Goal: Task Accomplishment & Management: Manage account settings

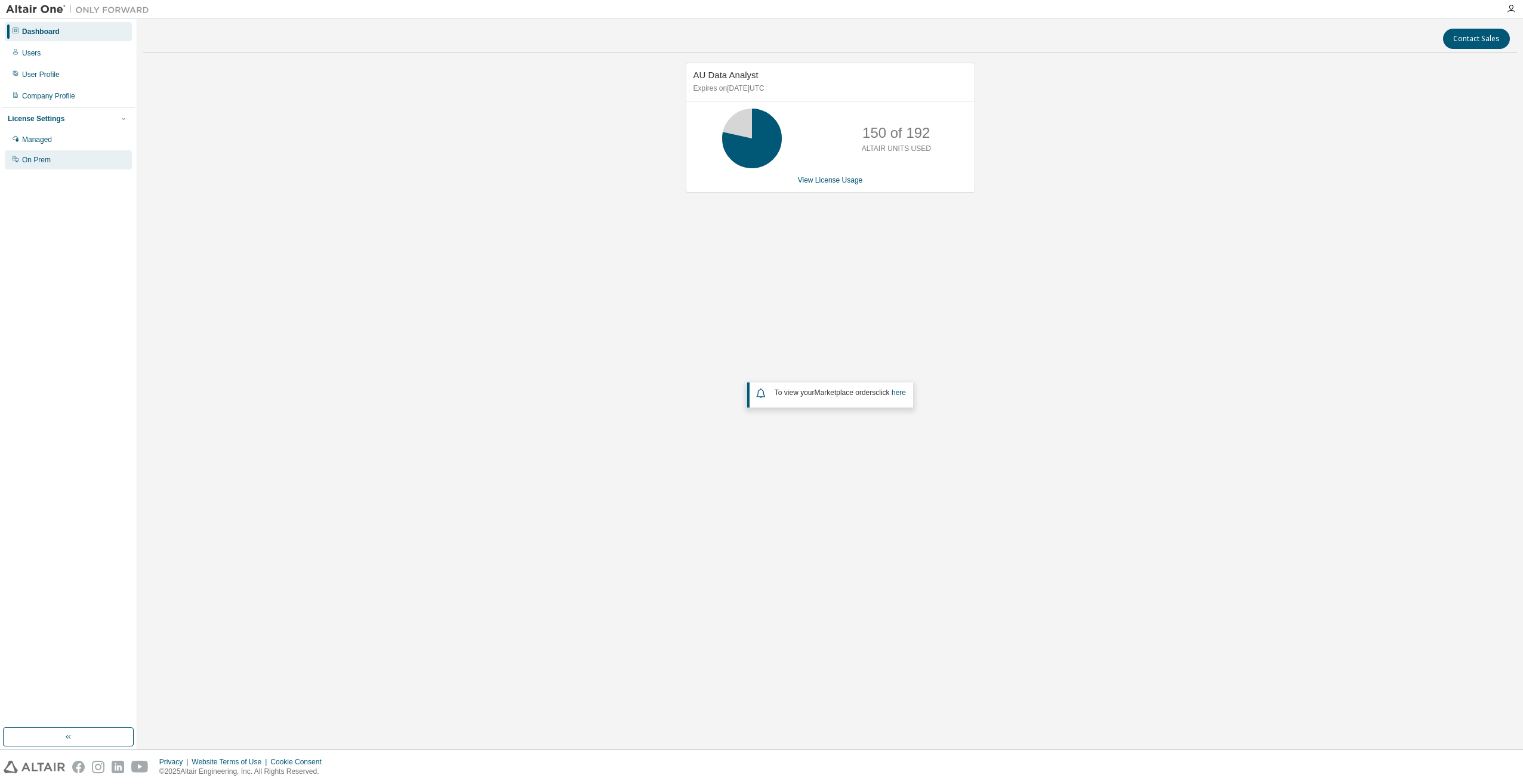
click at [53, 156] on div "On Prem" at bounding box center [68, 160] width 127 height 19
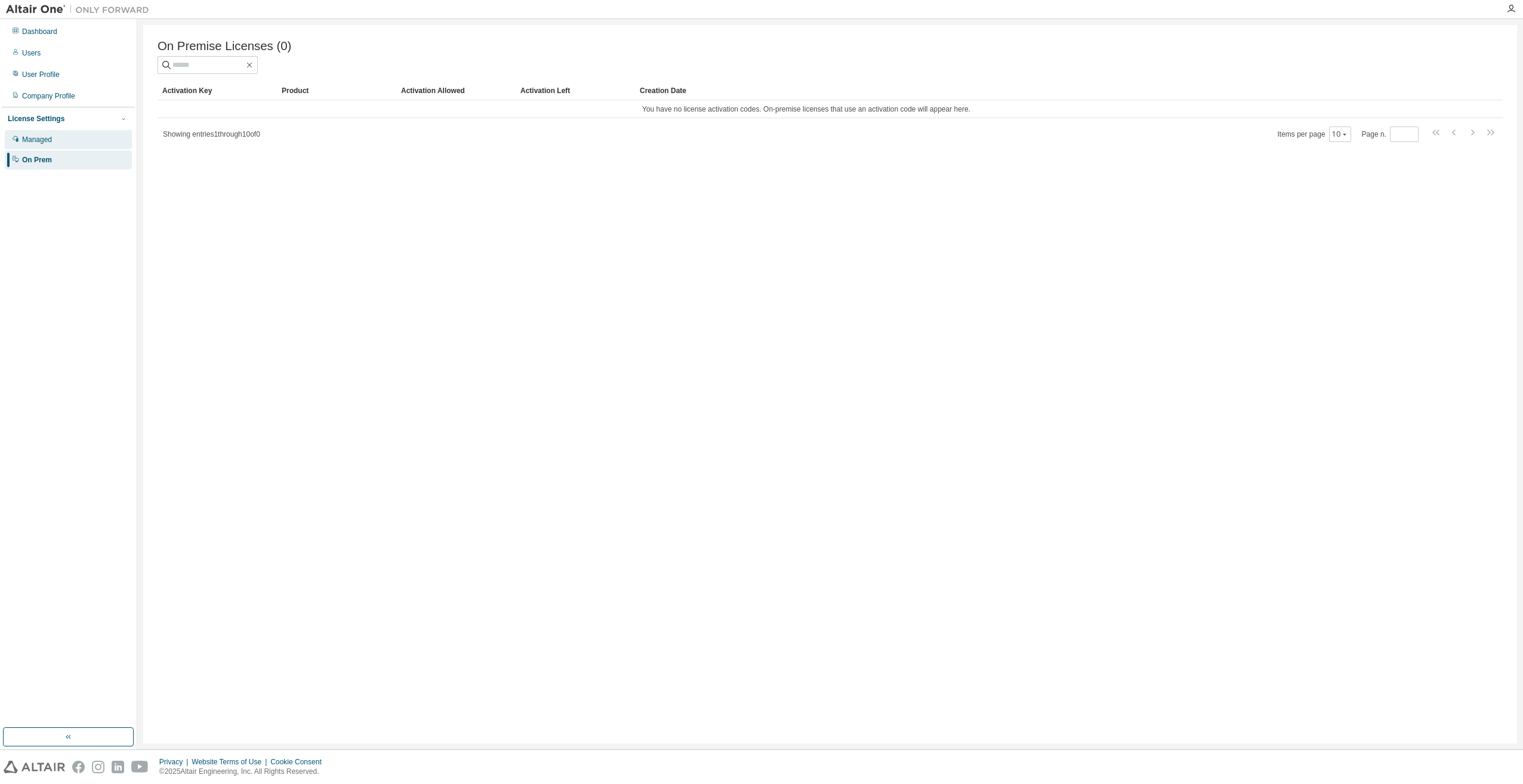
click at [47, 141] on div "Managed" at bounding box center [37, 140] width 30 height 10
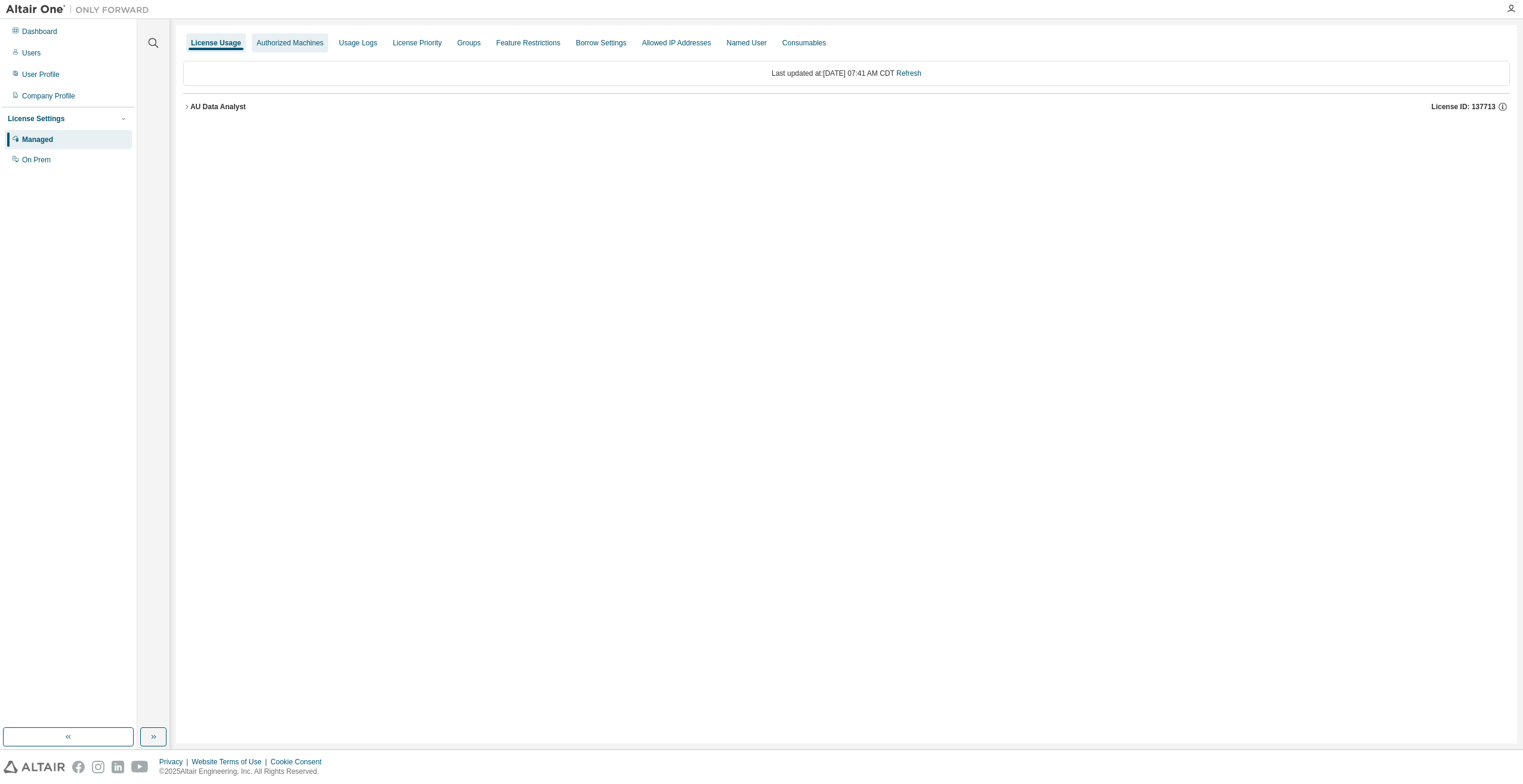
click at [275, 46] on div "Authorized Machines" at bounding box center [290, 43] width 67 height 10
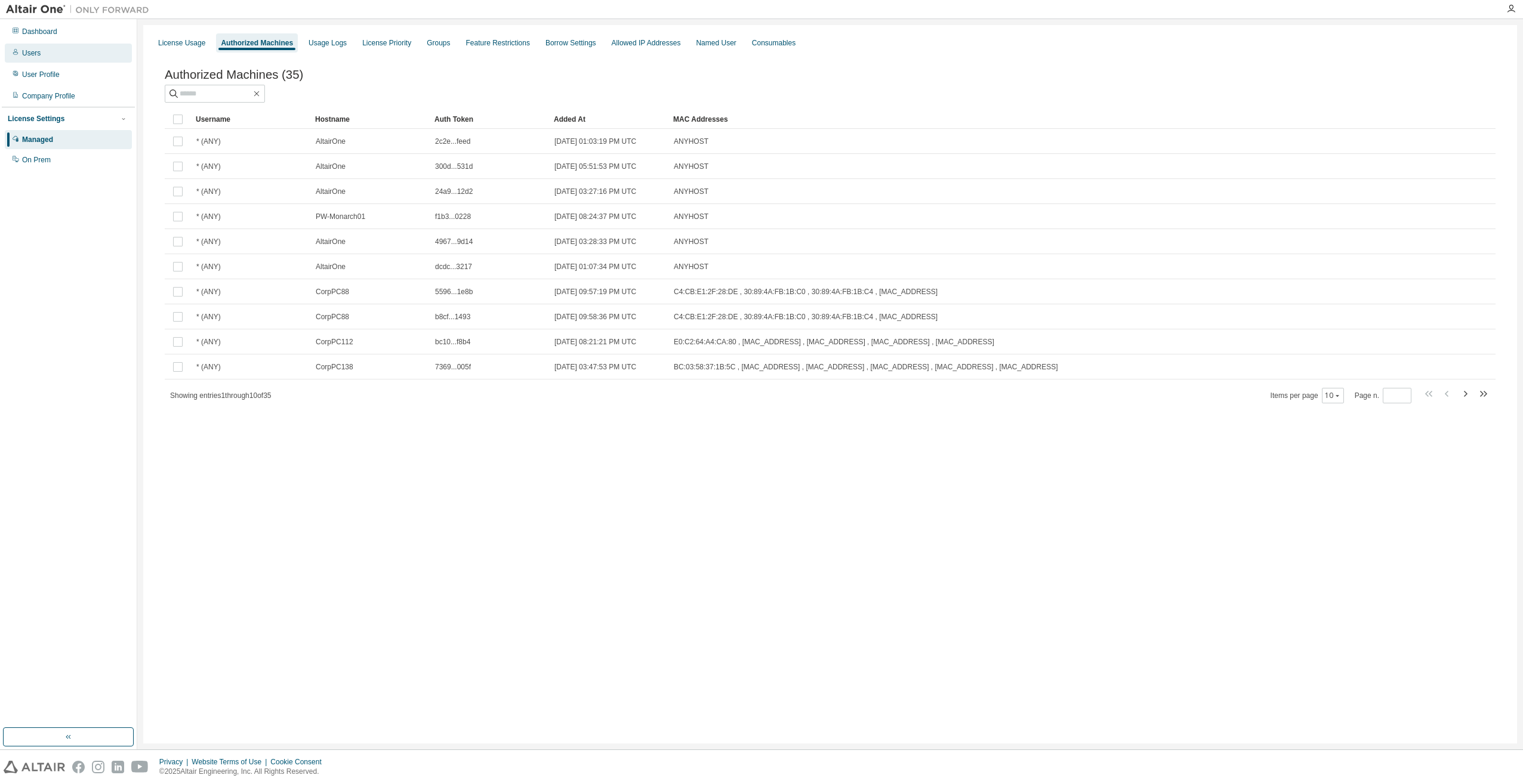
click at [34, 49] on div "Users" at bounding box center [68, 53] width 127 height 19
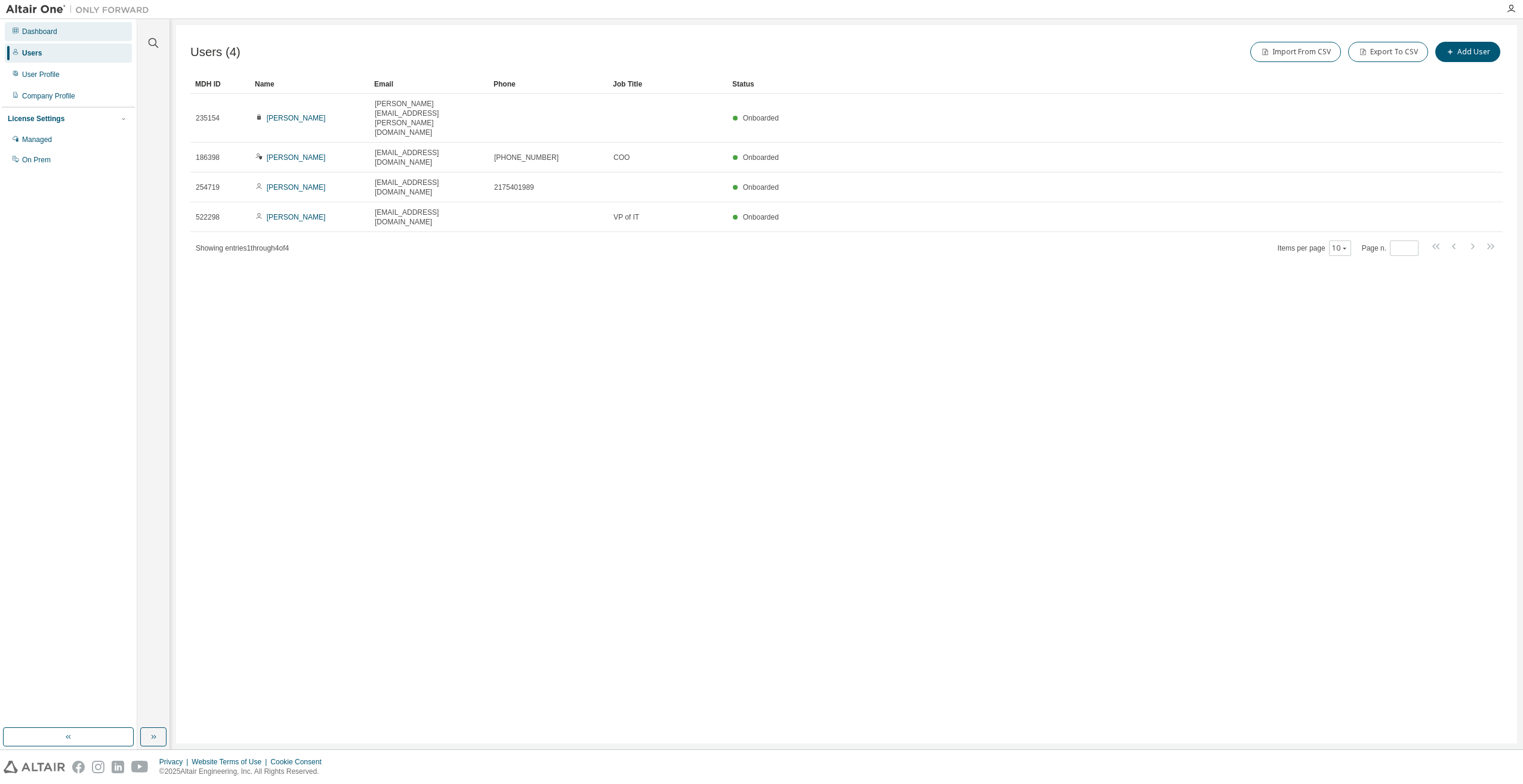
click at [33, 27] on div "Dashboard" at bounding box center [39, 32] width 35 height 10
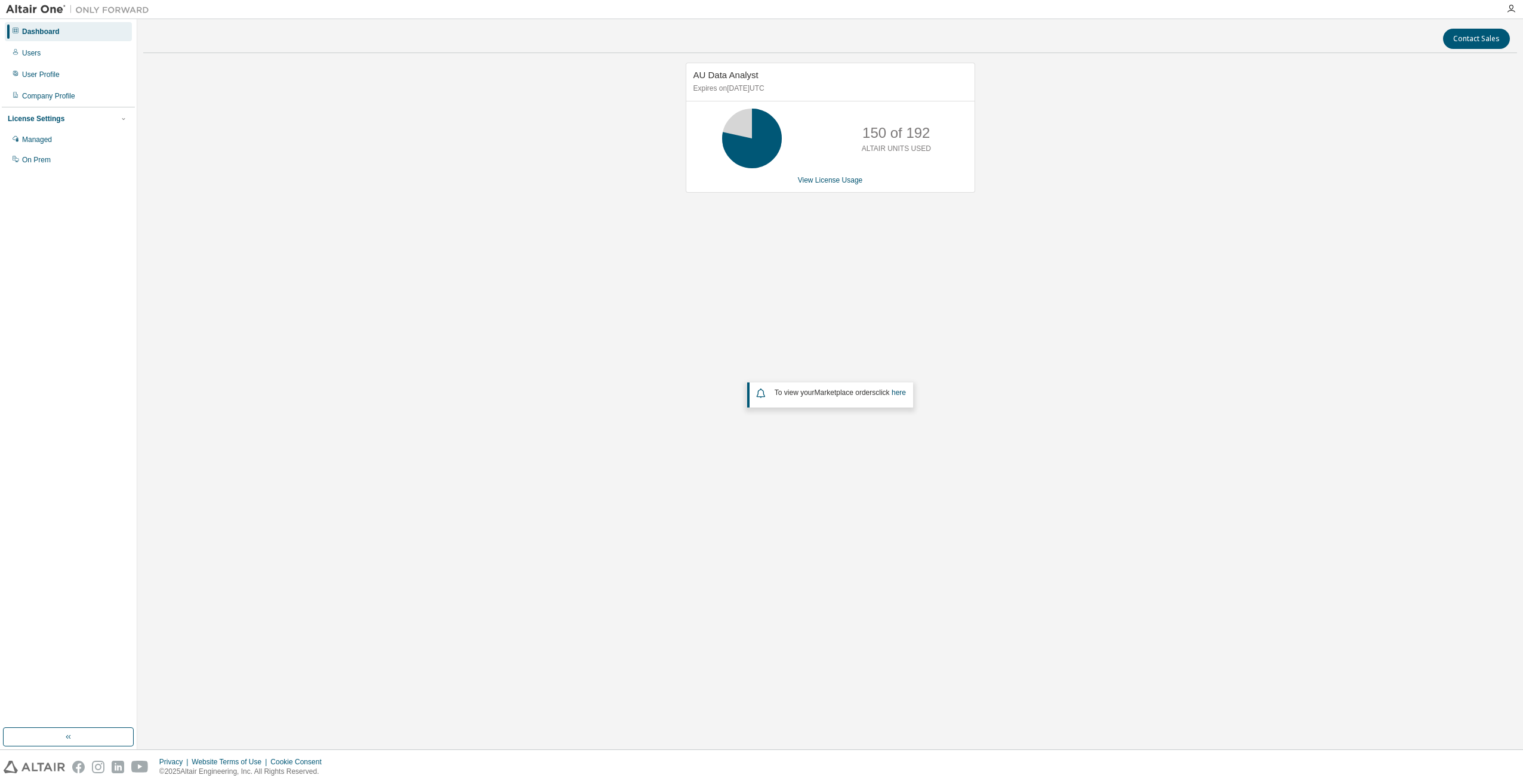
click at [894, 122] on div "150 of 192 ALTAIR UNITS USED" at bounding box center [896, 138] width 95 height 59
click at [816, 179] on link "View License Usage" at bounding box center [831, 180] width 65 height 8
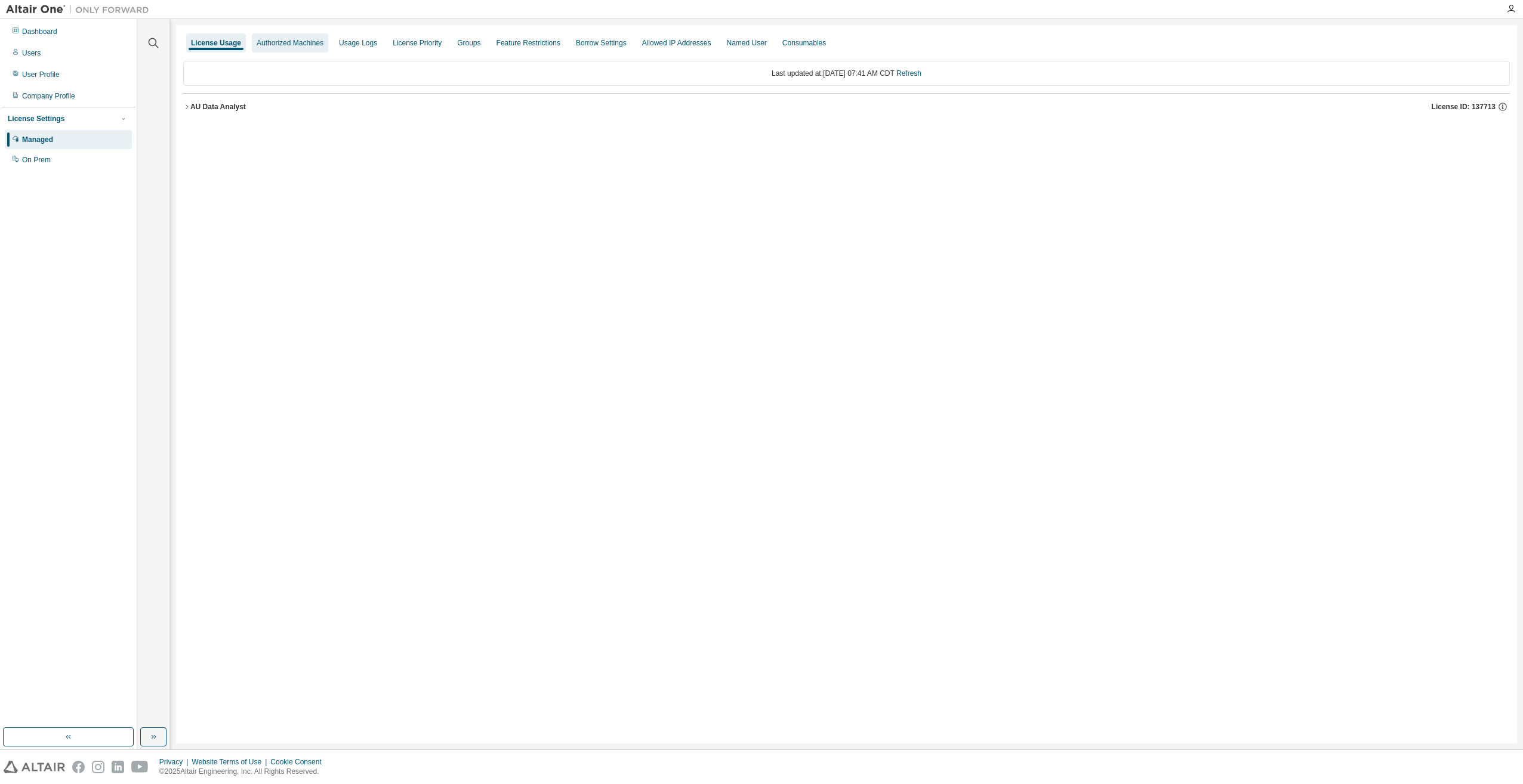
click at [268, 42] on div "Authorized Machines" at bounding box center [290, 43] width 67 height 10
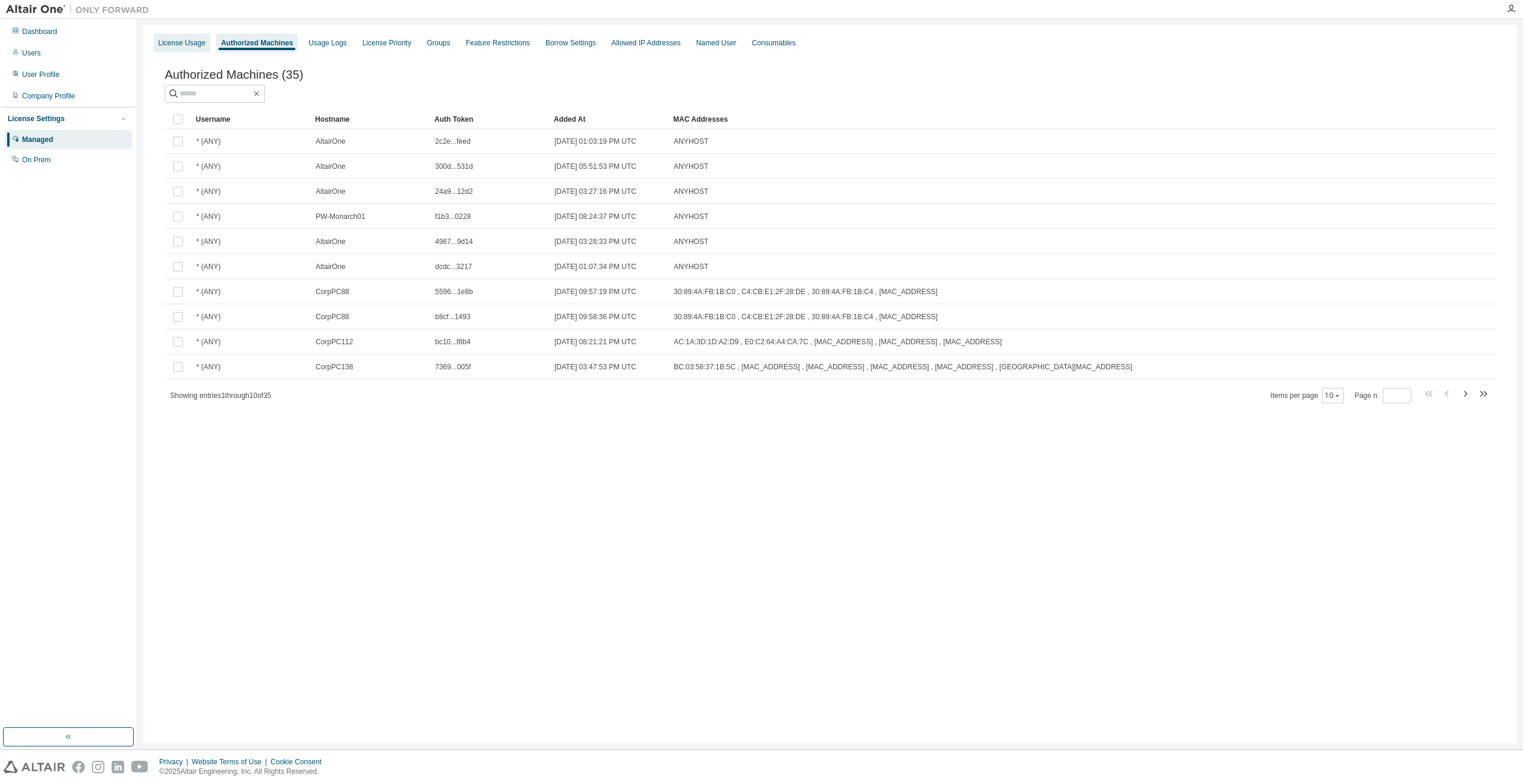
click at [186, 46] on div "License Usage" at bounding box center [182, 43] width 47 height 10
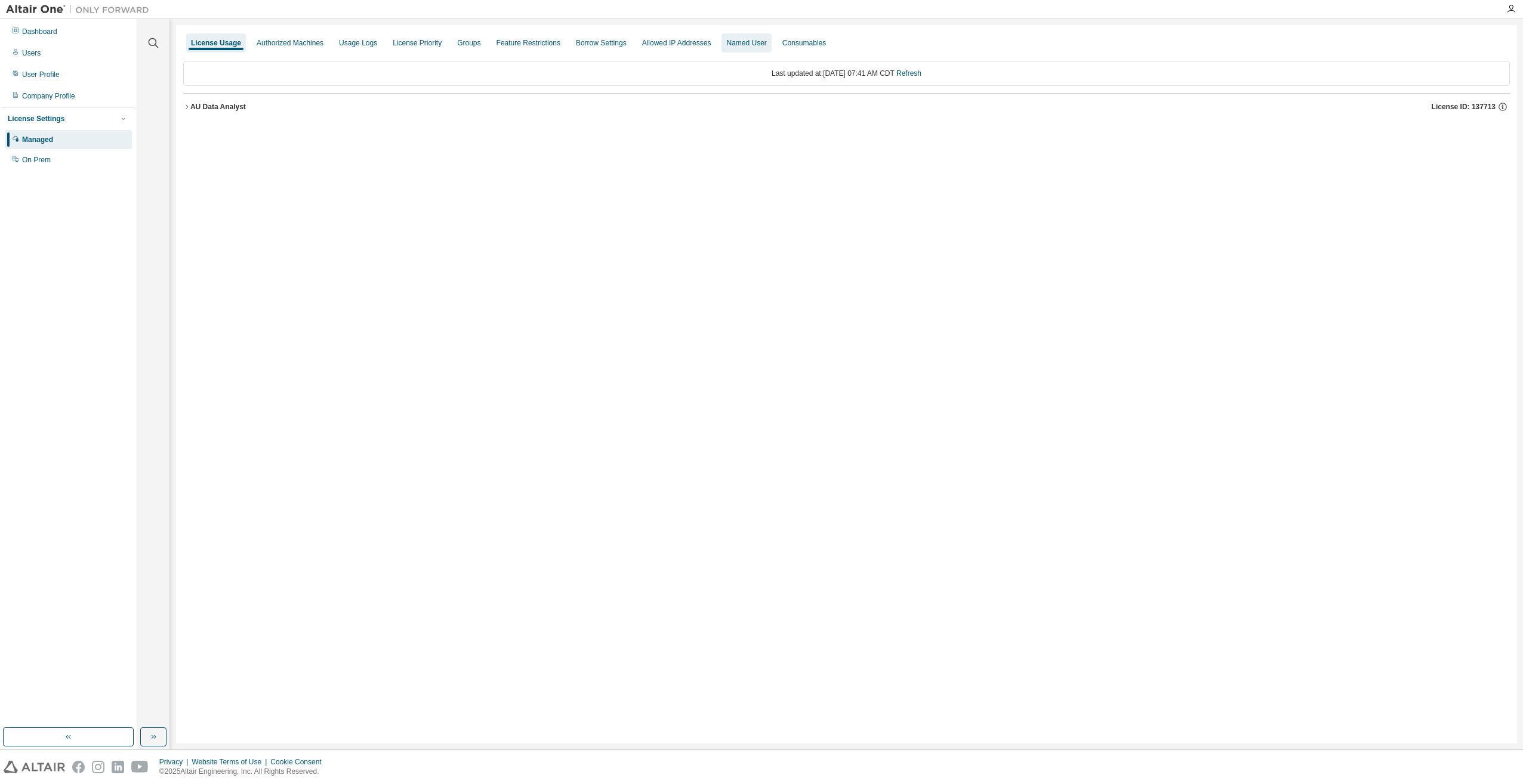
click at [726, 46] on div "Named User" at bounding box center [746, 43] width 40 height 10
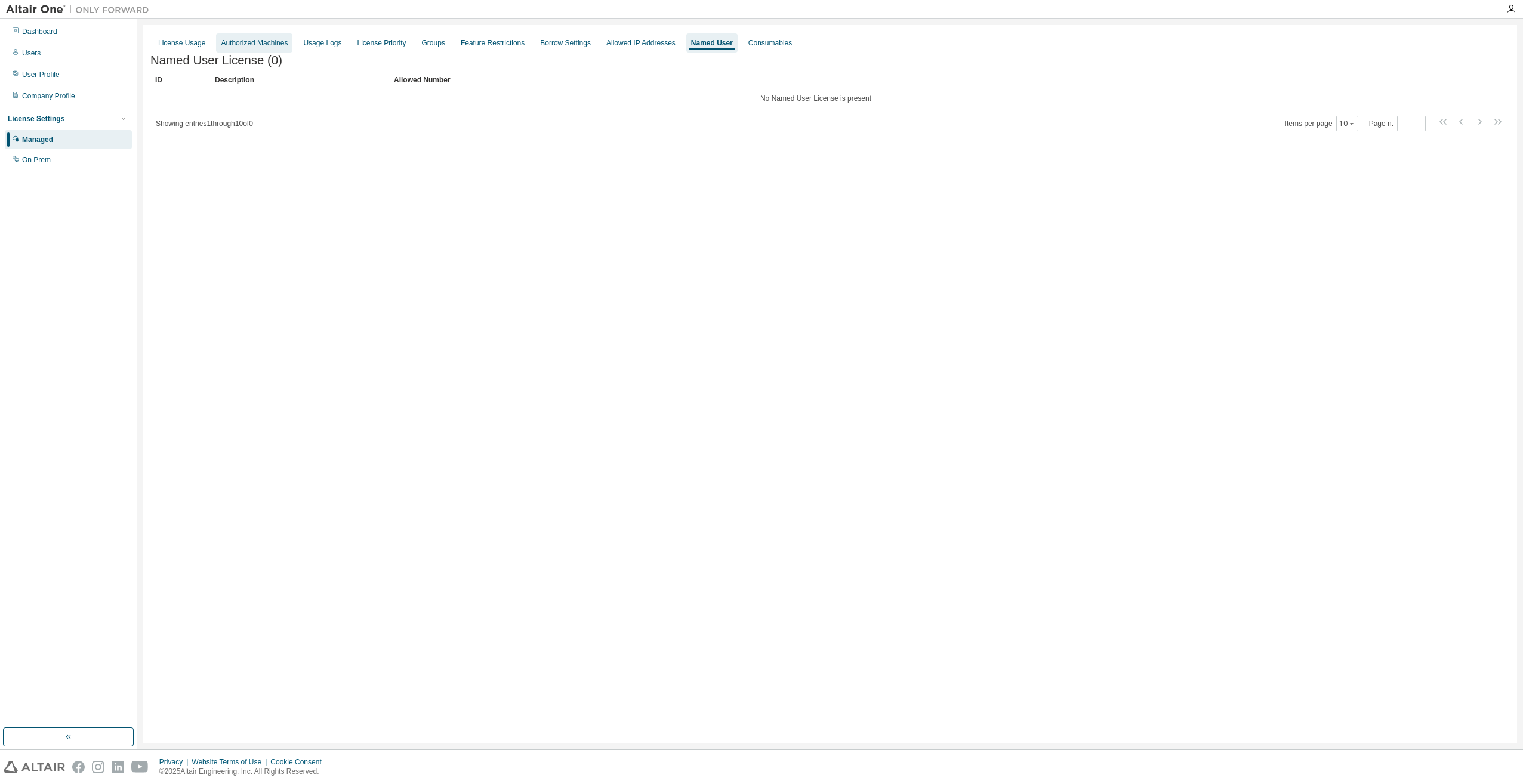
click at [246, 42] on div "Authorized Machines" at bounding box center [254, 43] width 67 height 10
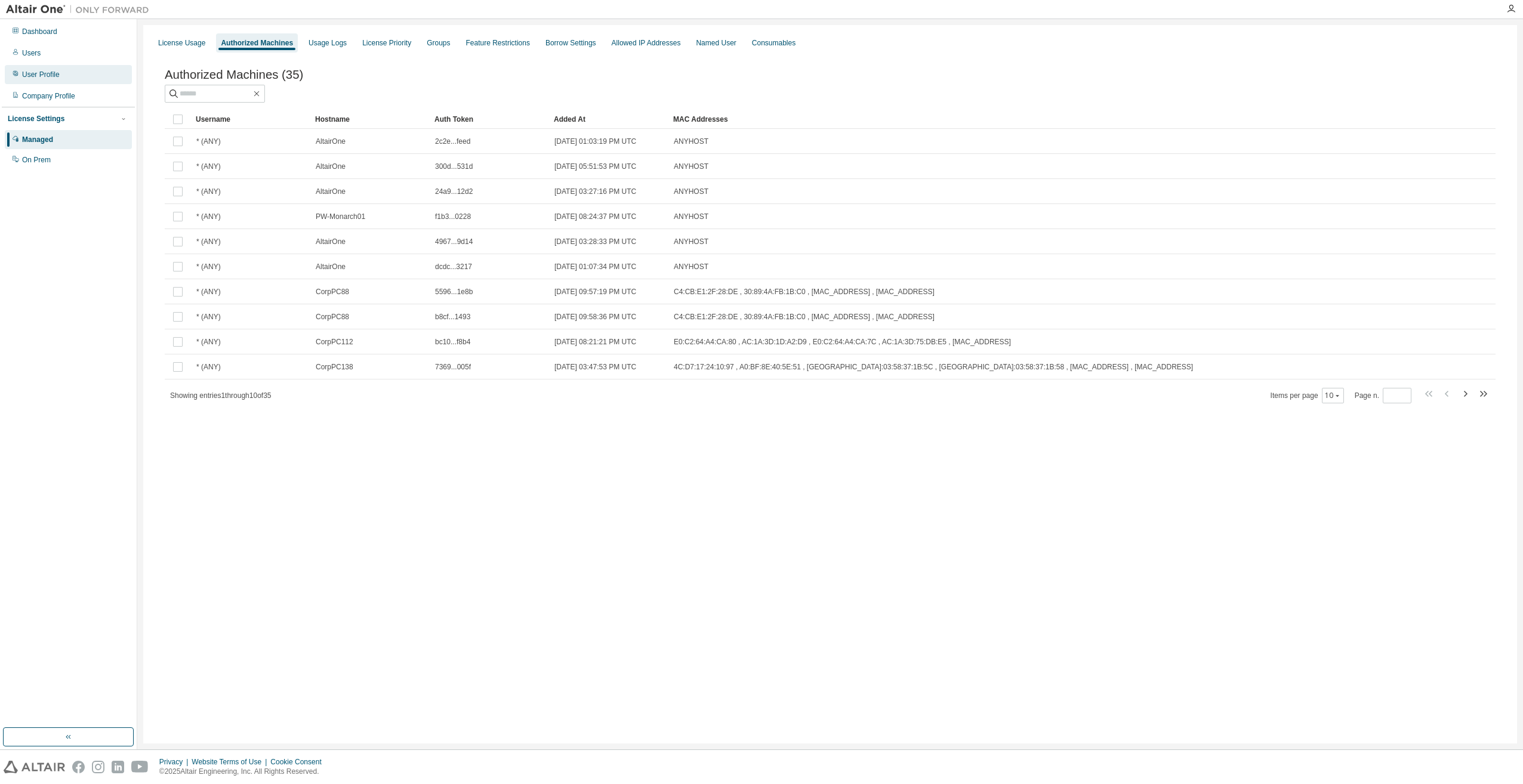
click at [46, 75] on div "User Profile" at bounding box center [41, 75] width 37 height 10
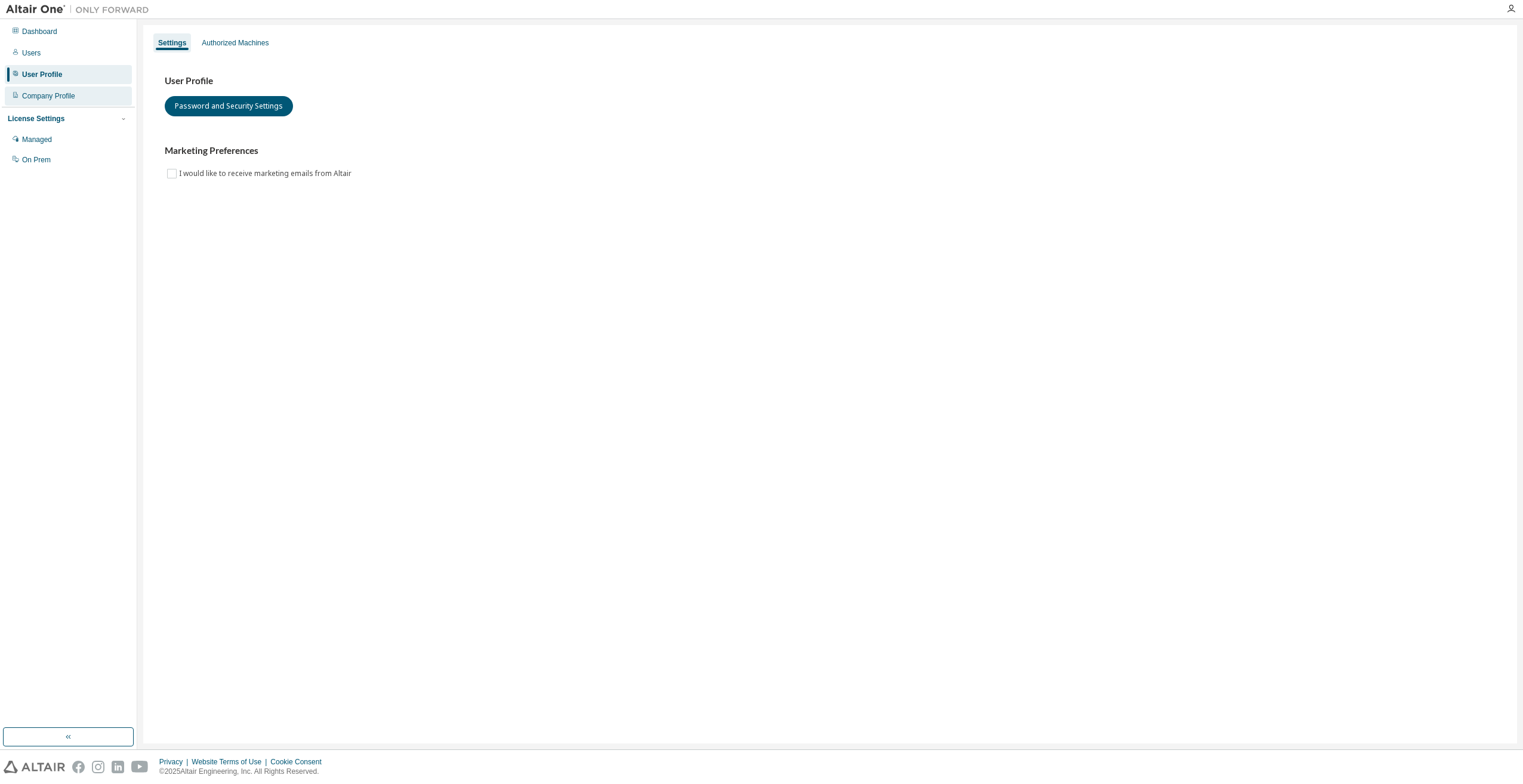
click at [51, 95] on div "Company Profile" at bounding box center [48, 96] width 53 height 10
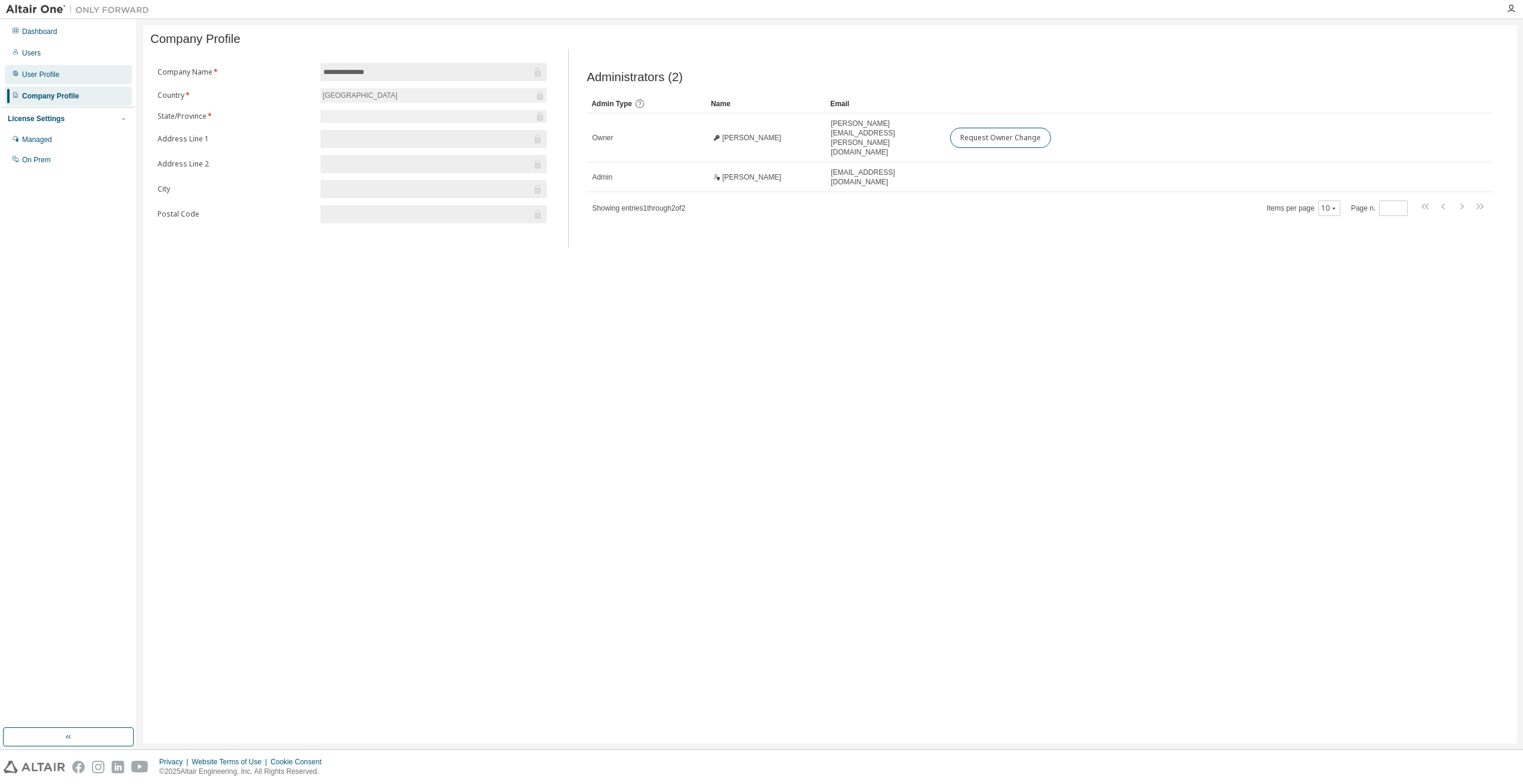
click at [41, 68] on div "User Profile" at bounding box center [68, 75] width 127 height 19
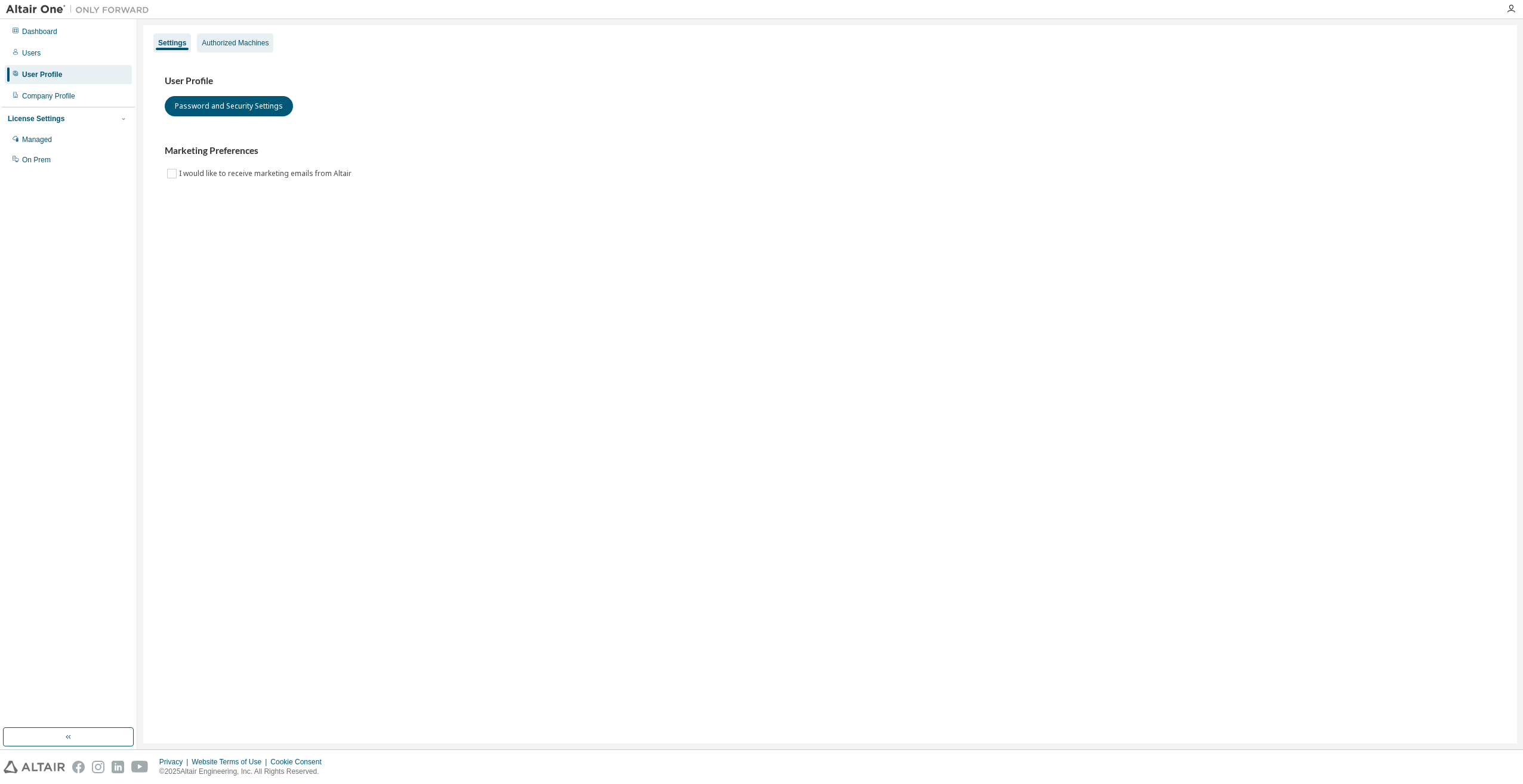
click at [249, 49] on div "Authorized Machines" at bounding box center [235, 43] width 76 height 19
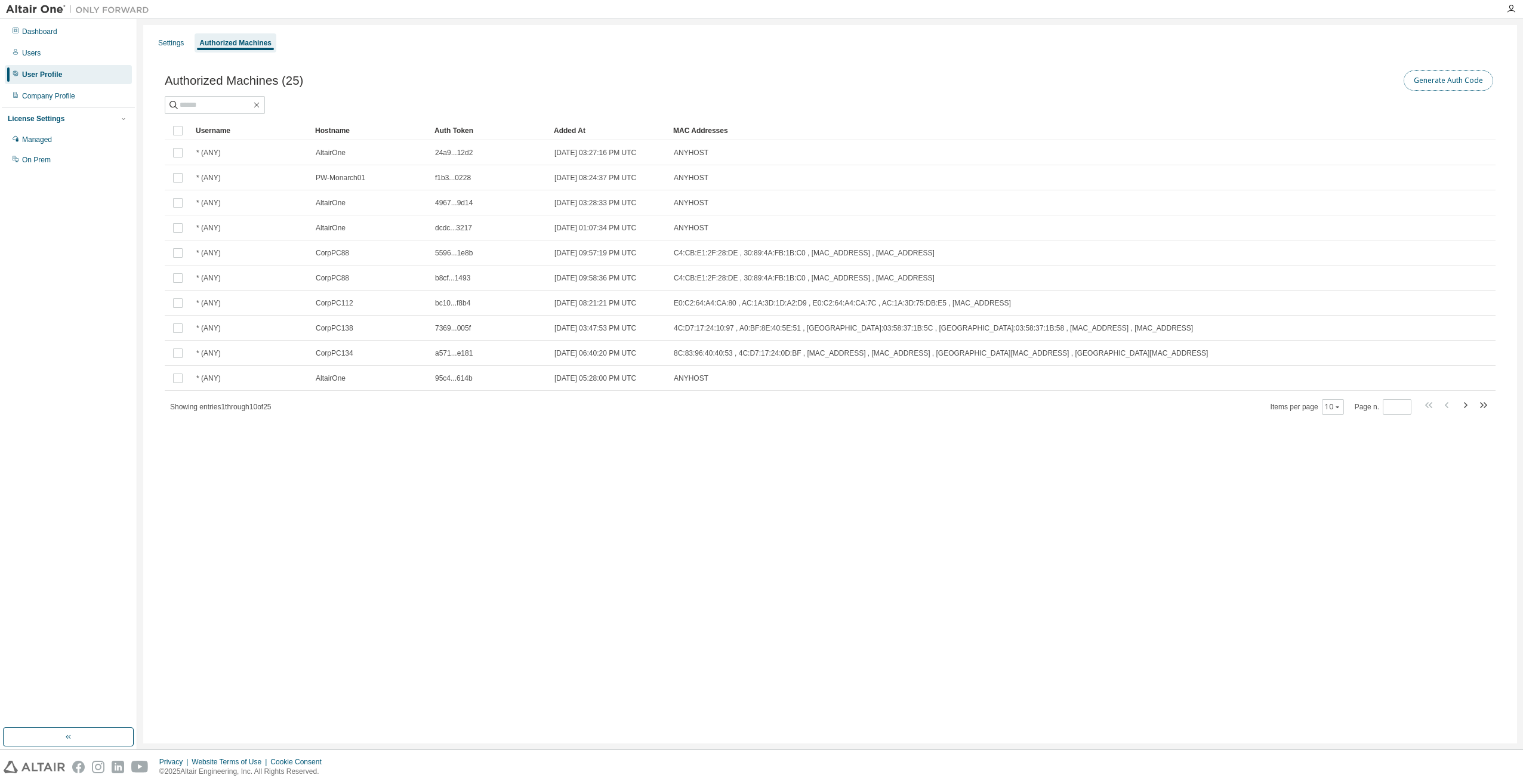
click at [1455, 80] on button "Generate Auth Code" at bounding box center [1448, 80] width 89 height 20
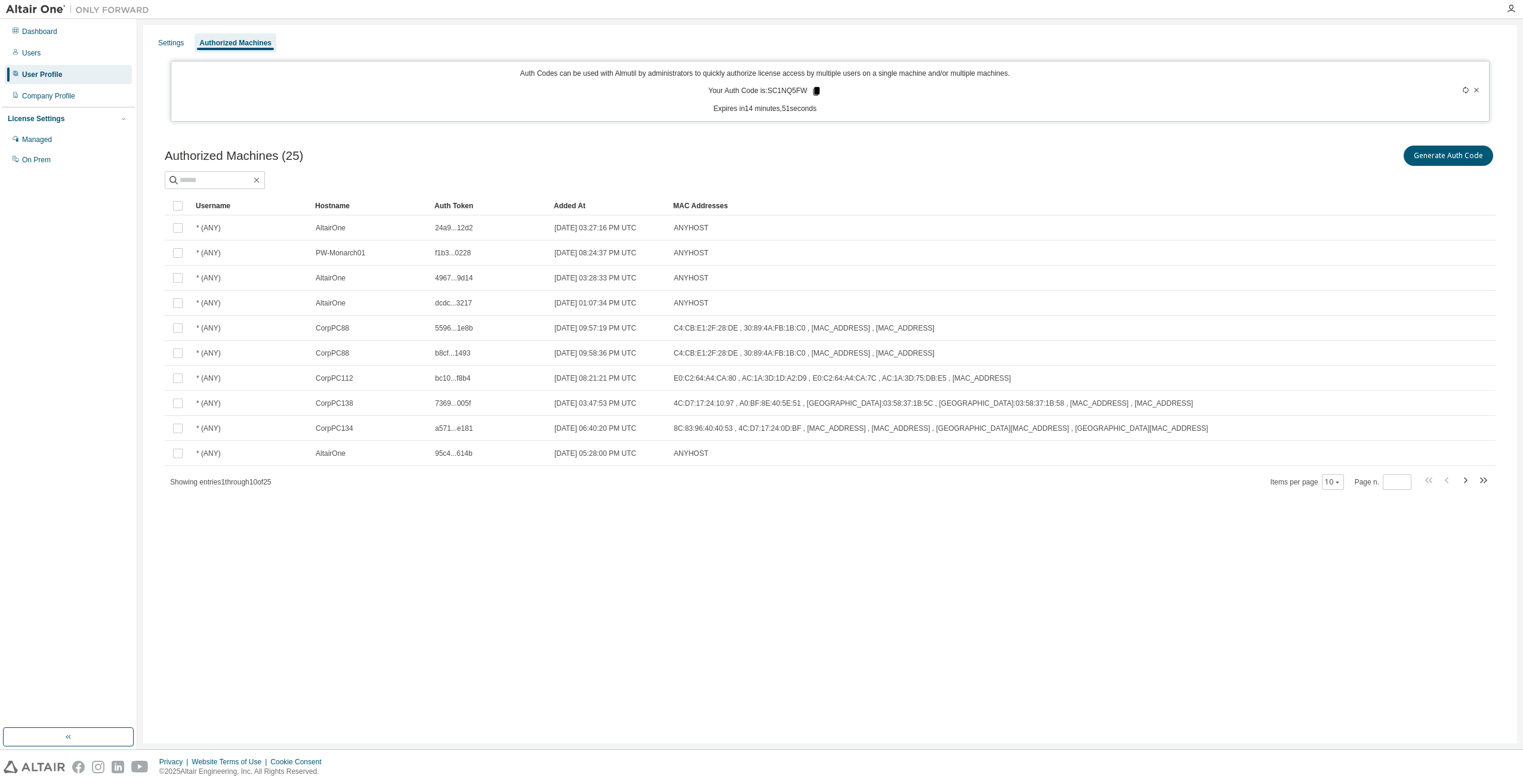
click at [815, 89] on icon at bounding box center [815, 91] width 6 height 8
click at [216, 209] on div "Username" at bounding box center [250, 206] width 110 height 19
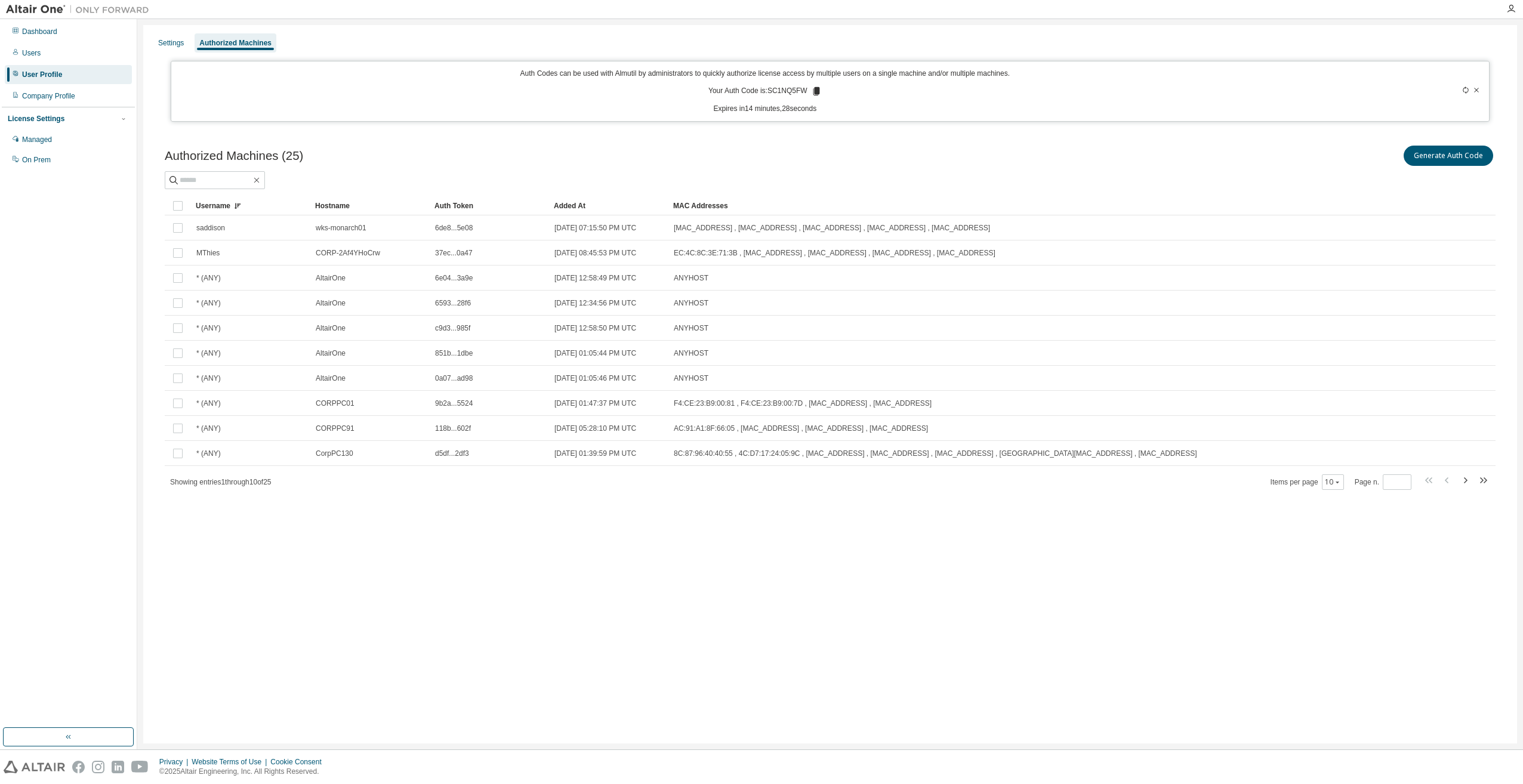
click at [221, 207] on div "Username" at bounding box center [250, 206] width 110 height 19
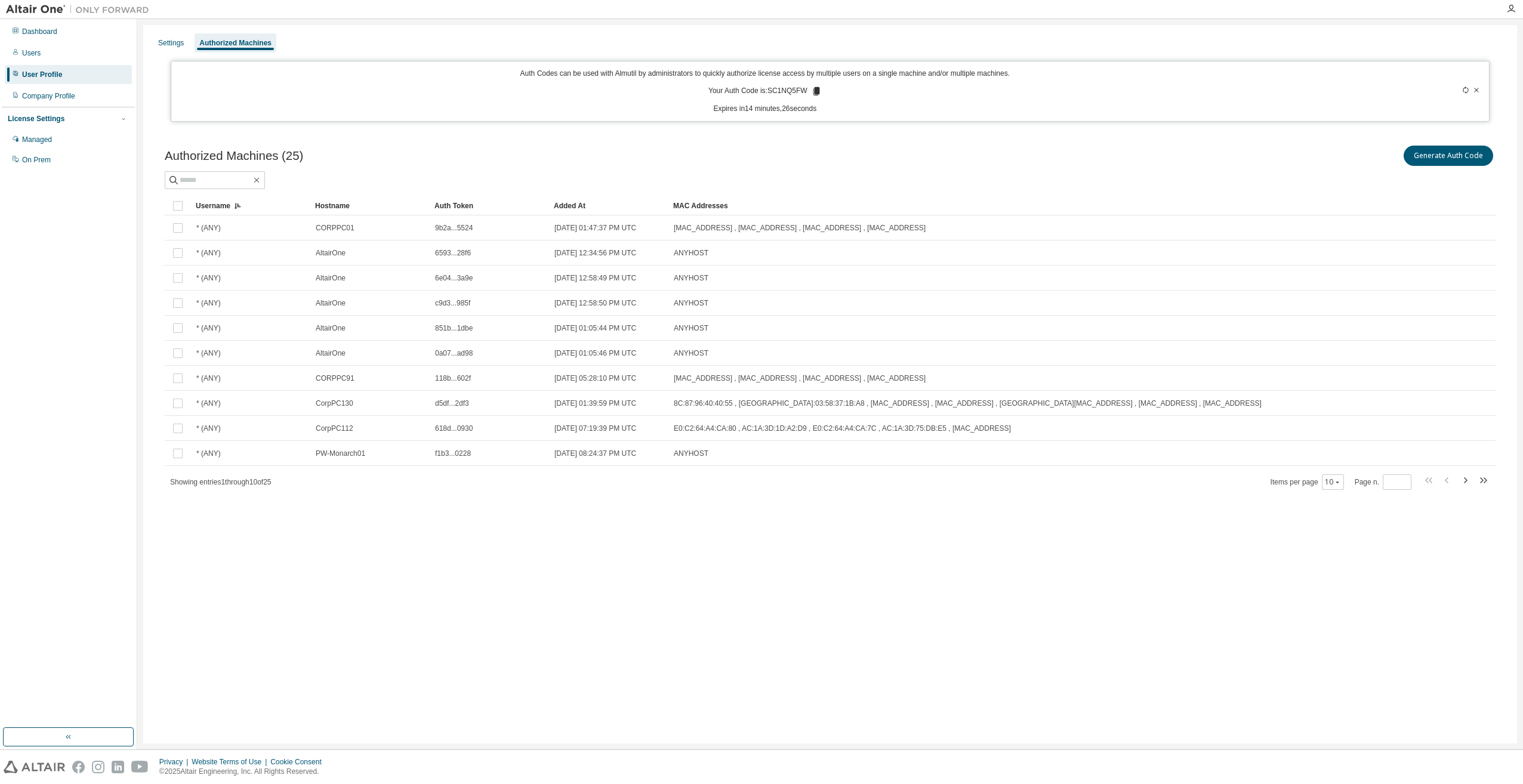
click at [221, 204] on div "Username" at bounding box center [250, 206] width 110 height 19
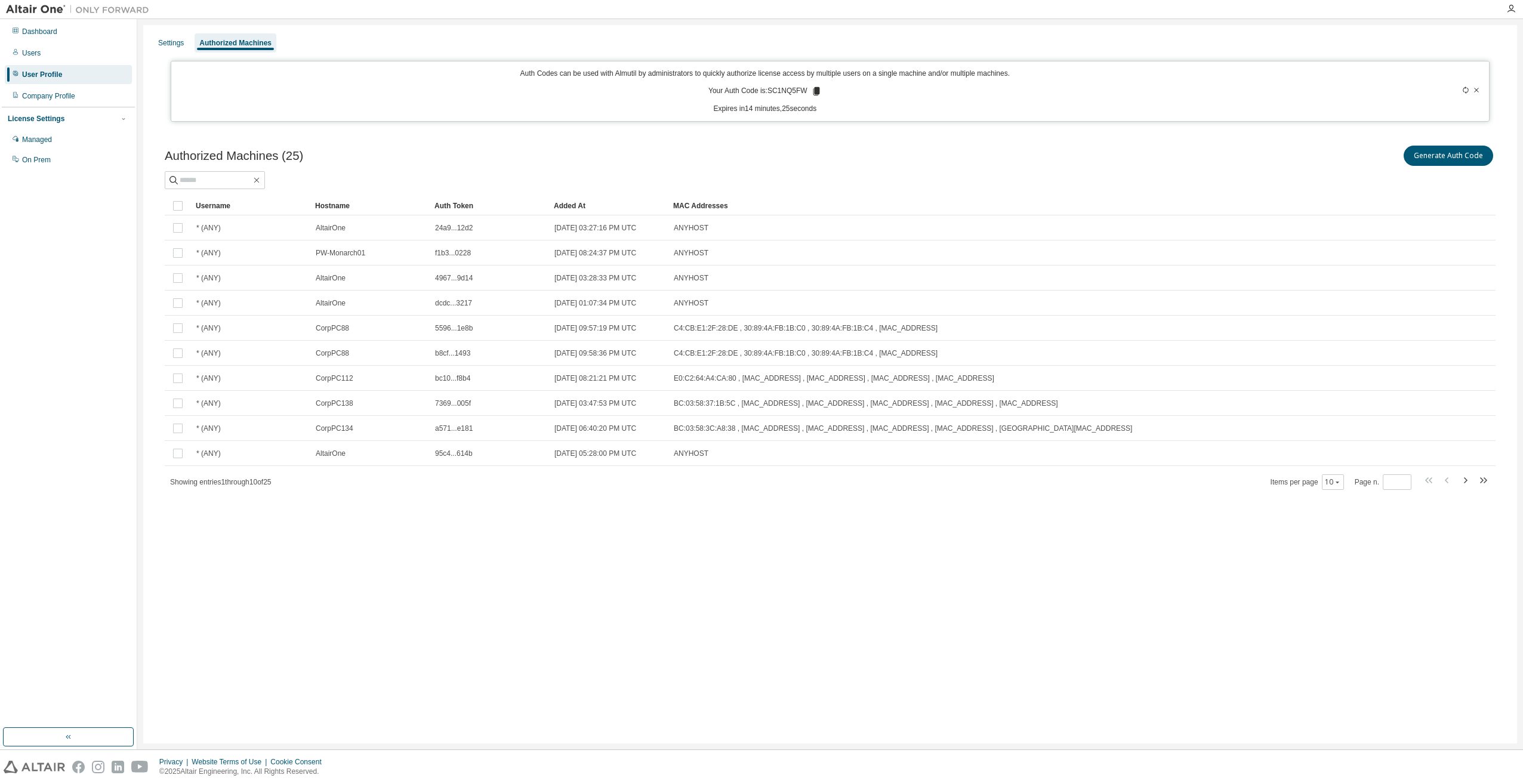
click at [333, 207] on div "Hostname" at bounding box center [370, 206] width 110 height 19
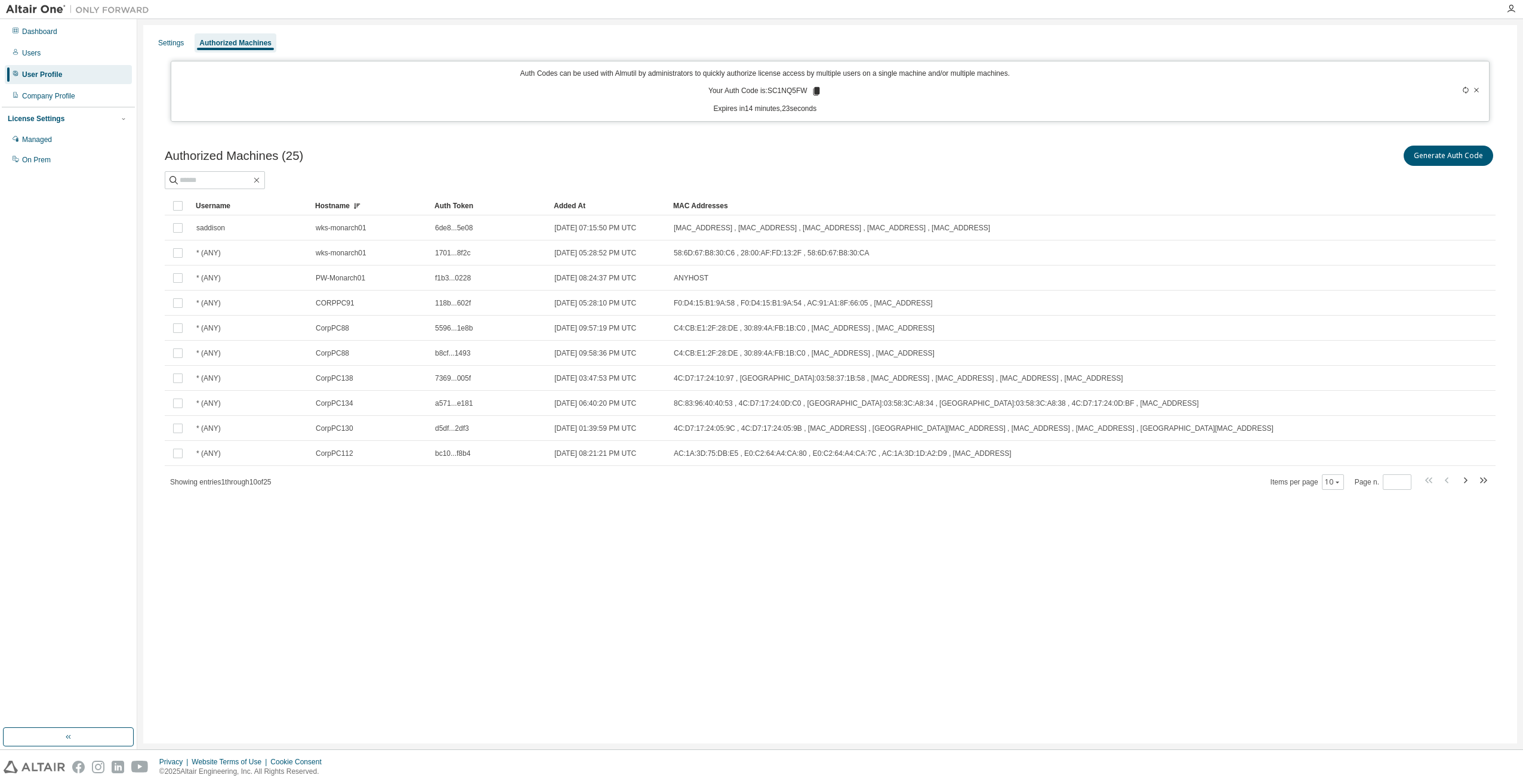
click at [333, 207] on div "Hostname" at bounding box center [370, 206] width 110 height 19
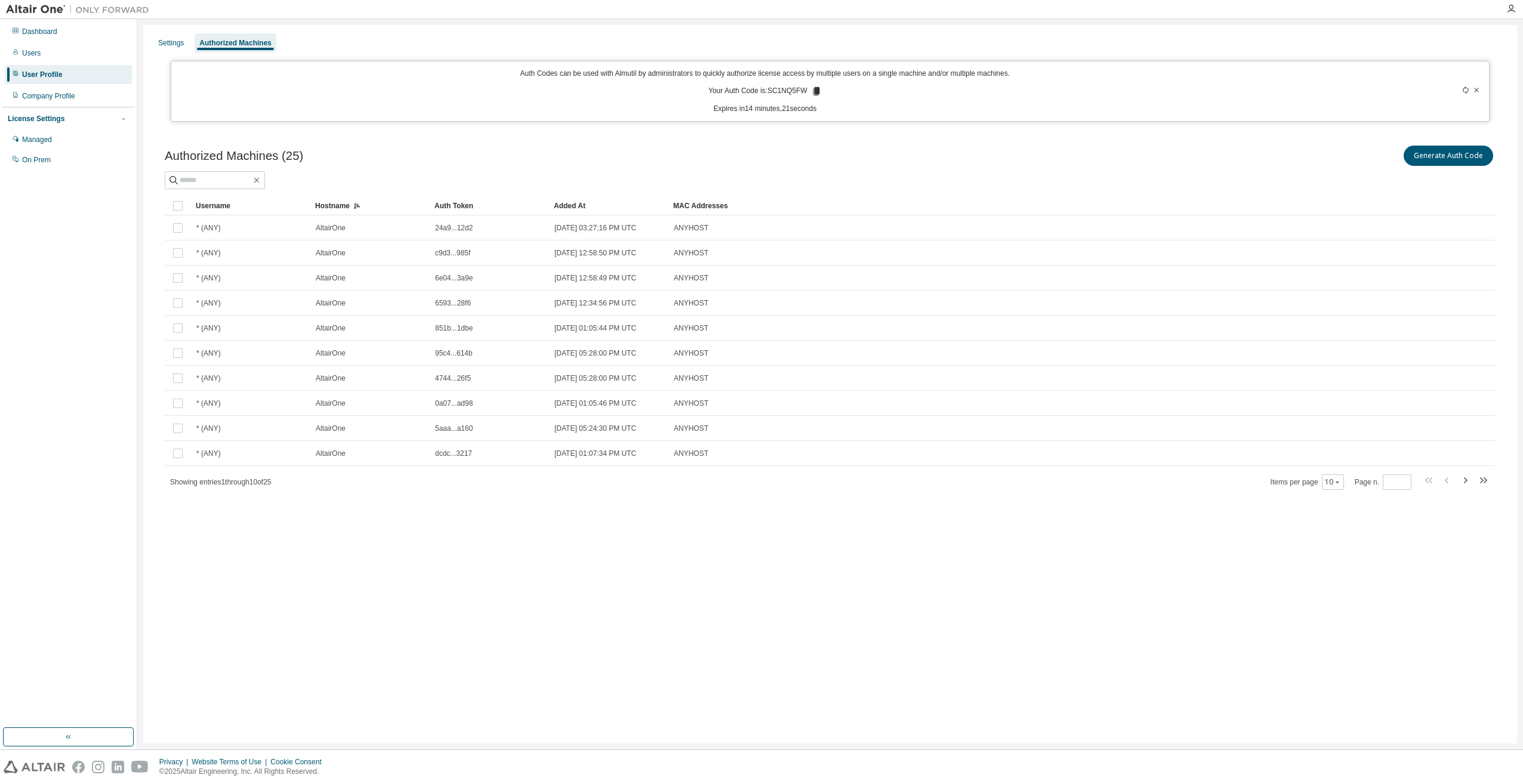
click at [53, 75] on div "User Profile" at bounding box center [42, 75] width 40 height 10
click at [245, 42] on div "Authorized Machines" at bounding box center [235, 43] width 72 height 10
click at [1467, 483] on icon "button" at bounding box center [1465, 480] width 15 height 15
type input "*"
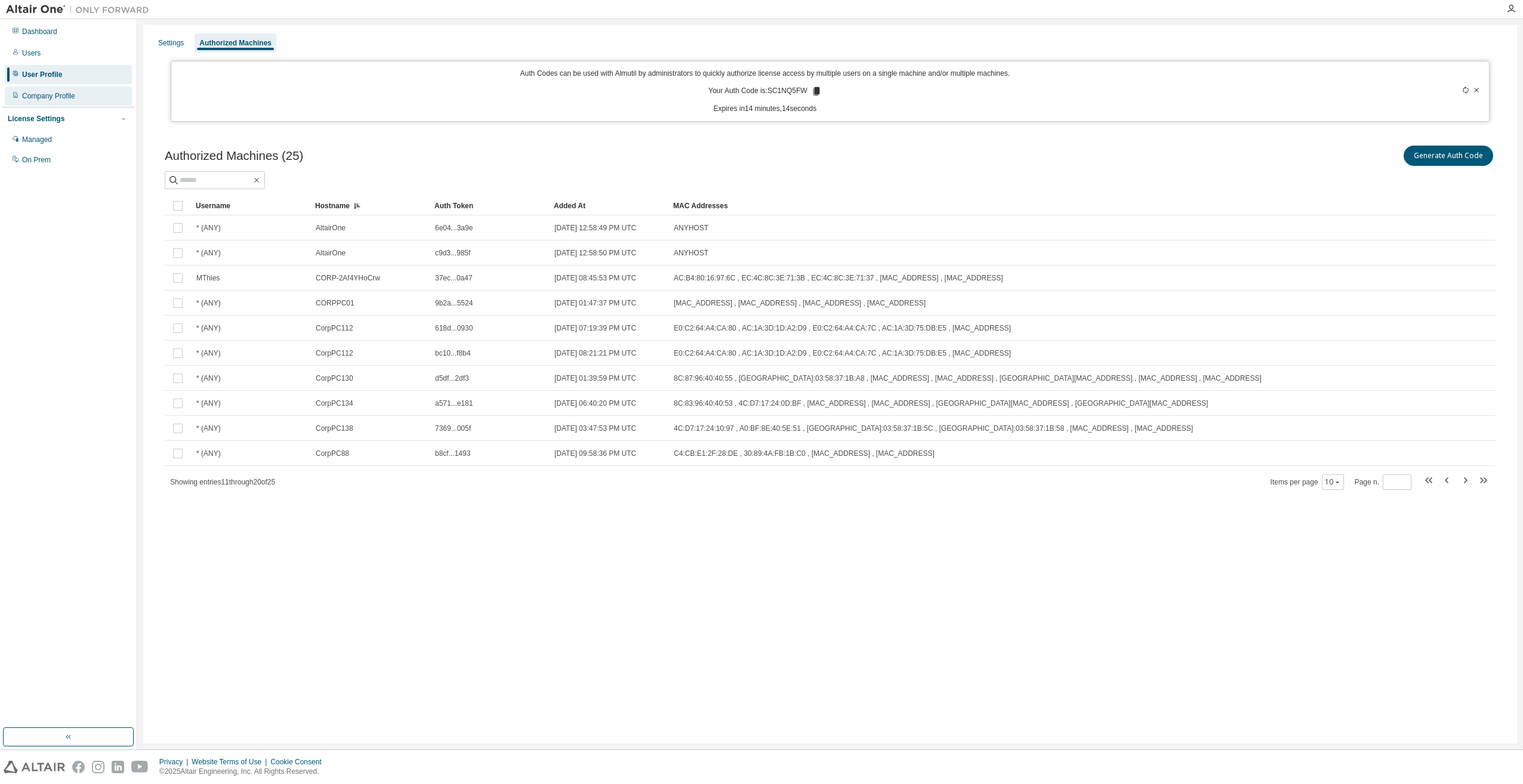
click at [38, 97] on div "Company Profile" at bounding box center [48, 96] width 53 height 10
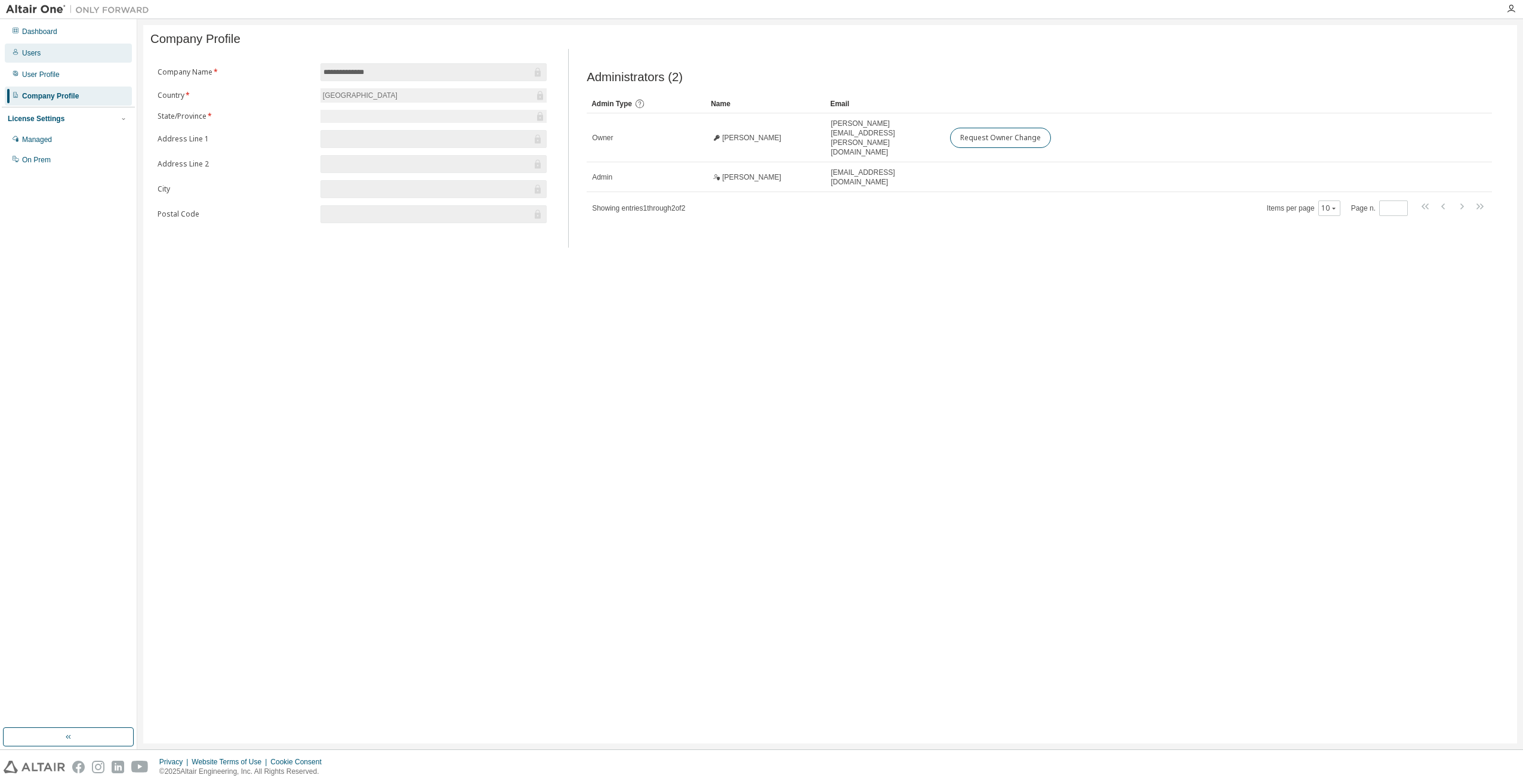
click at [46, 53] on div "Users" at bounding box center [68, 53] width 127 height 19
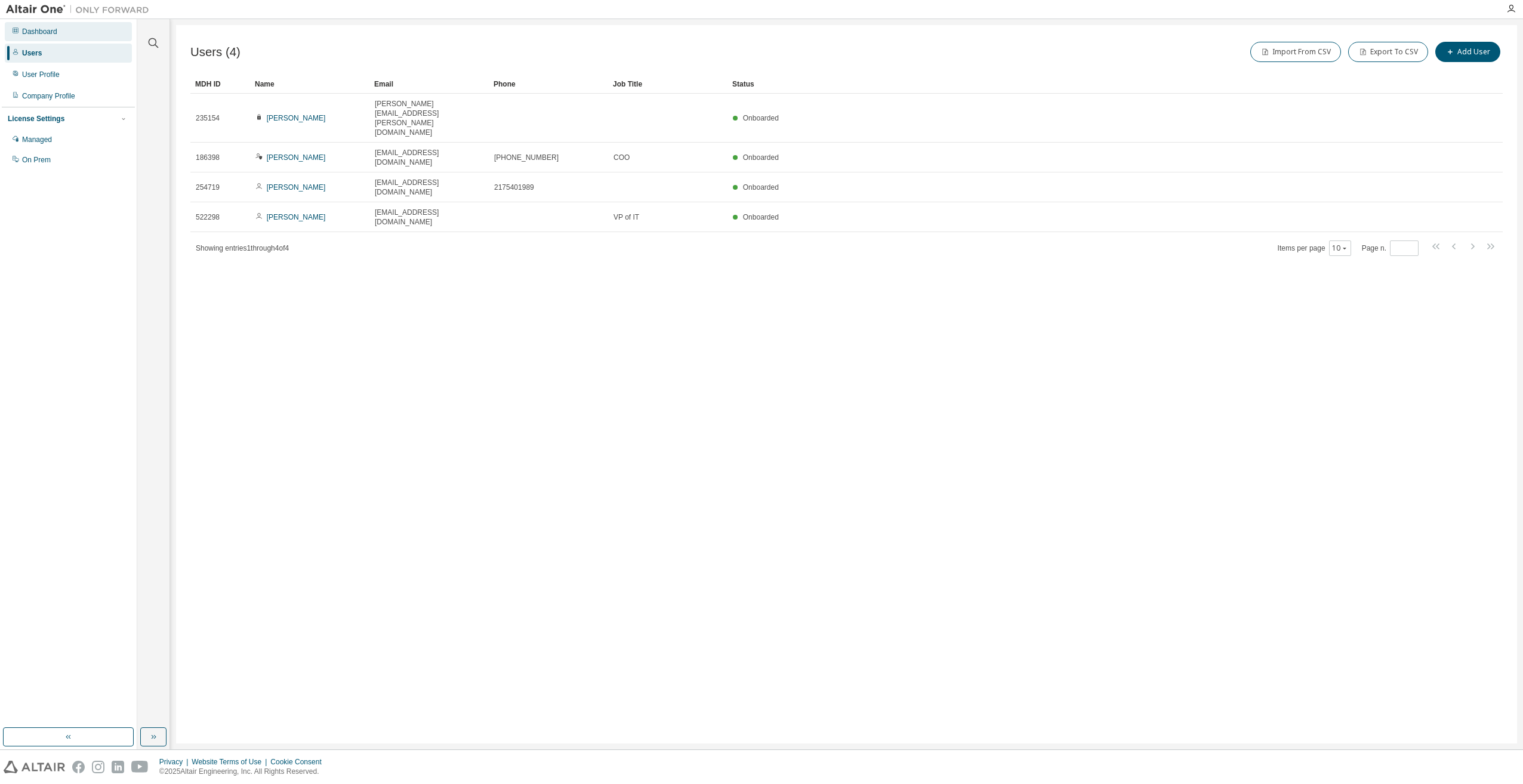
click at [37, 30] on div "Dashboard" at bounding box center [39, 32] width 35 height 10
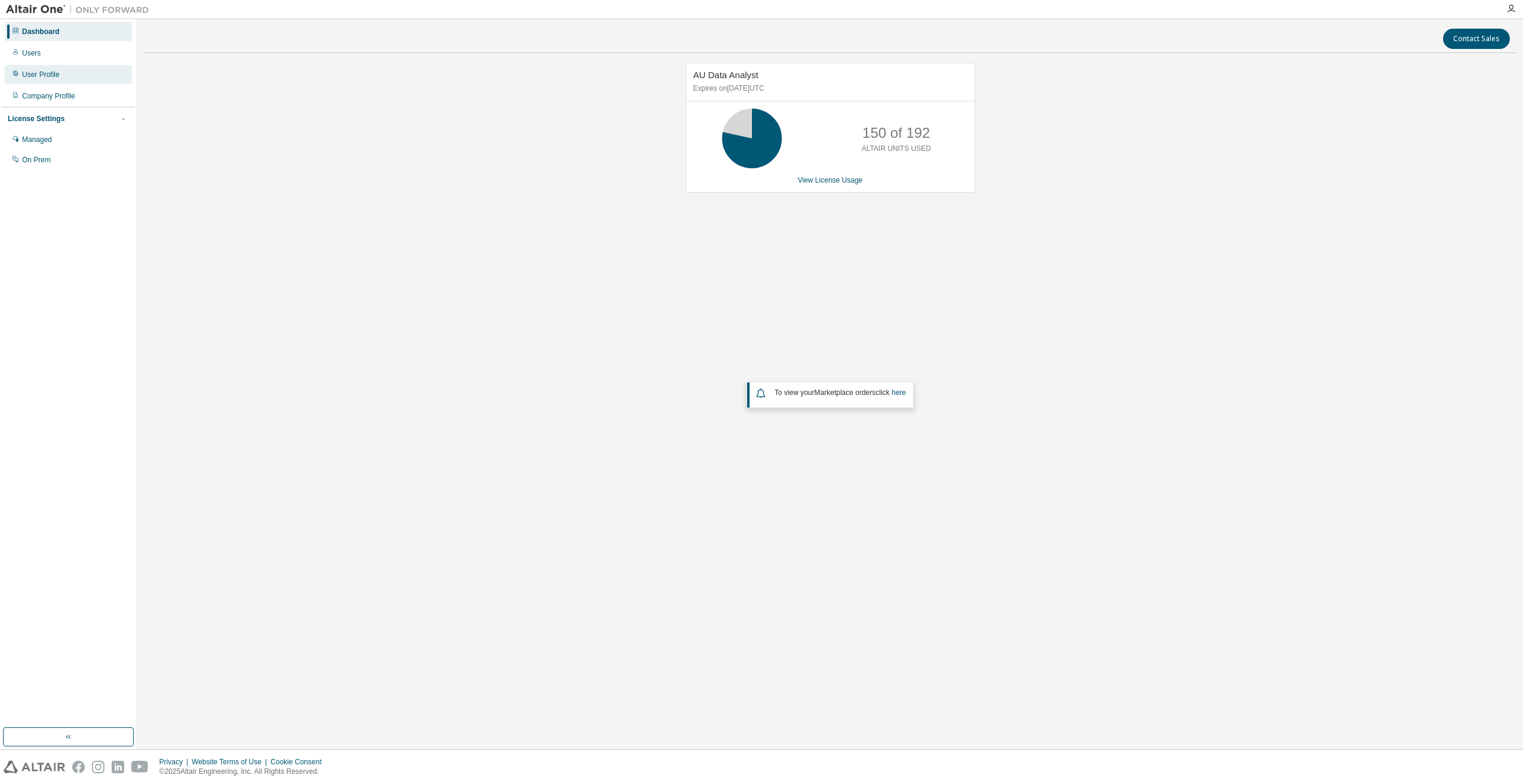
click at [33, 76] on div "User Profile" at bounding box center [41, 75] width 37 height 10
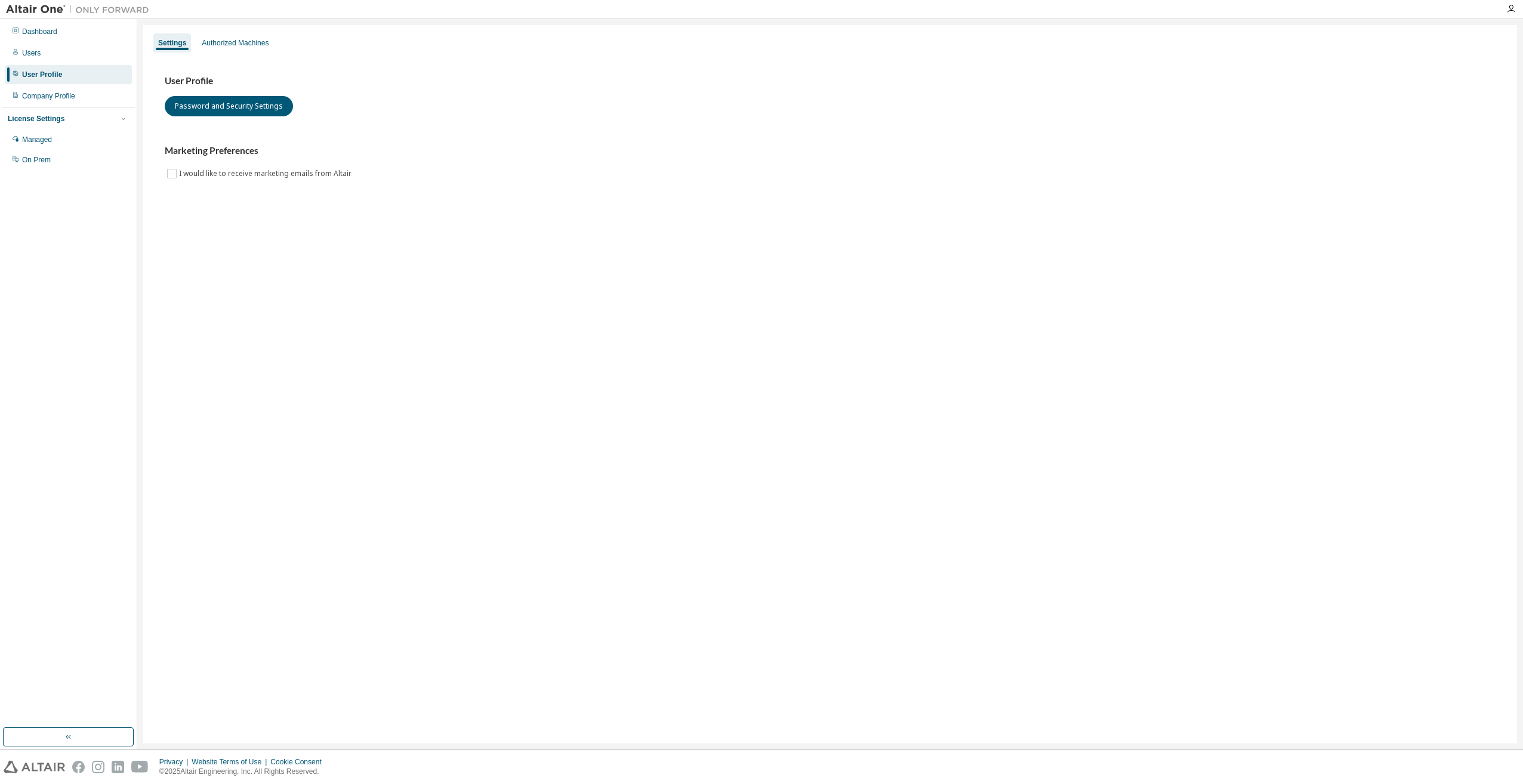
click at [303, 55] on div "User Profile Password and Security Settings Marketing Preferences I would like …" at bounding box center [829, 136] width 1359 height 163
click at [248, 41] on div "Authorized Machines" at bounding box center [235, 43] width 67 height 10
click at [211, 48] on div "Authorized Machines" at bounding box center [235, 43] width 76 height 19
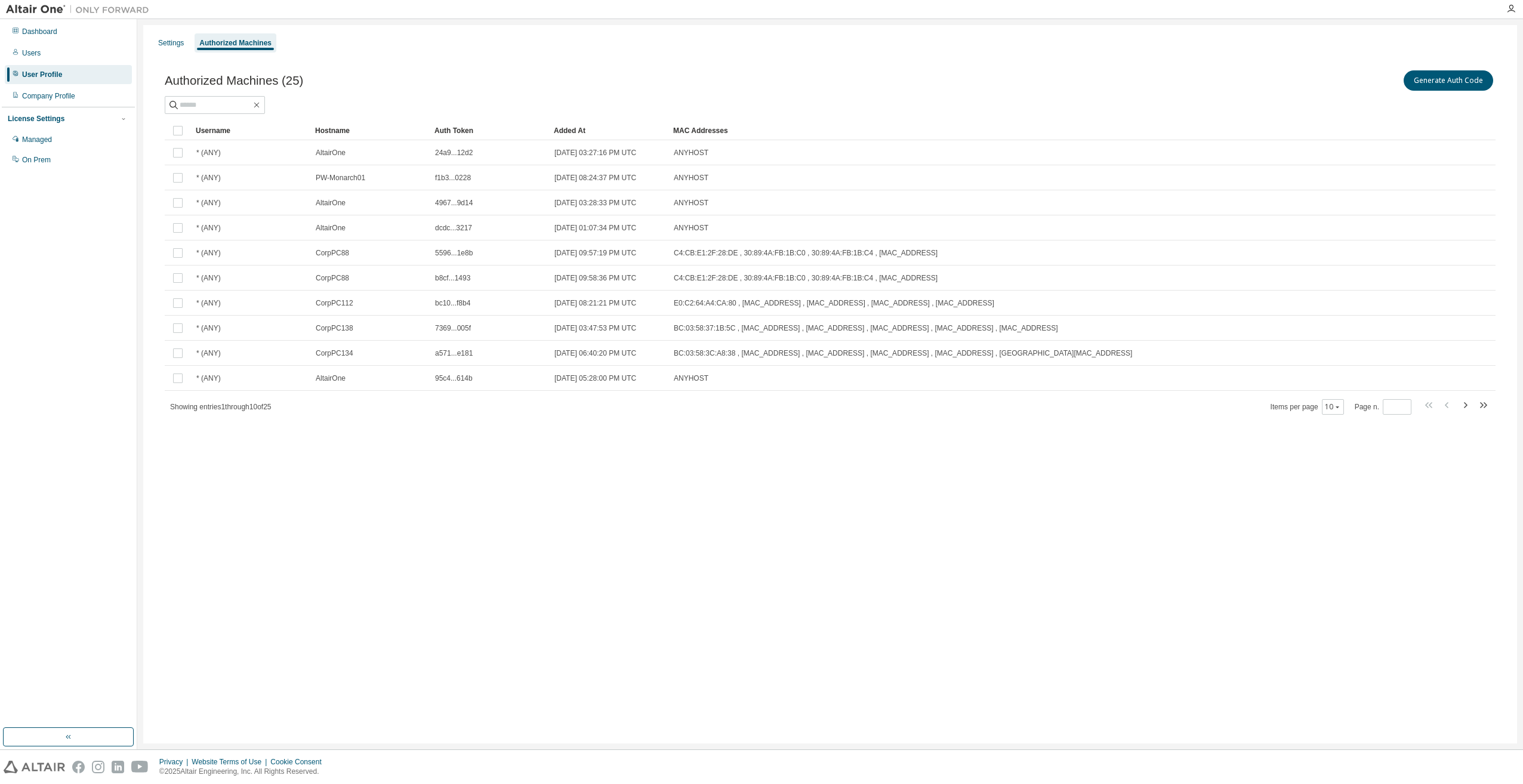
click at [340, 130] on div "Hostname" at bounding box center [370, 131] width 110 height 19
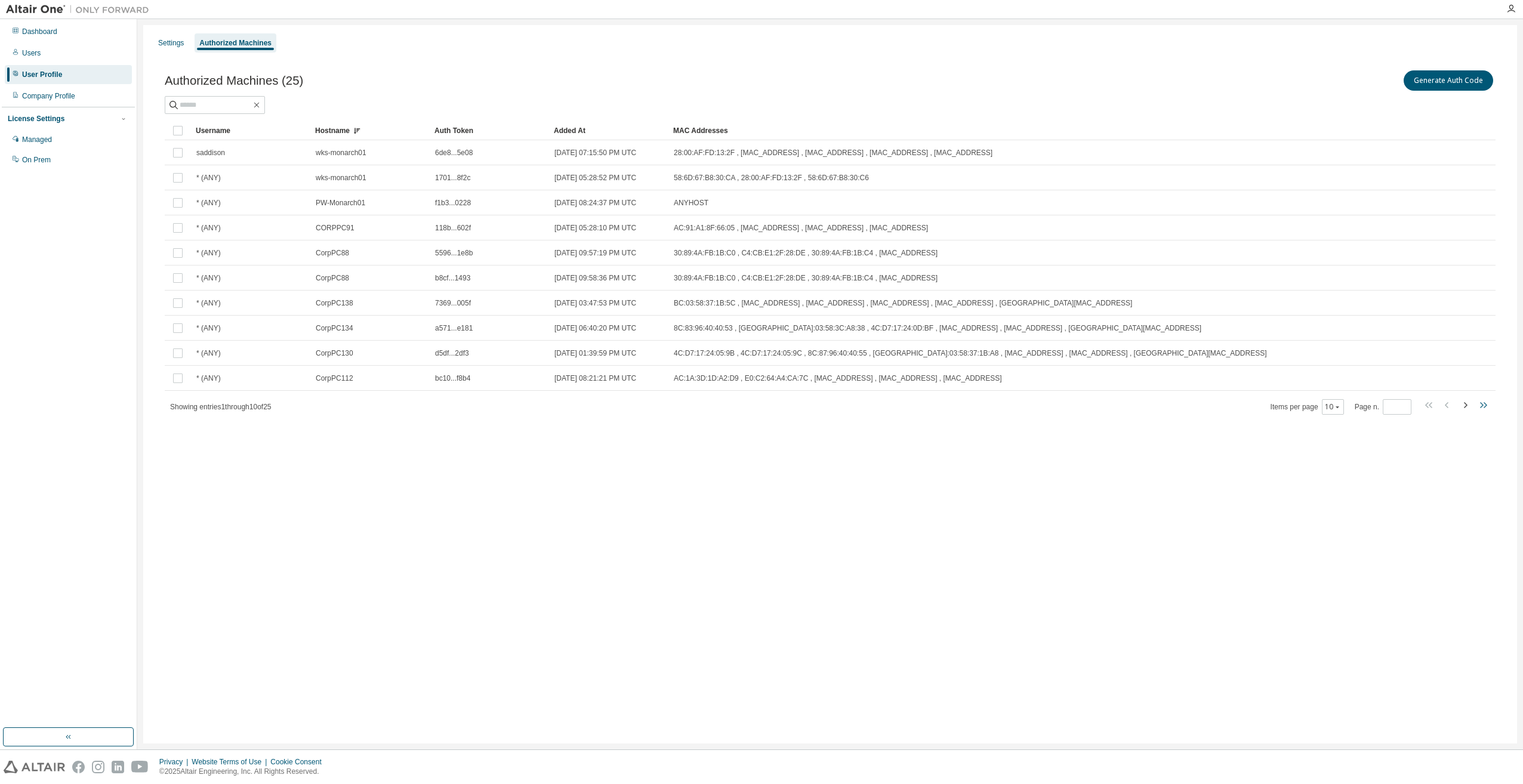
click at [1481, 405] on icon "button" at bounding box center [1483, 404] width 15 height 15
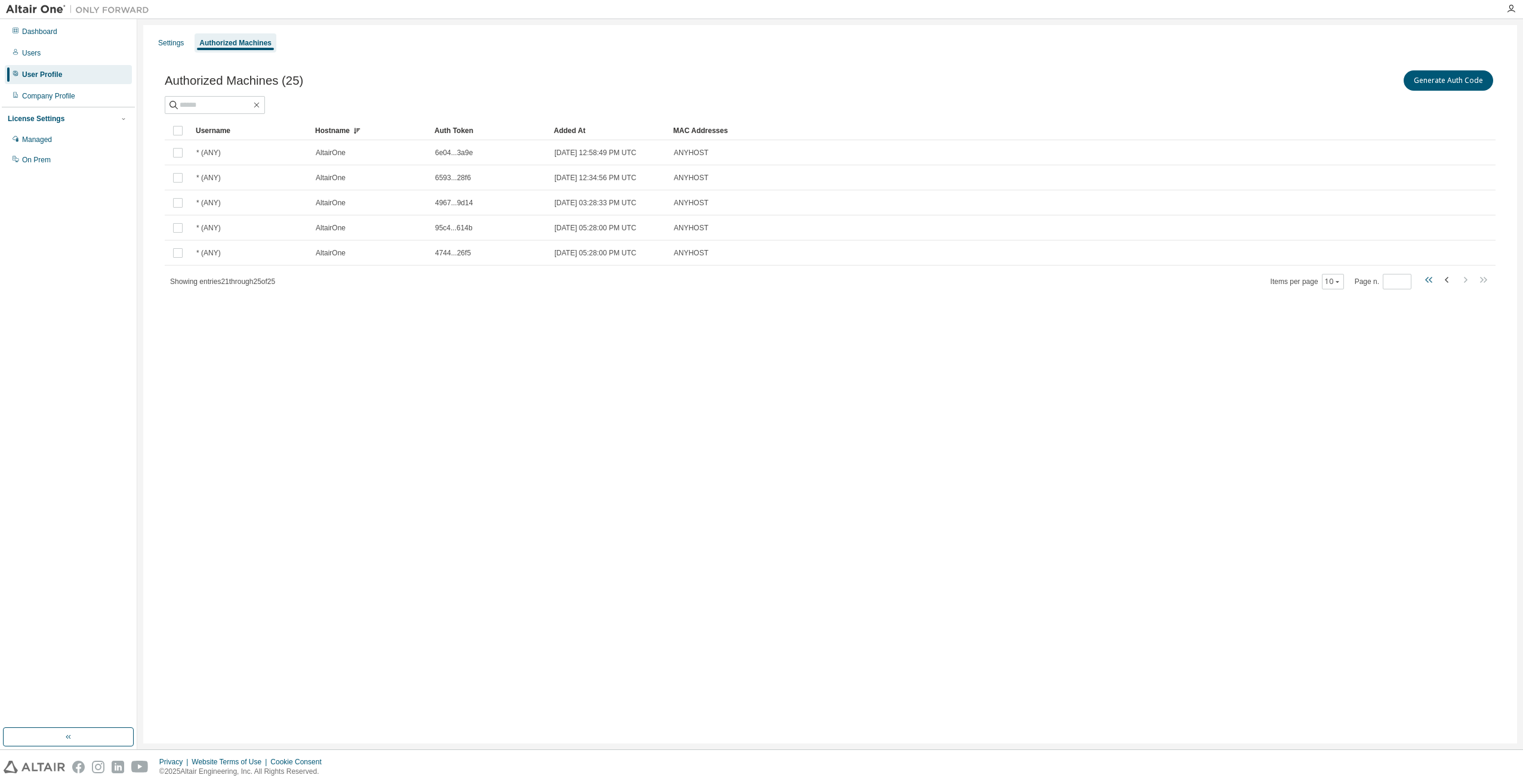
click at [1428, 280] on icon "button" at bounding box center [1429, 279] width 15 height 15
type input "*"
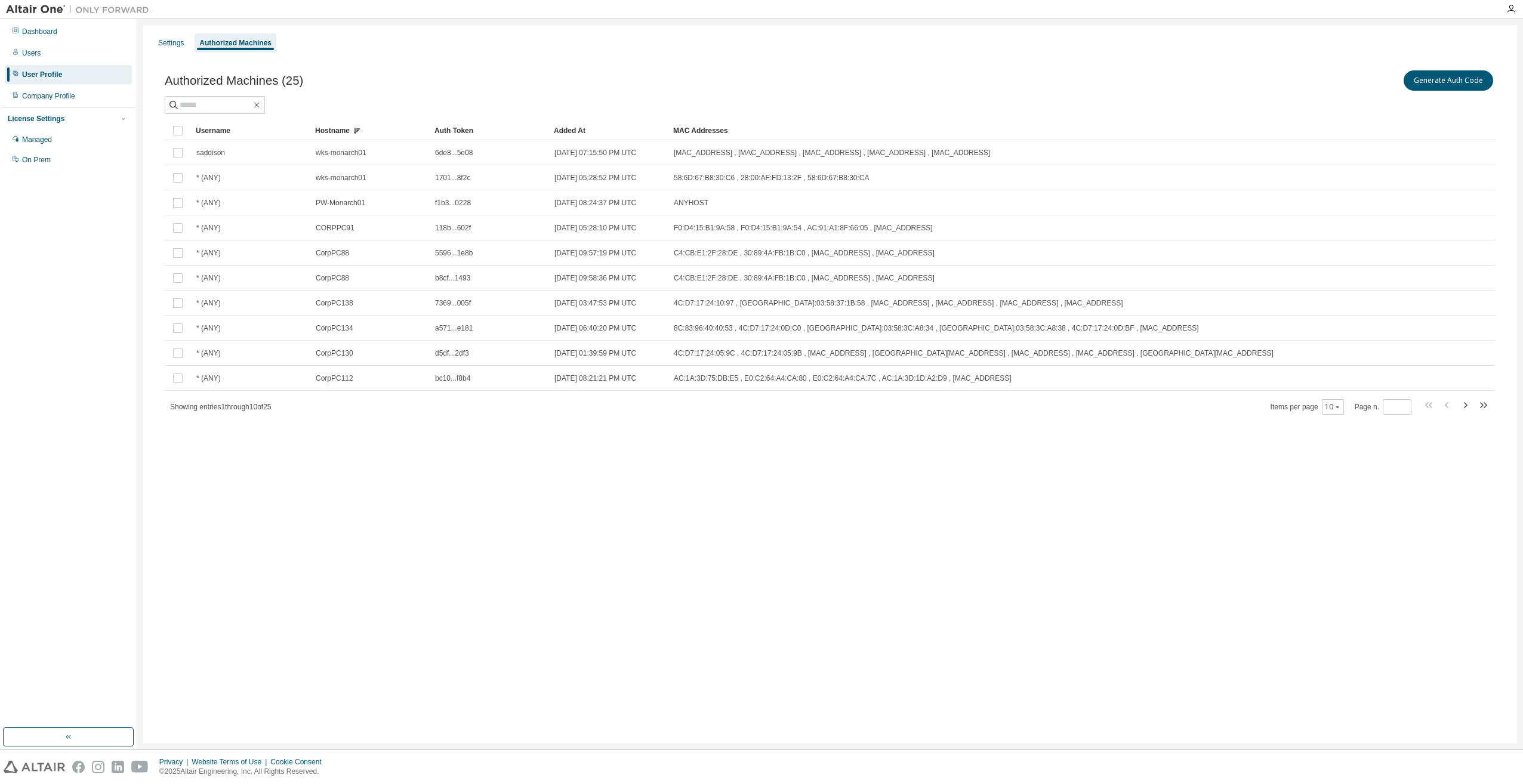
click at [334, 131] on div "Hostname" at bounding box center [370, 131] width 110 height 19
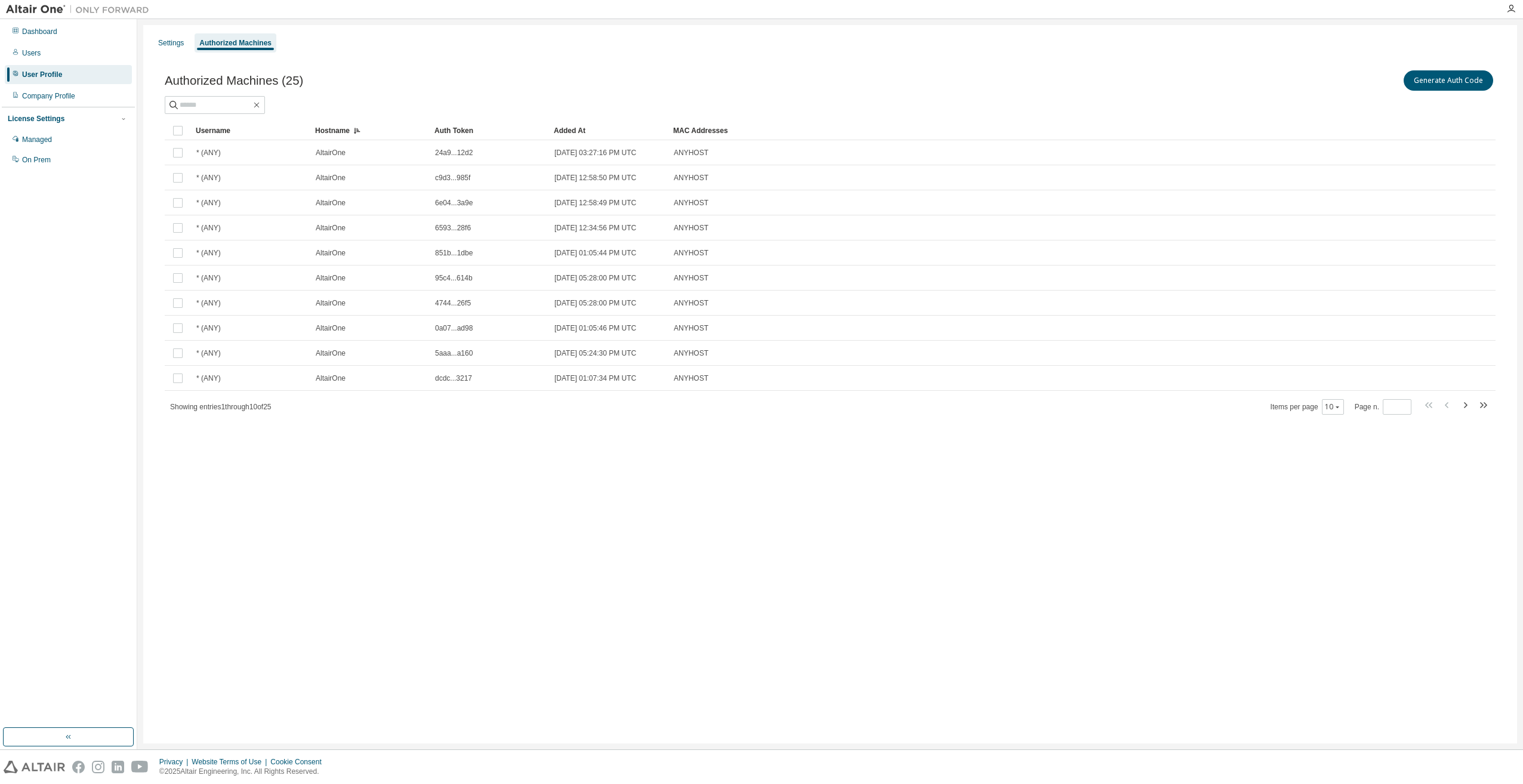
click at [334, 131] on div "Hostname" at bounding box center [370, 131] width 110 height 19
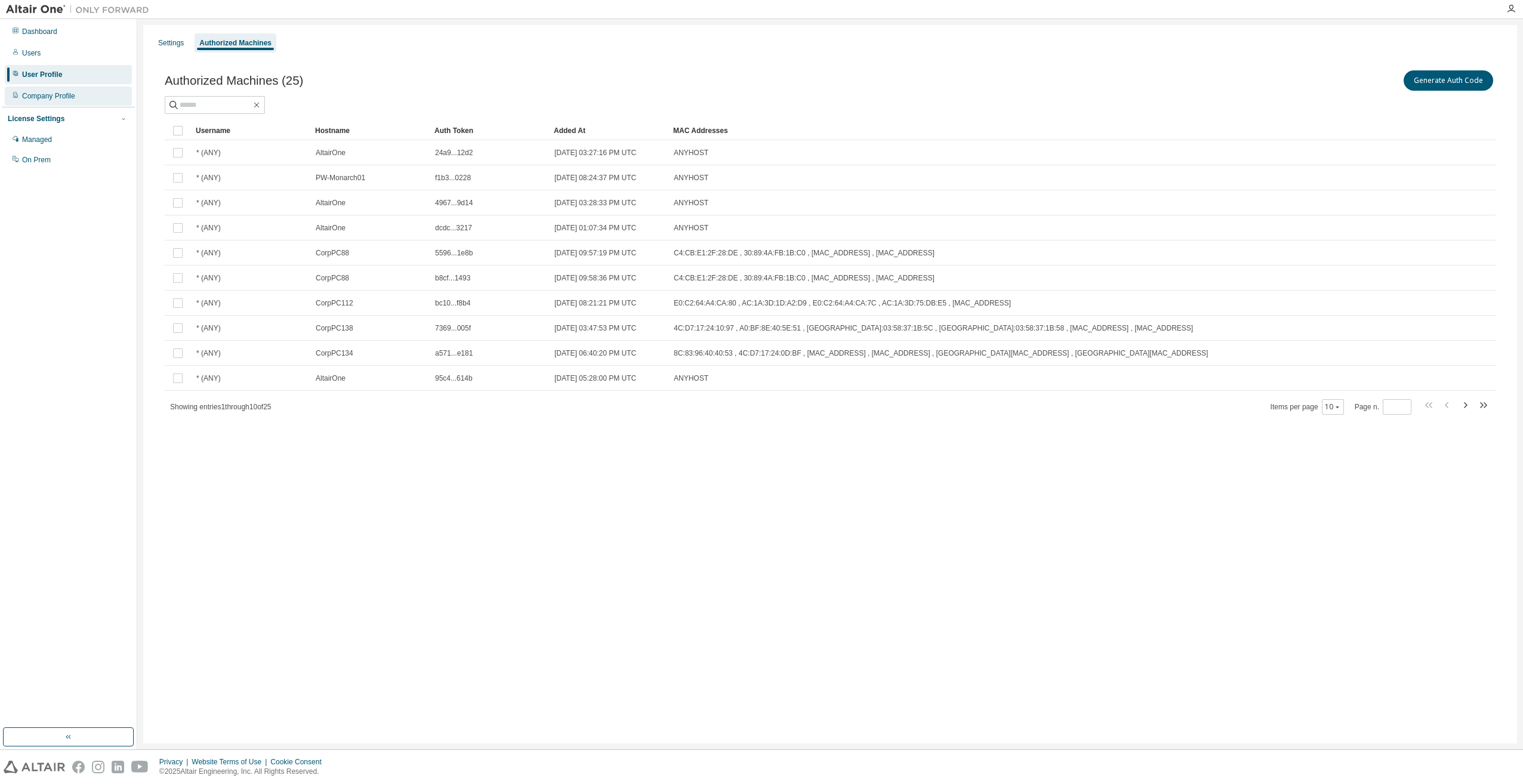
click at [26, 93] on div "Company Profile" at bounding box center [48, 96] width 53 height 10
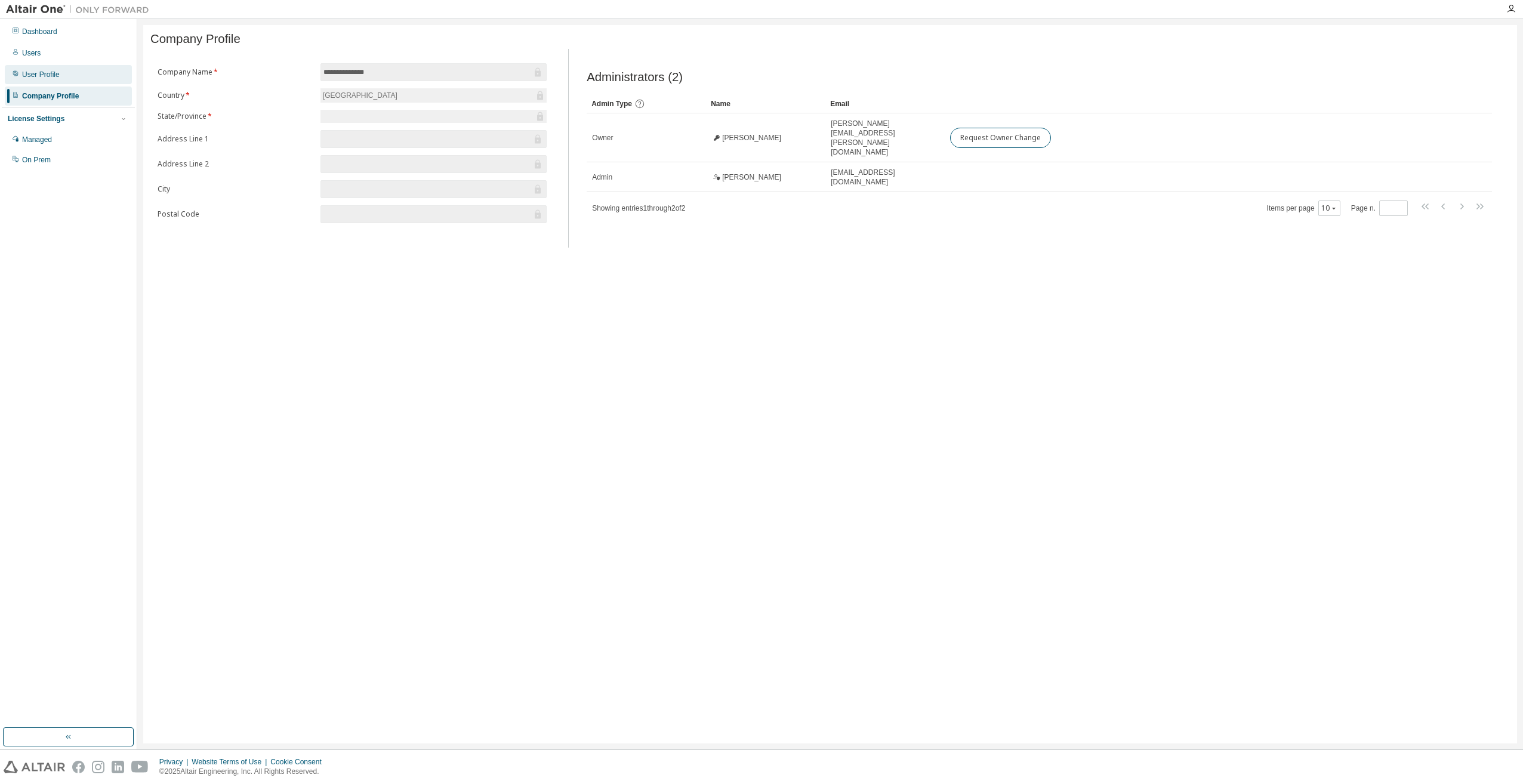
click at [43, 74] on div "User Profile" at bounding box center [41, 75] width 37 height 10
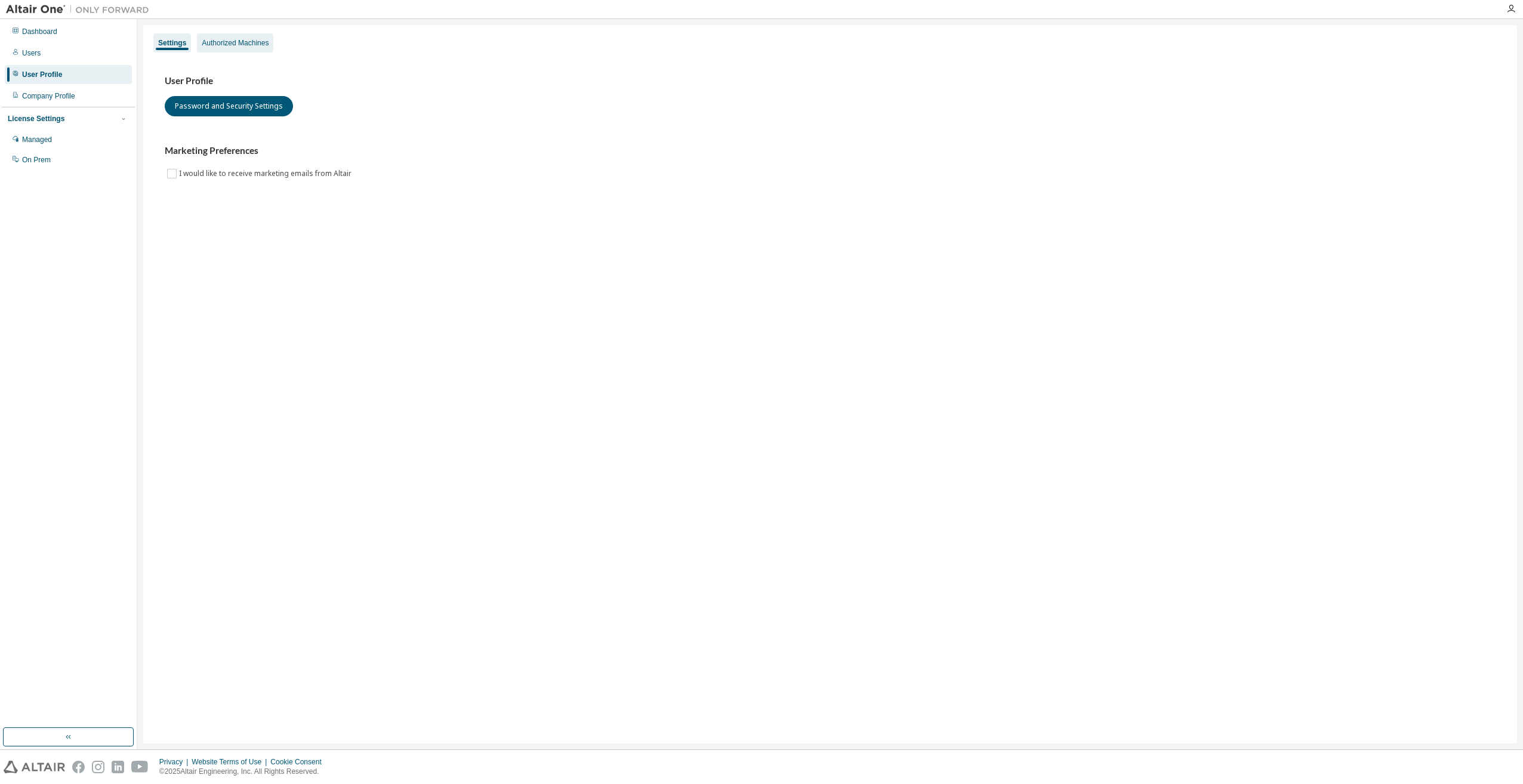
click at [241, 43] on div "Authorized Machines" at bounding box center [235, 43] width 67 height 10
click at [237, 45] on div "Authorized Machines" at bounding box center [235, 43] width 67 height 10
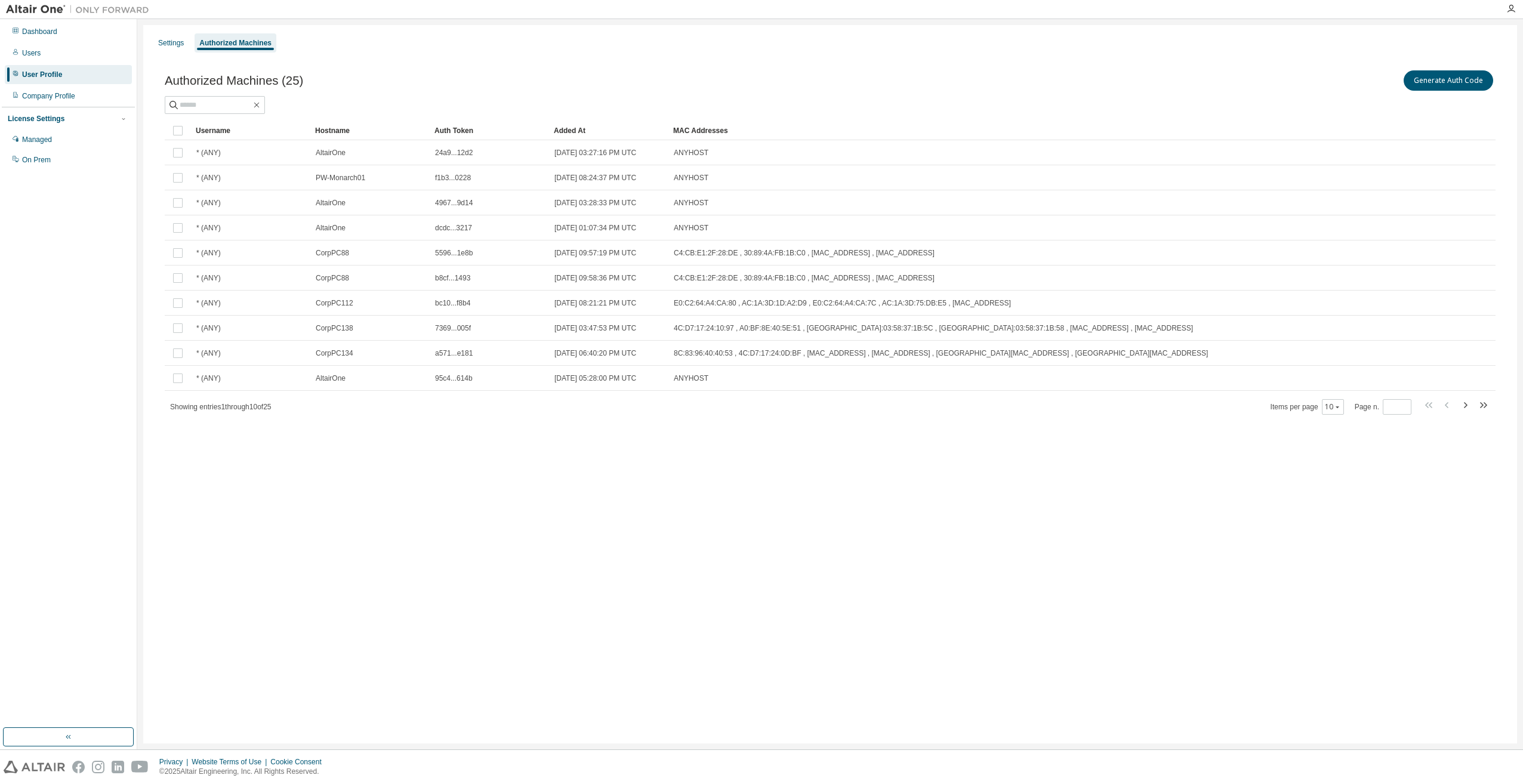
click at [227, 131] on div "Username" at bounding box center [250, 131] width 110 height 19
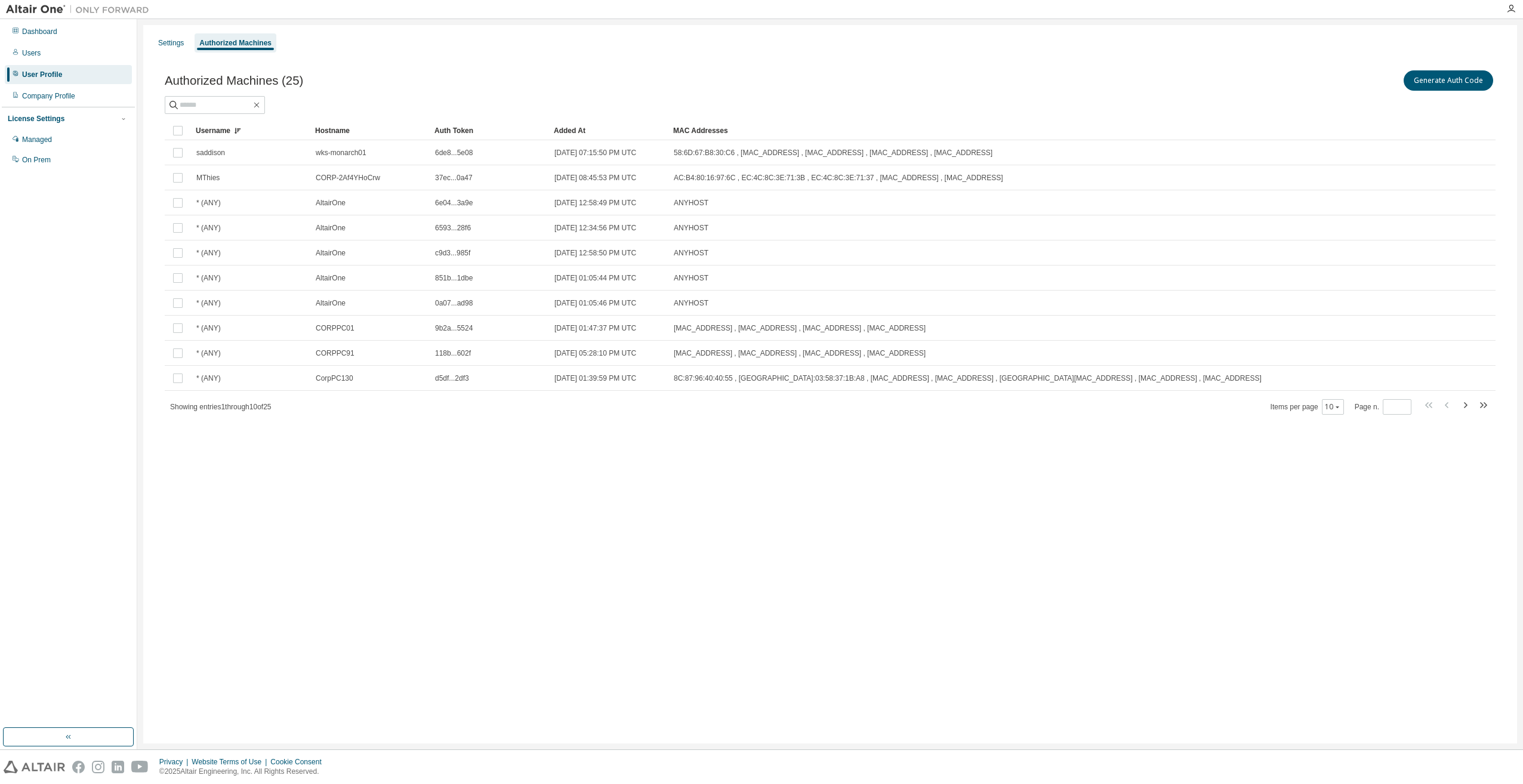
click at [342, 129] on div "Hostname" at bounding box center [370, 131] width 110 height 19
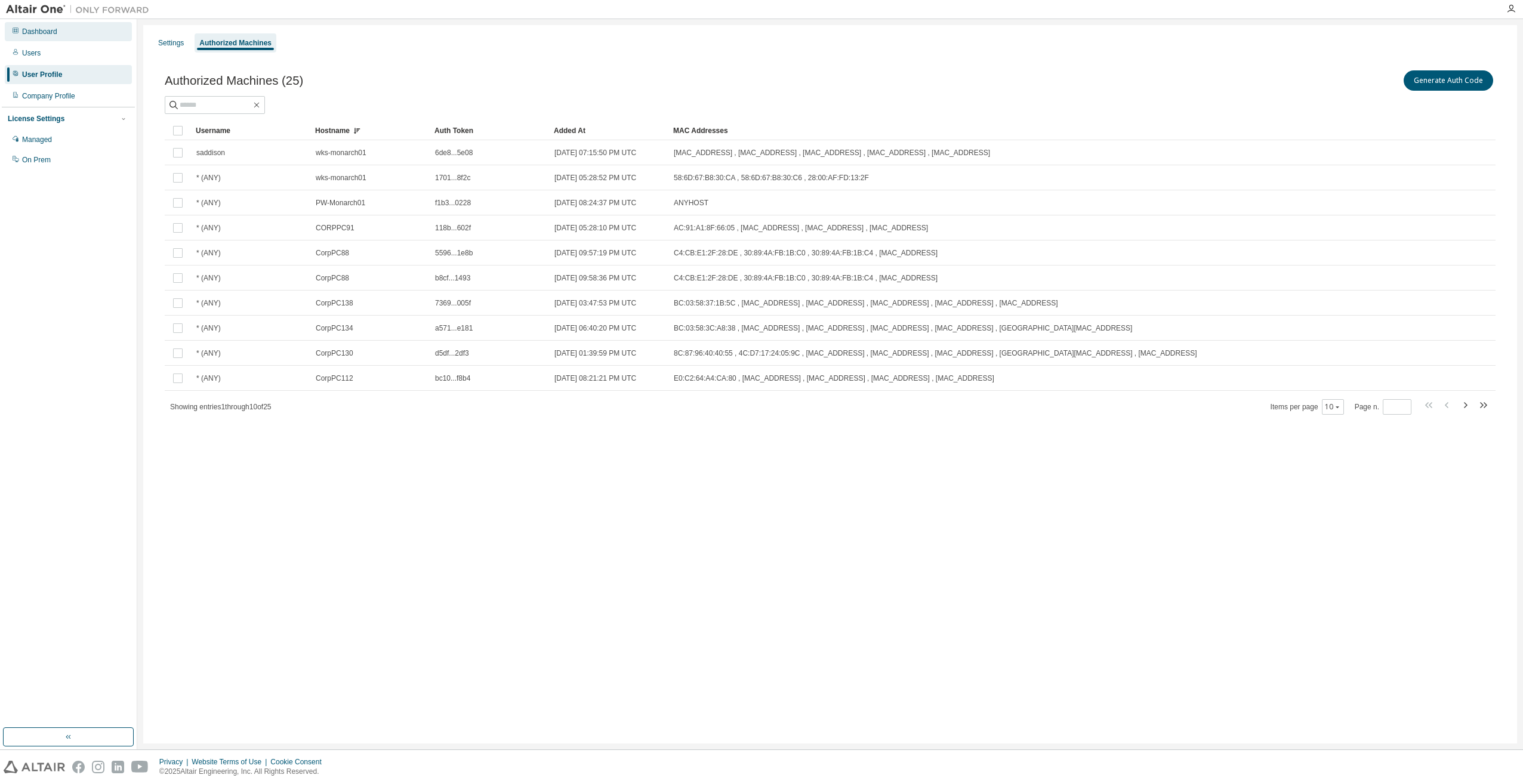
click at [28, 28] on div "Dashboard" at bounding box center [39, 32] width 35 height 10
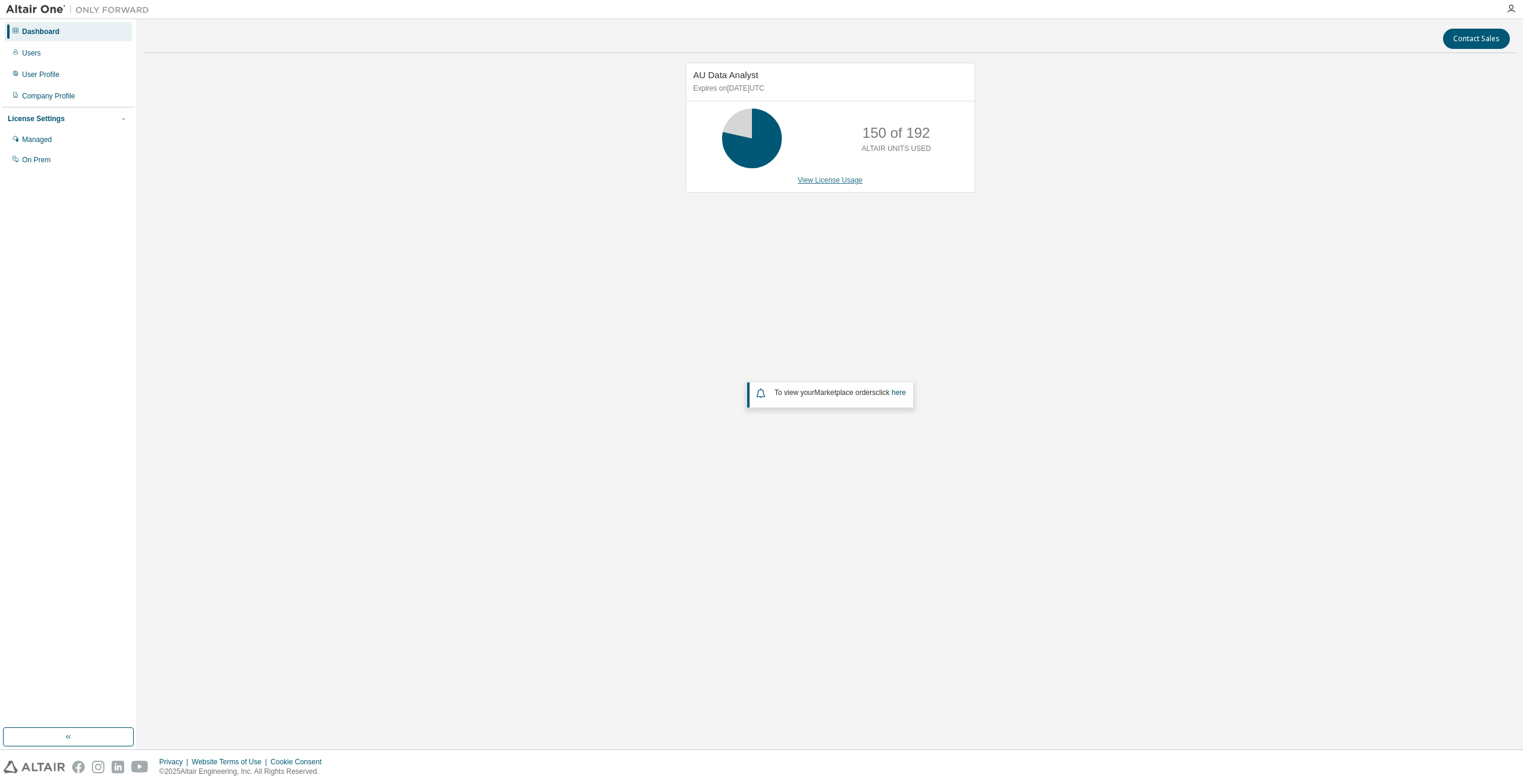
click at [809, 185] on link "View License Usage" at bounding box center [831, 180] width 65 height 8
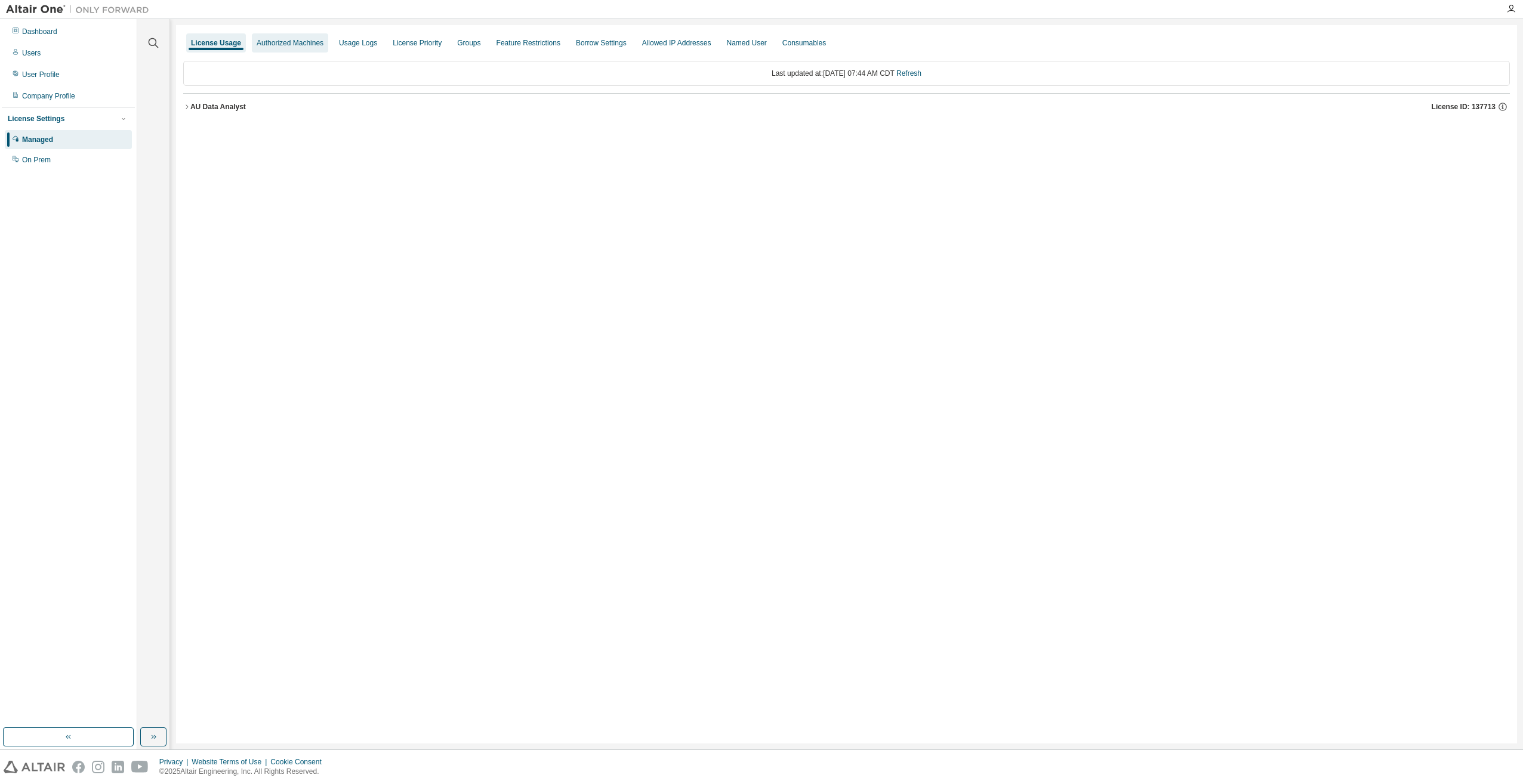
click at [290, 44] on div "Authorized Machines" at bounding box center [290, 43] width 67 height 10
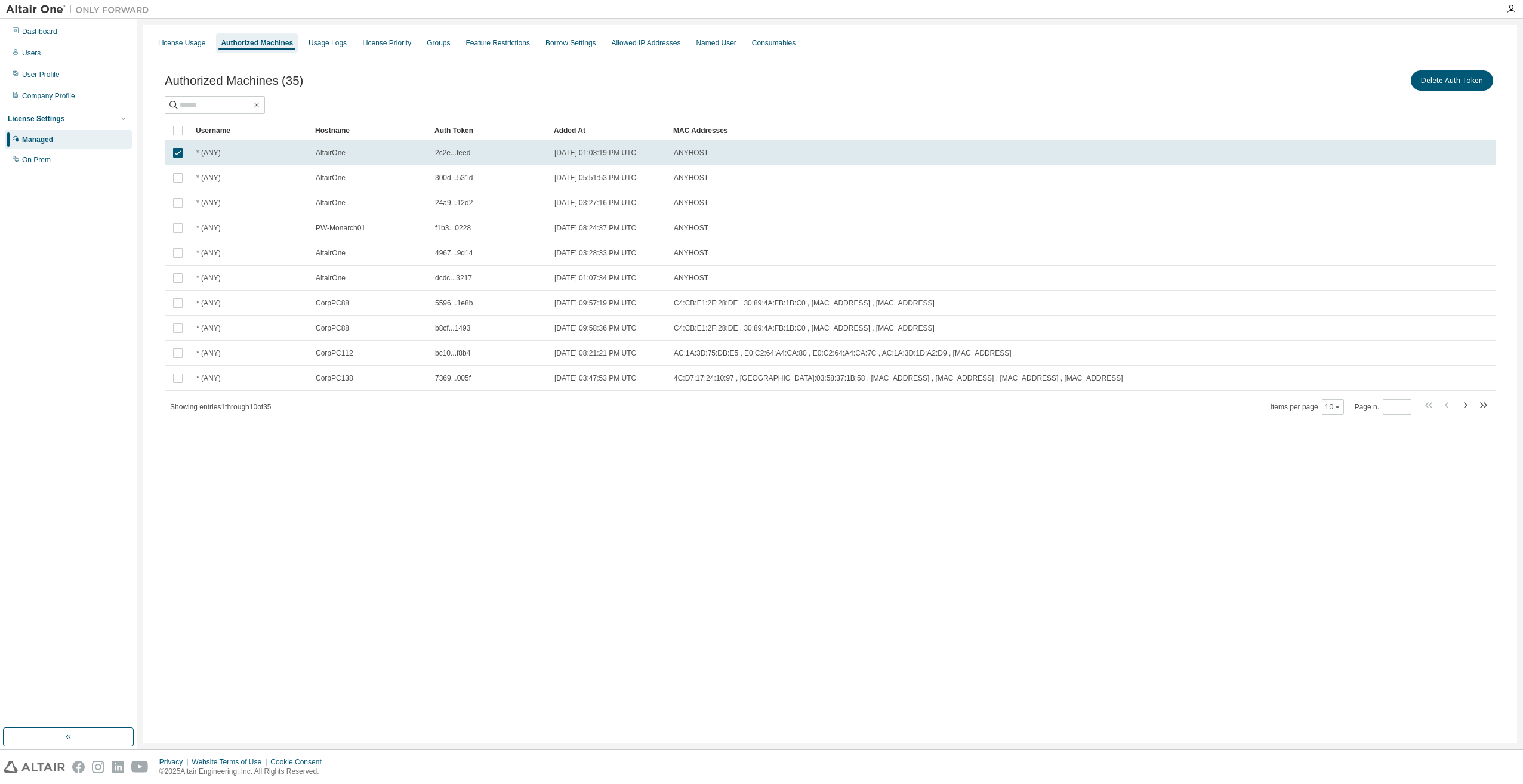
click at [174, 144] on td at bounding box center [178, 153] width 26 height 25
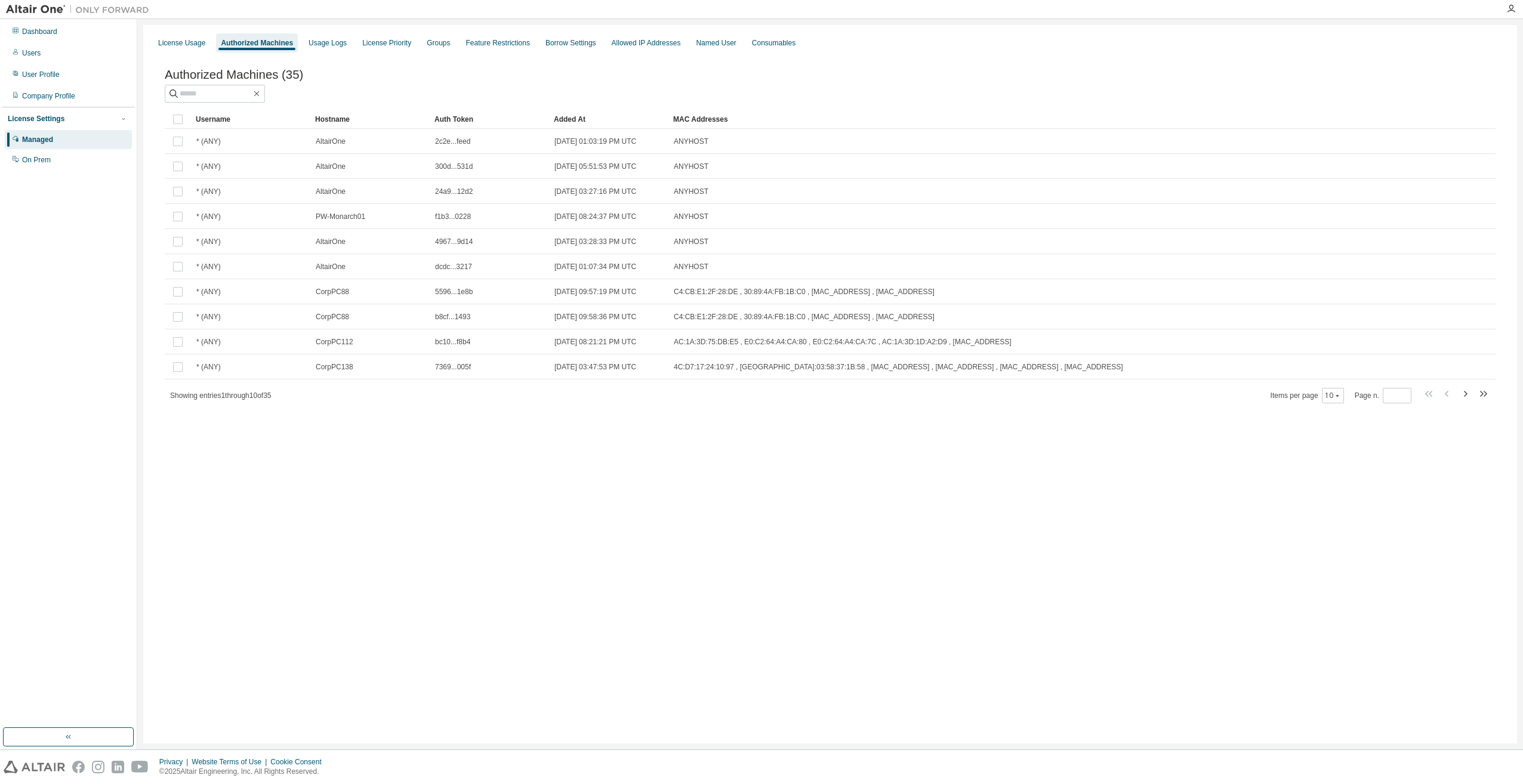
click at [344, 118] on div "Hostname" at bounding box center [370, 120] width 110 height 19
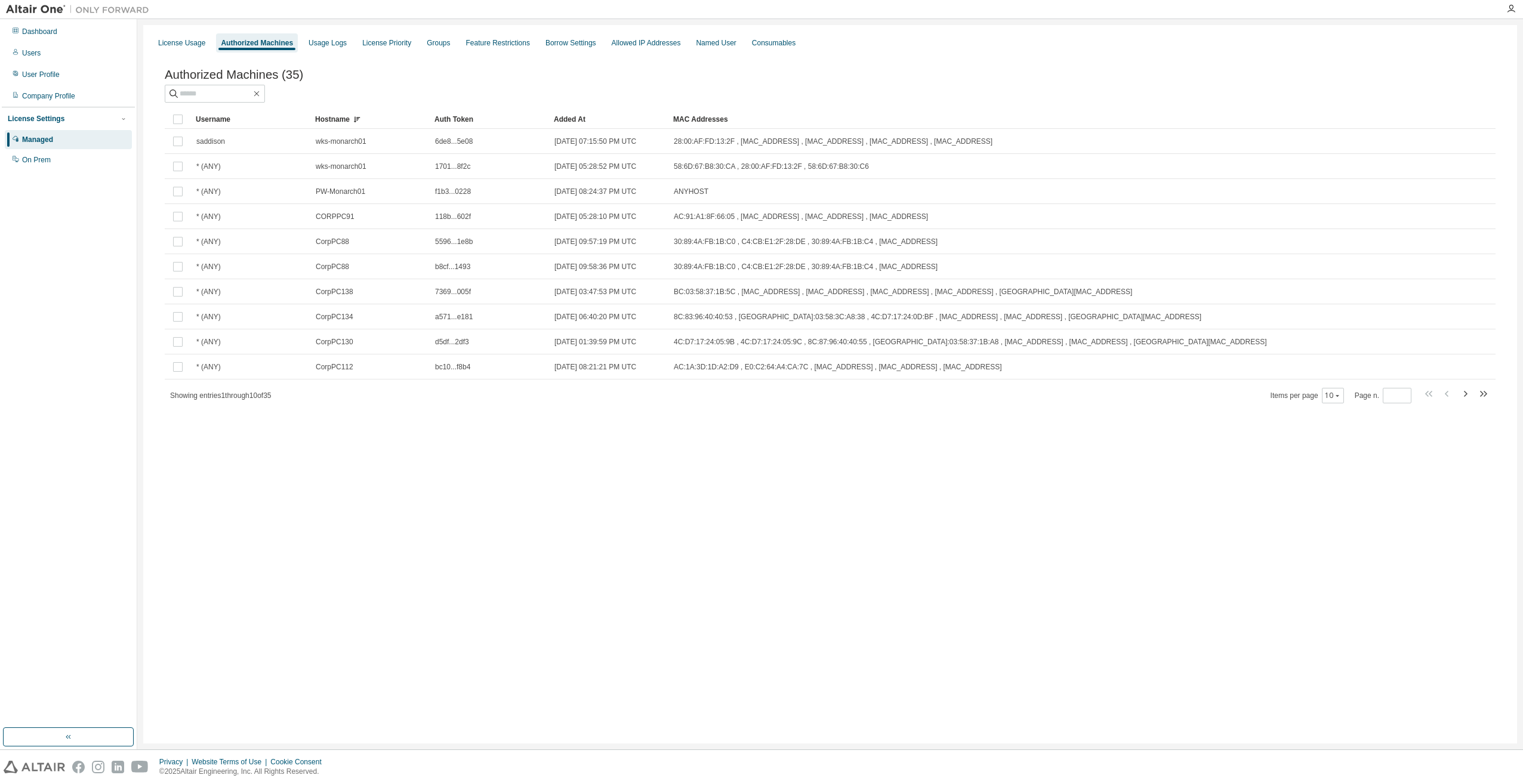
click at [339, 124] on div "Hostname" at bounding box center [370, 120] width 110 height 19
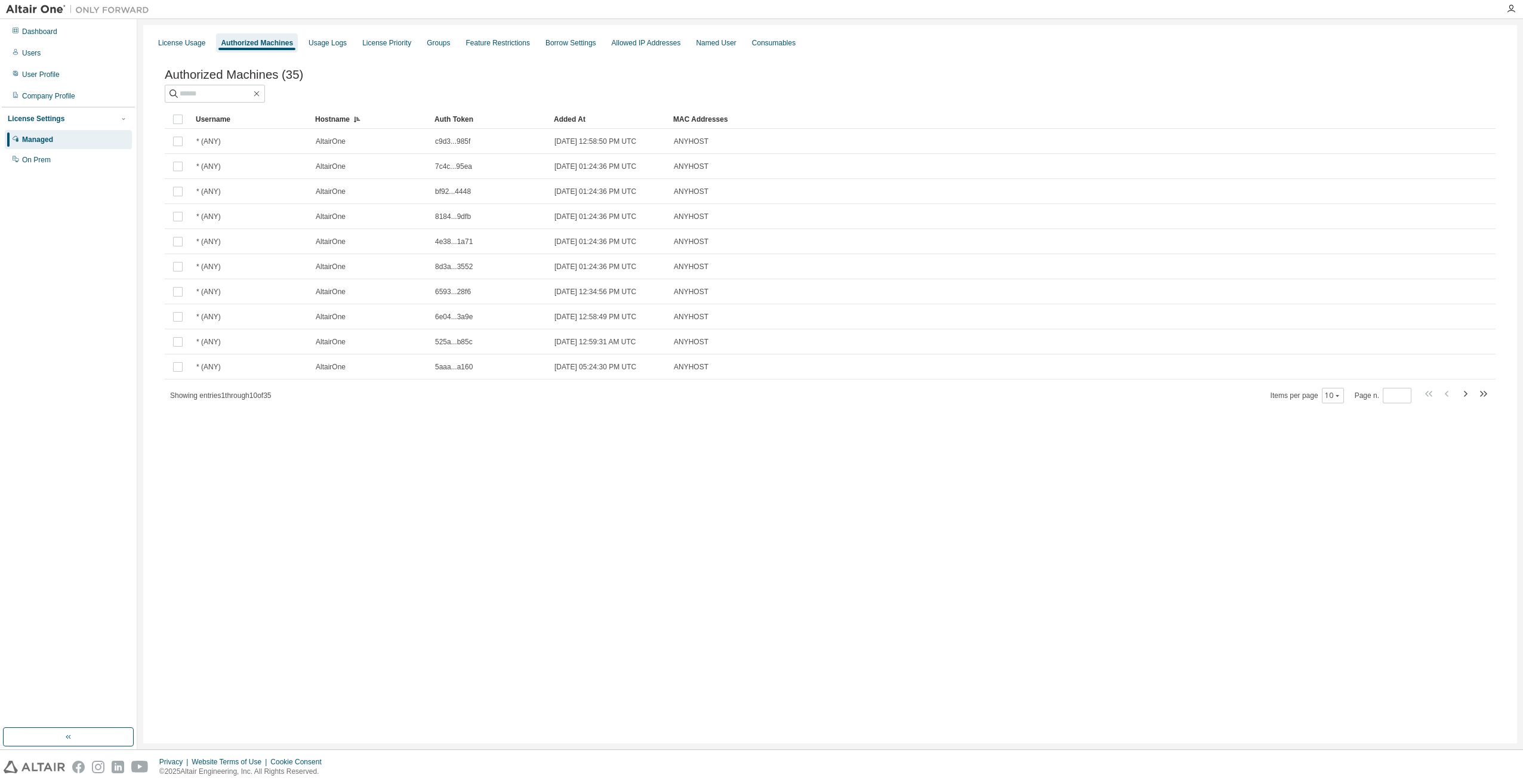
click at [229, 124] on div "Username" at bounding box center [250, 120] width 110 height 19
click at [344, 124] on div "Hostname" at bounding box center [370, 120] width 110 height 19
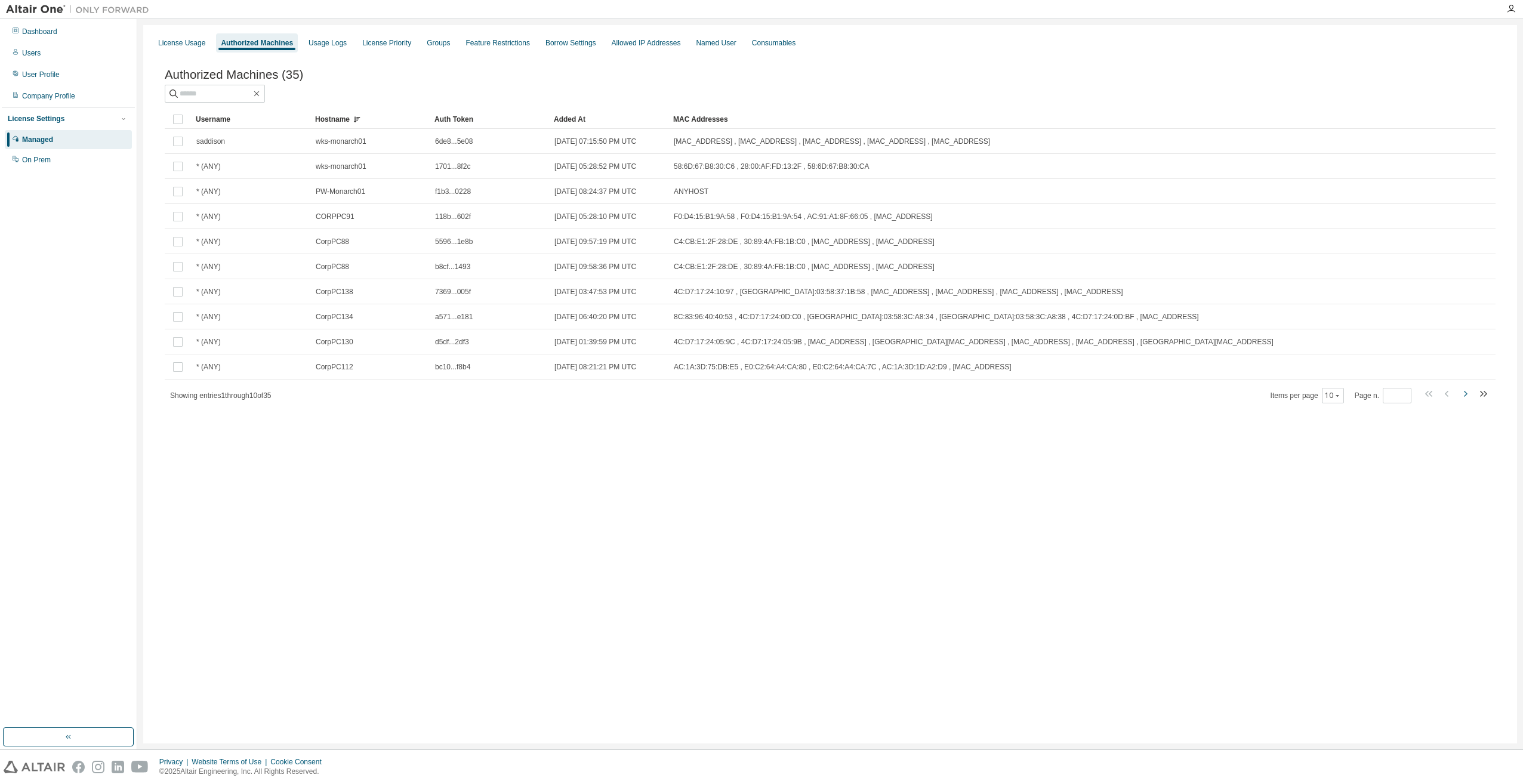
click at [1466, 395] on icon "button" at bounding box center [1465, 393] width 3 height 6
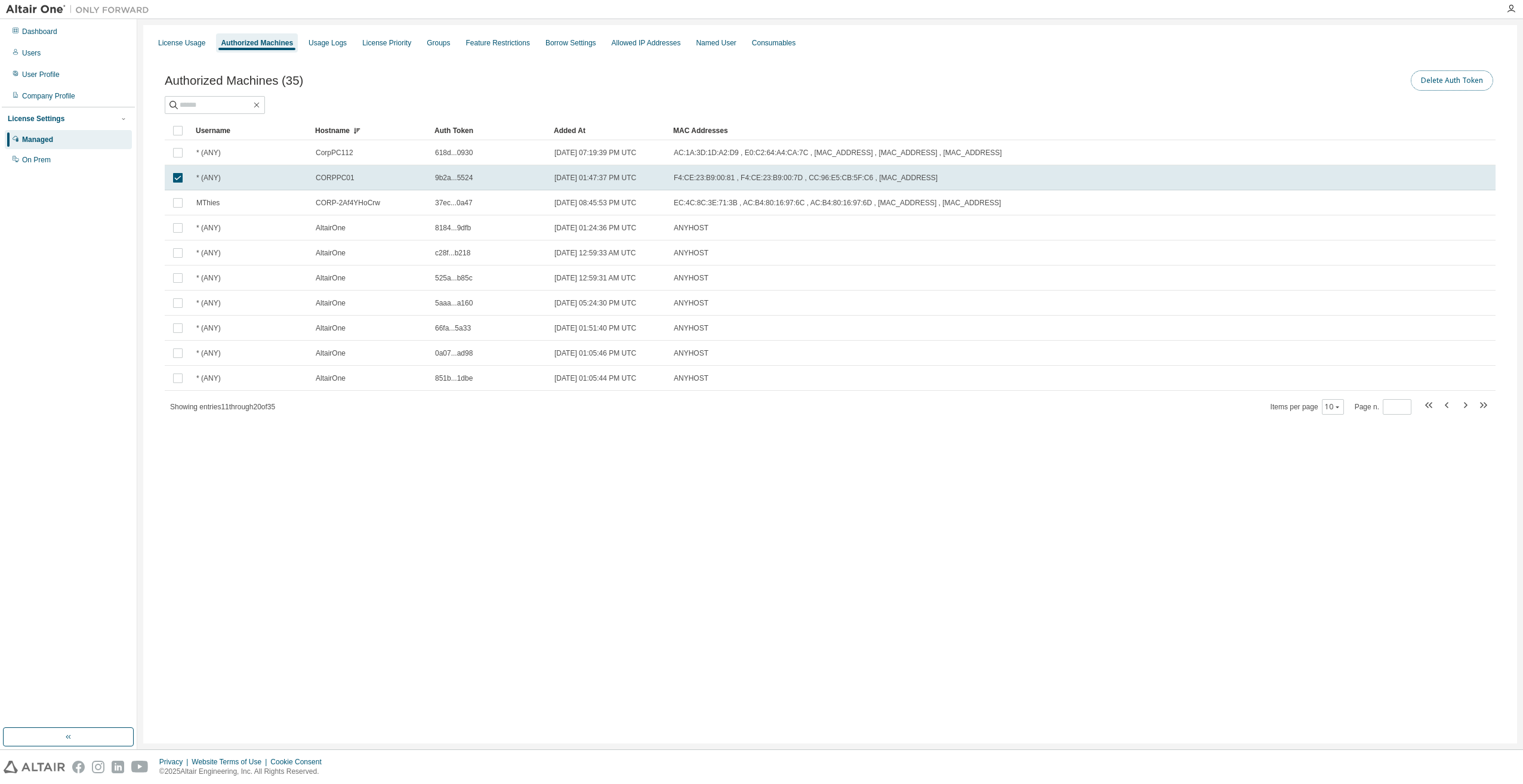
click at [1463, 85] on button "Delete Auth Token" at bounding box center [1452, 80] width 82 height 20
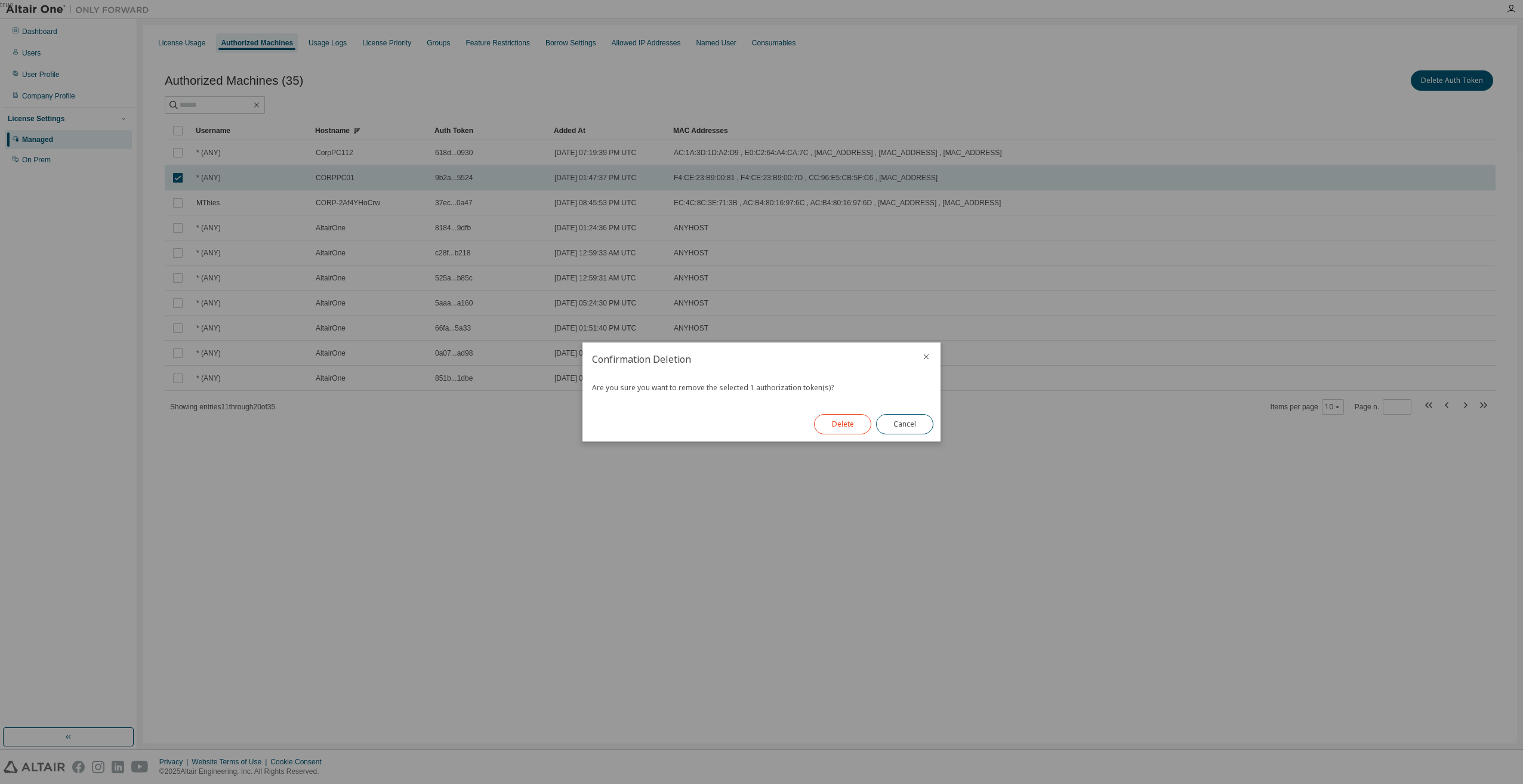
click at [856, 428] on button "Delete" at bounding box center [842, 424] width 57 height 20
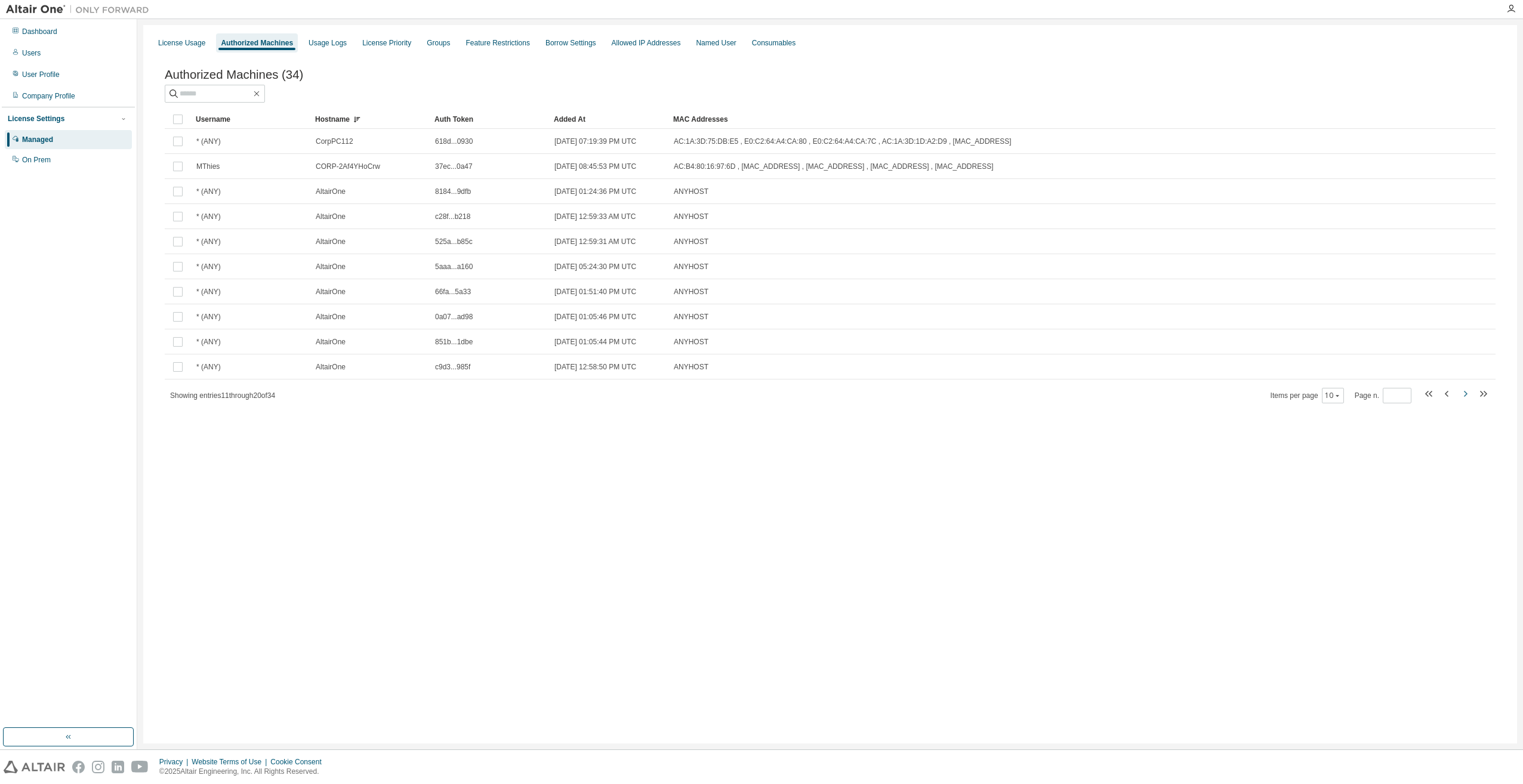
click at [1464, 397] on icon "button" at bounding box center [1465, 393] width 15 height 15
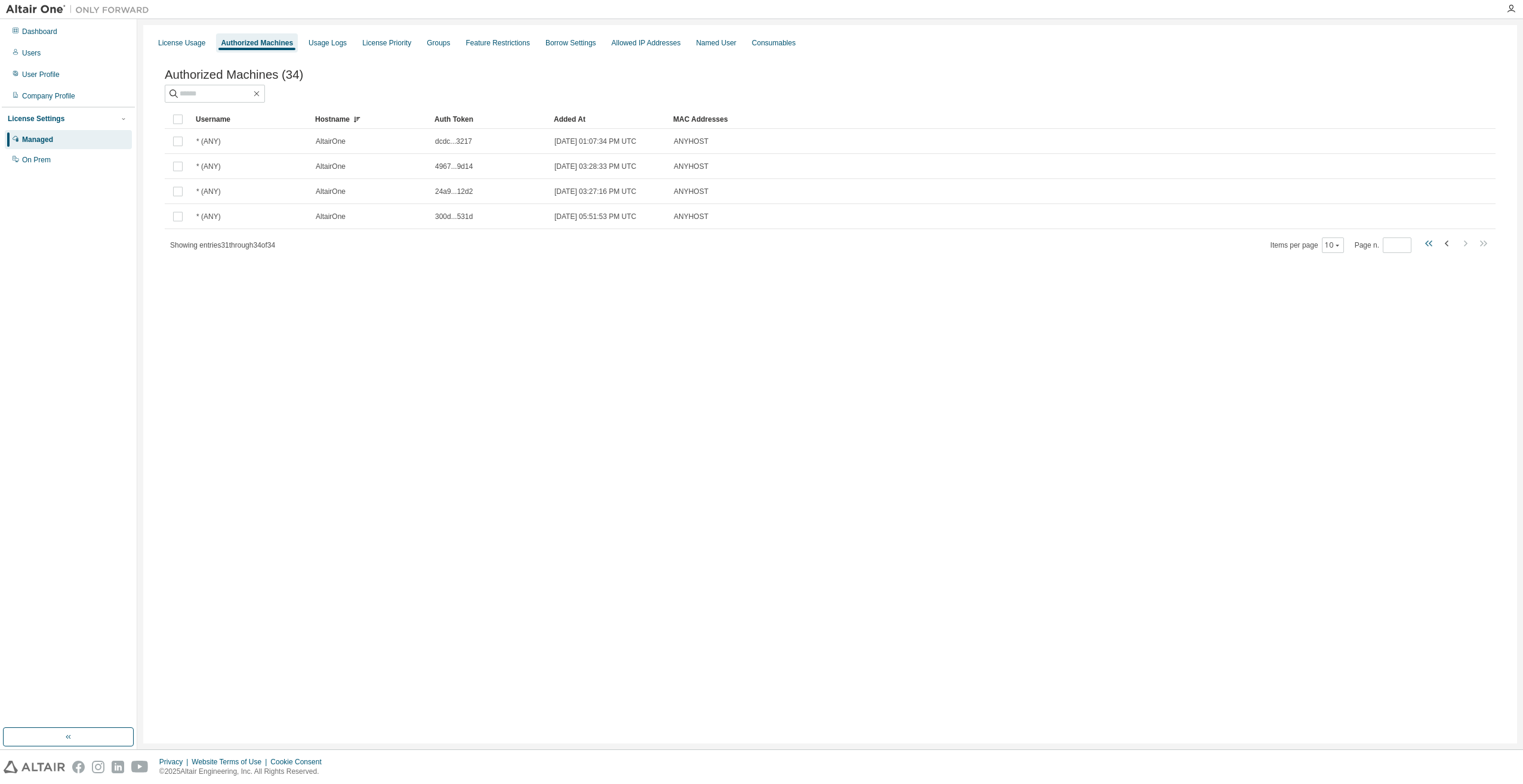
click at [1425, 248] on icon "button" at bounding box center [1429, 243] width 15 height 15
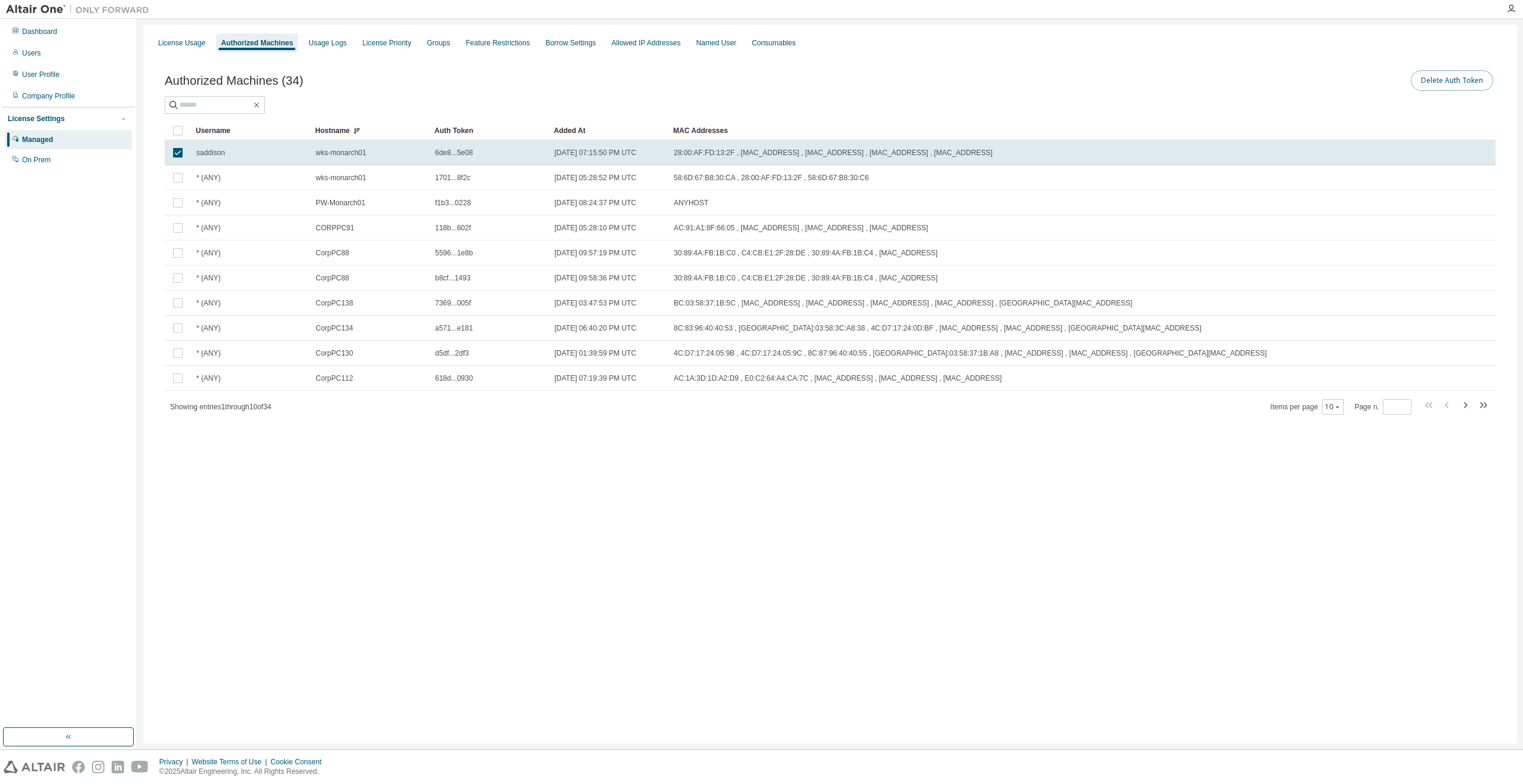
click at [1469, 80] on button "Delete Auth Token" at bounding box center [1452, 80] width 82 height 20
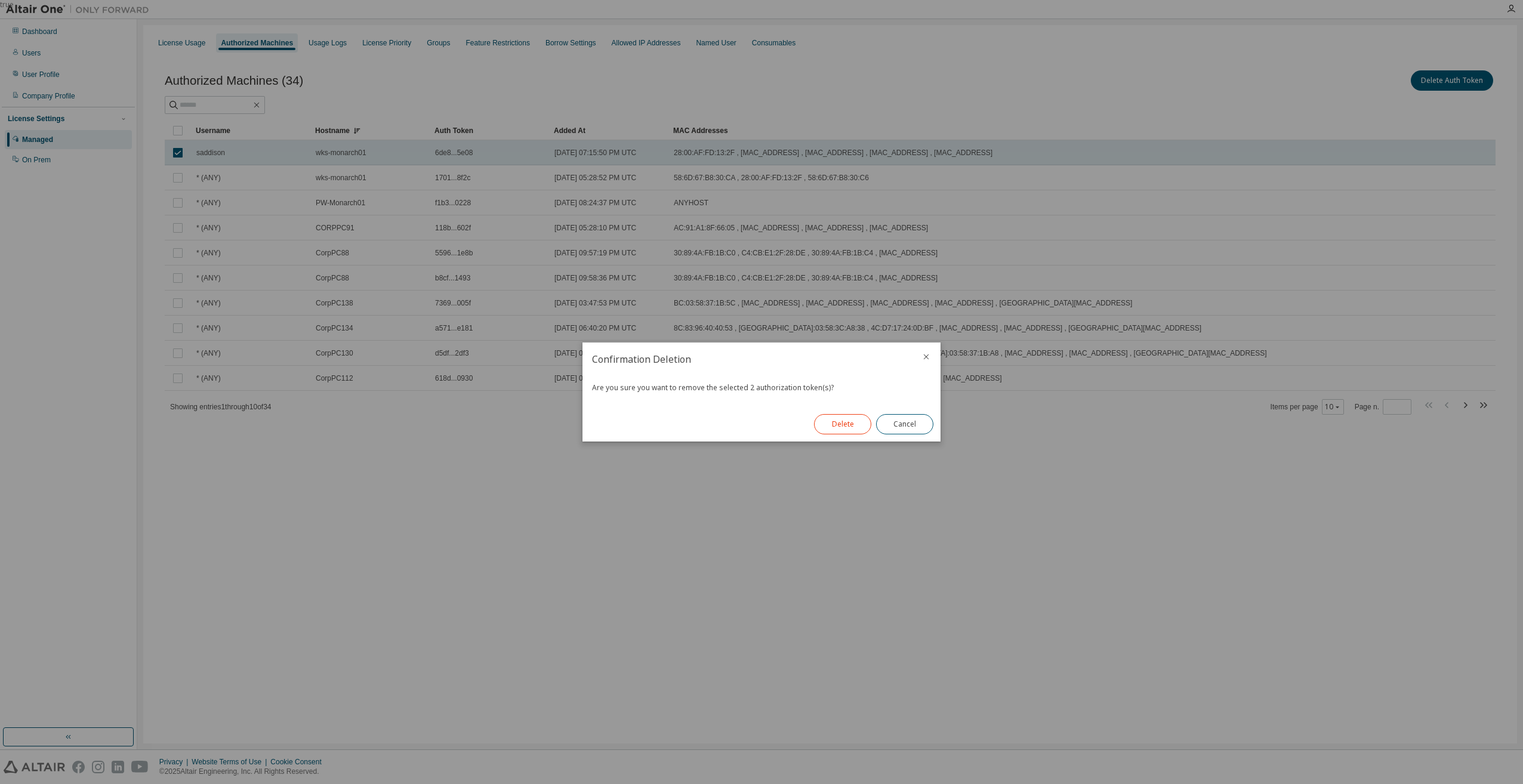
click at [845, 420] on button "Delete" at bounding box center [842, 424] width 57 height 20
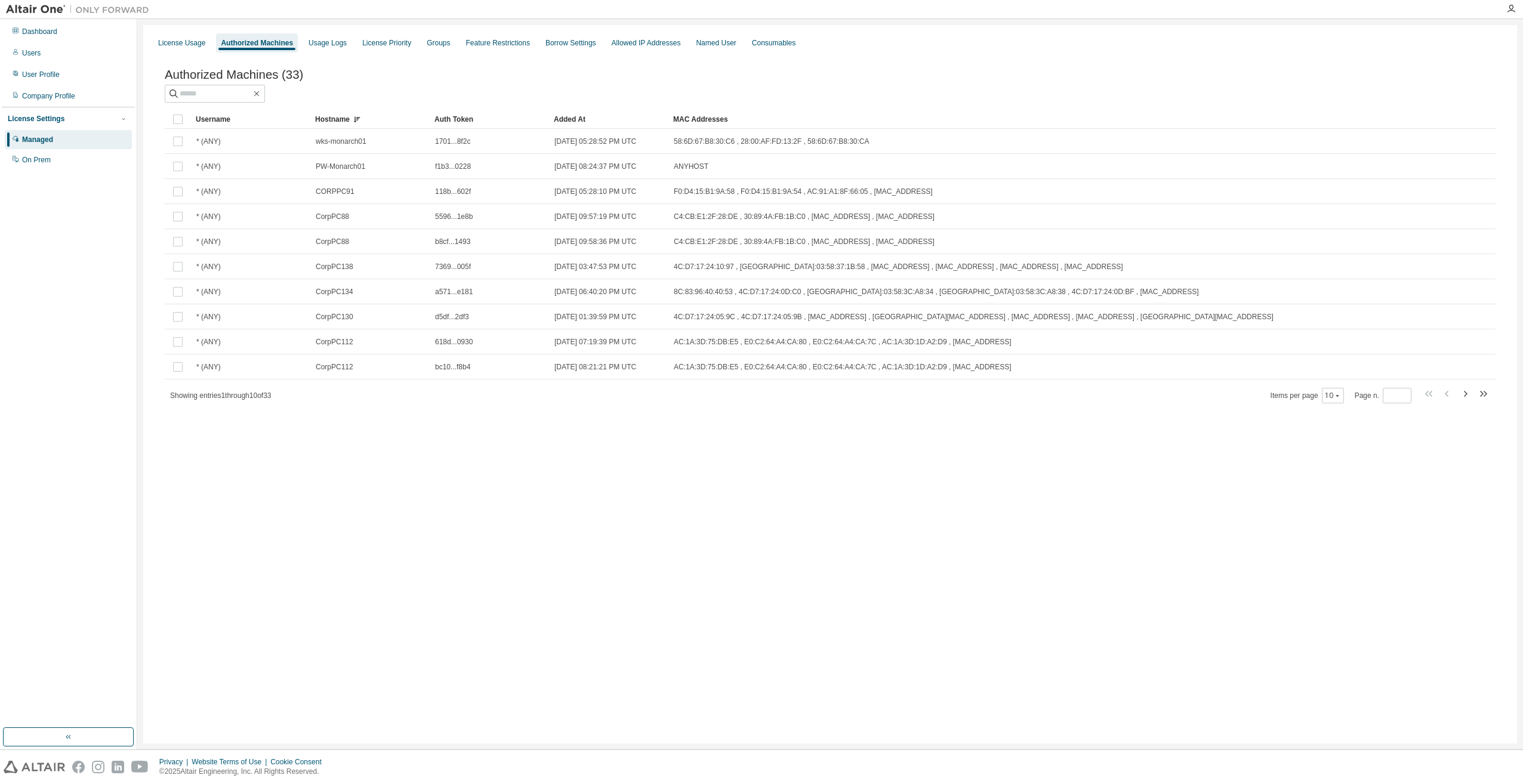
click at [1490, 395] on div "Showing entries 1 through 10 of 33 Items per page 10 Page n. *" at bounding box center [830, 395] width 1331 height 17
click at [1483, 395] on icon "button" at bounding box center [1482, 393] width 3 height 6
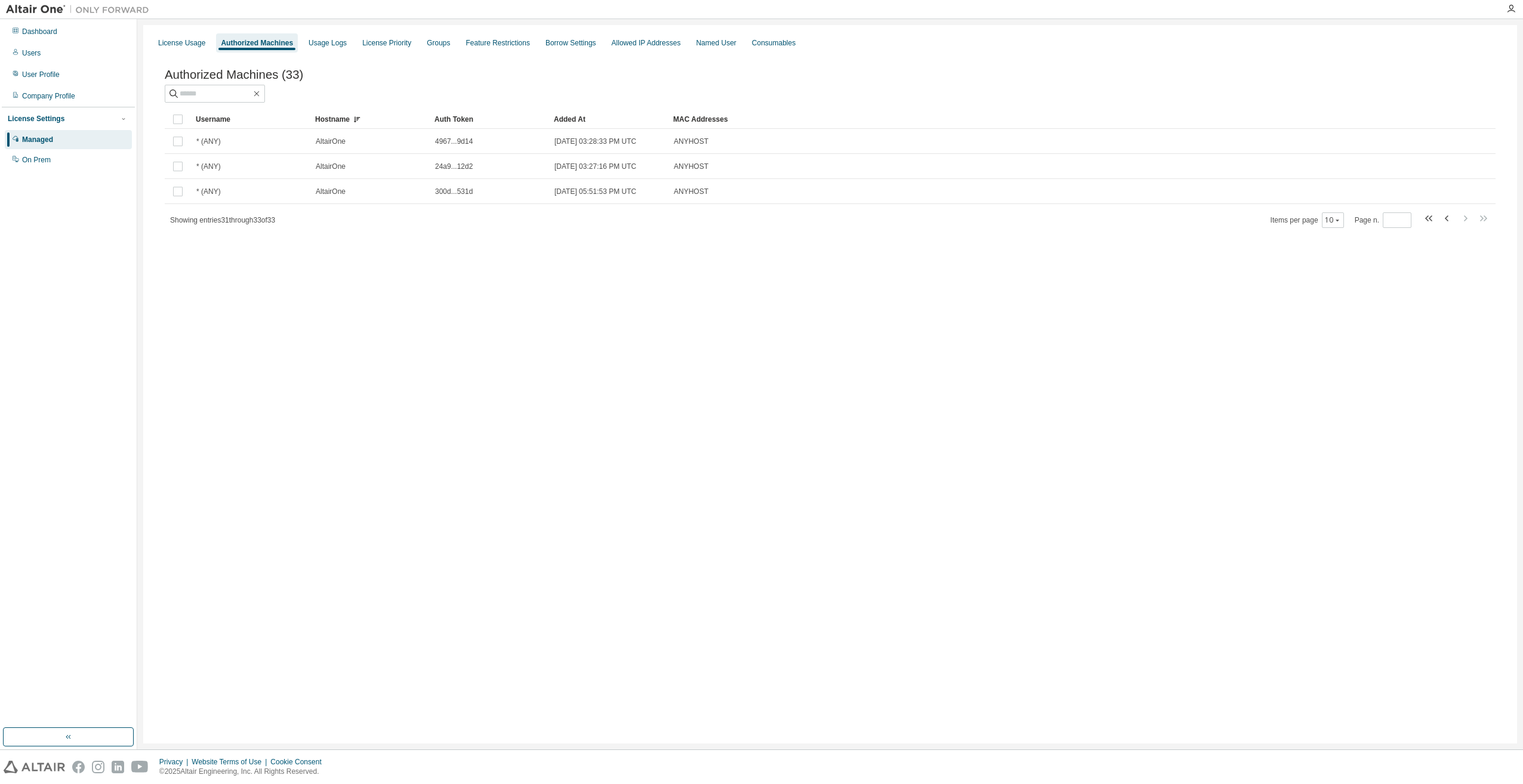
click at [1421, 218] on div "Items per page 10 Page n. *" at bounding box center [1381, 219] width 220 height 17
click at [1425, 220] on icon "button" at bounding box center [1429, 218] width 15 height 15
type input "*"
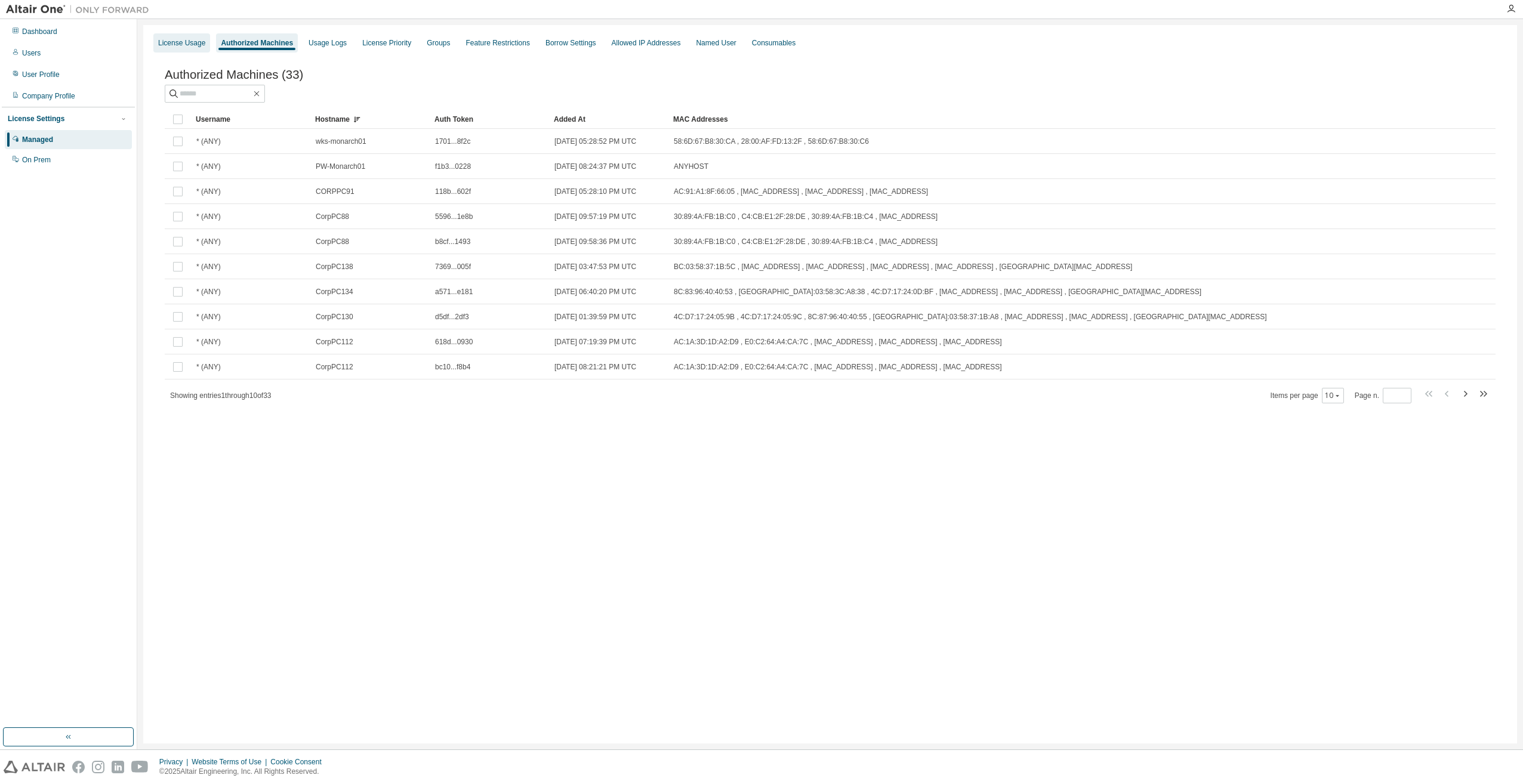
click at [195, 43] on div "License Usage" at bounding box center [182, 43] width 47 height 10
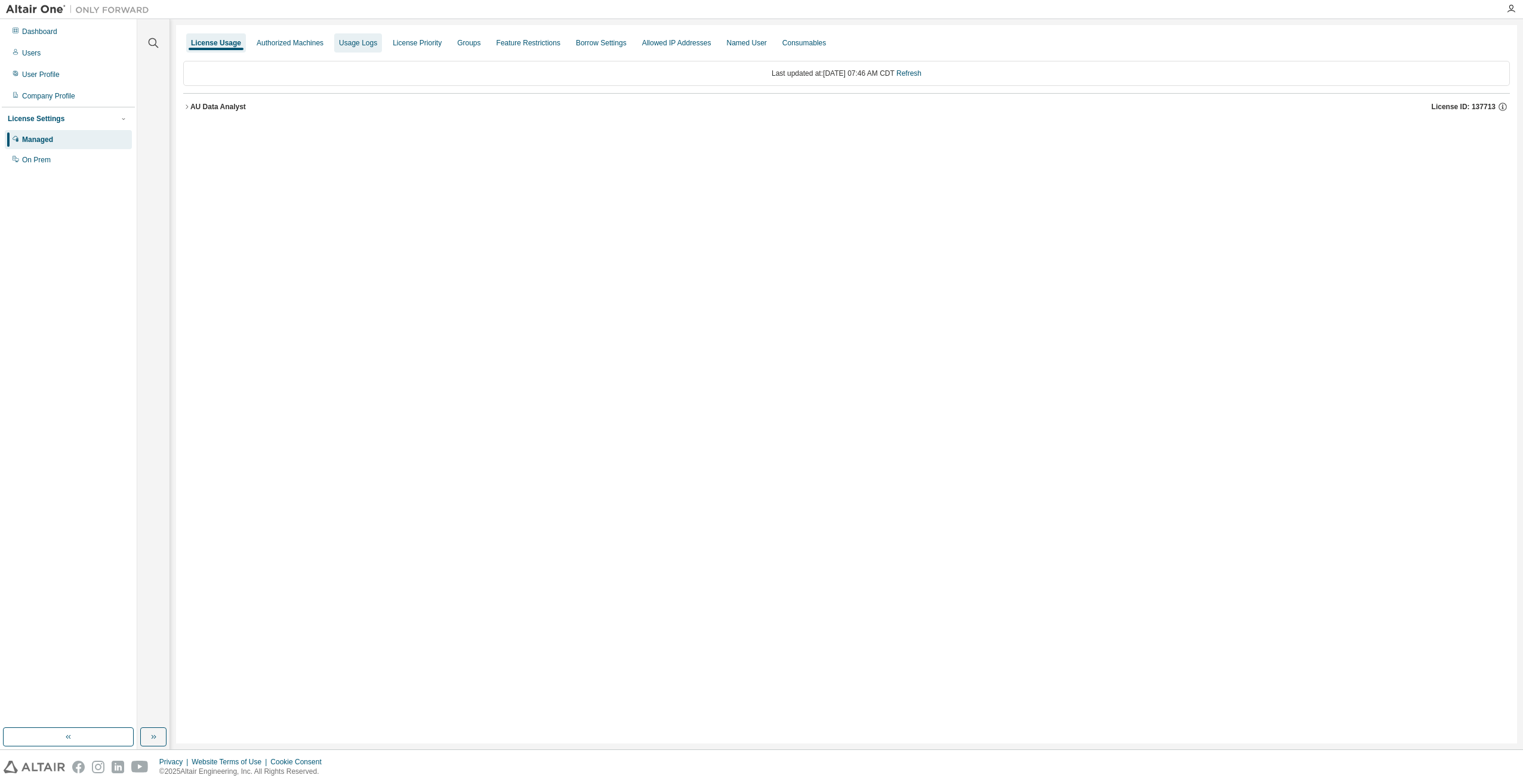
click at [348, 41] on div "Usage Logs" at bounding box center [358, 43] width 38 height 10
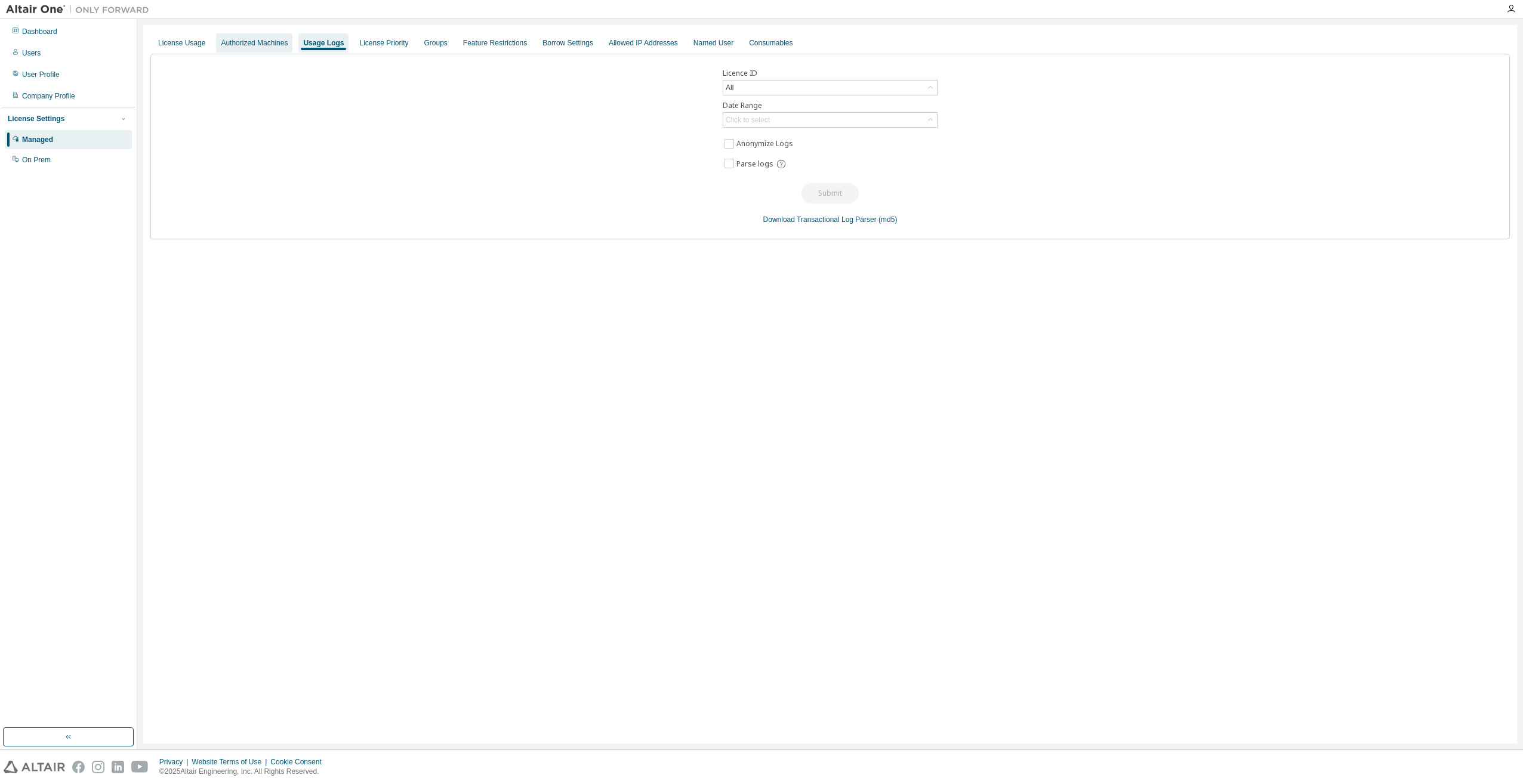
click at [221, 37] on div "Authorized Machines" at bounding box center [254, 43] width 76 height 19
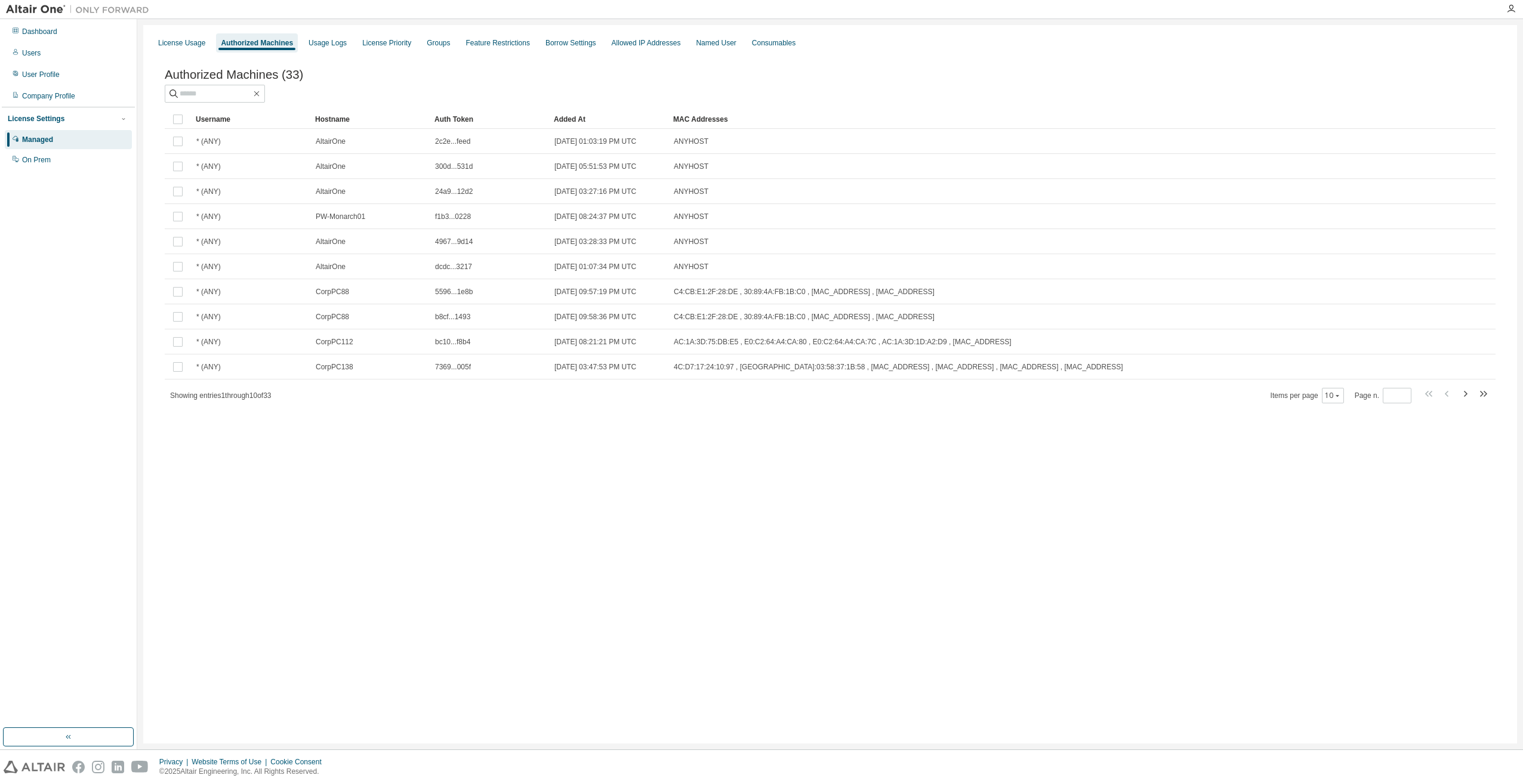
click at [333, 122] on div "Hostname" at bounding box center [370, 120] width 110 height 19
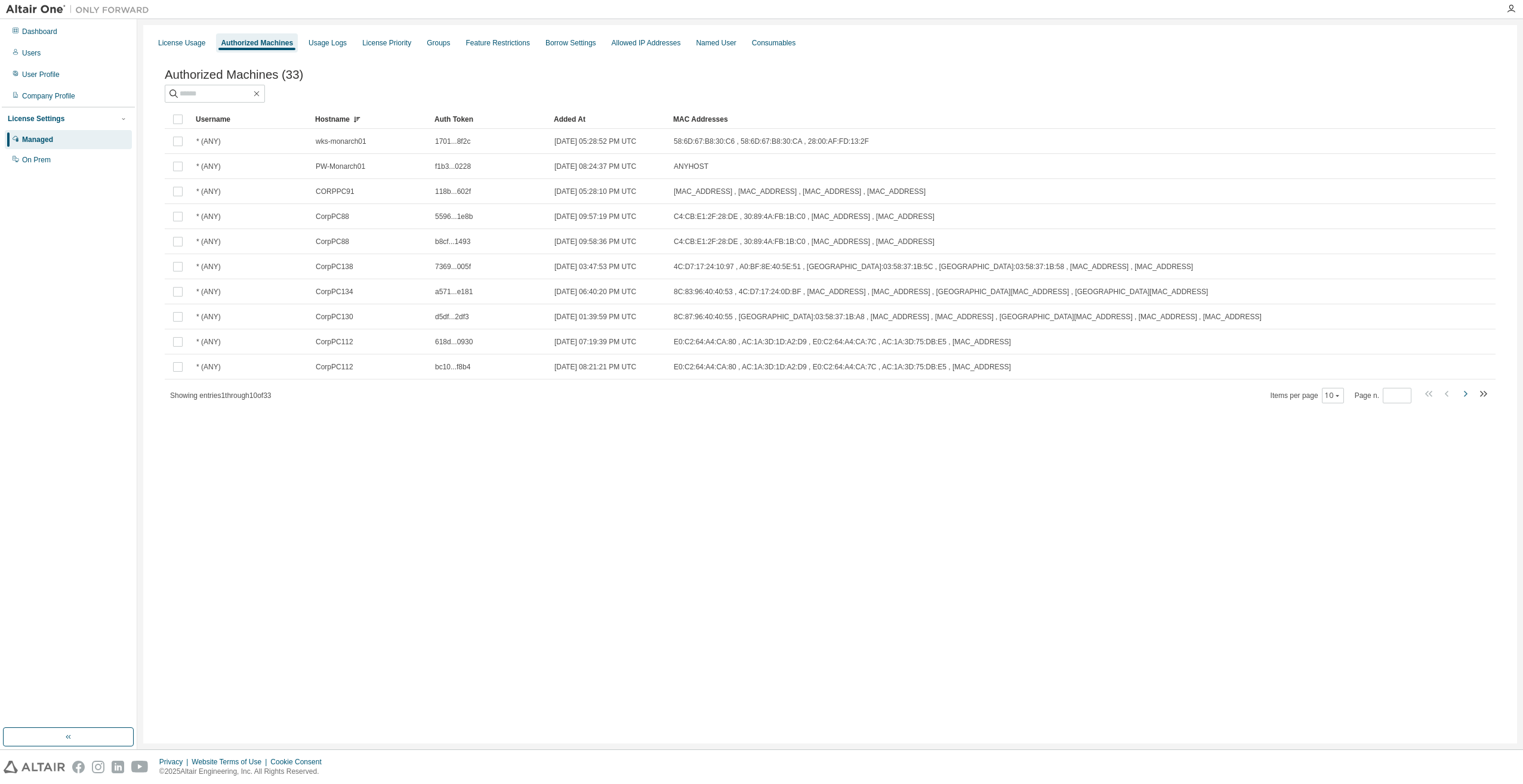
click at [1468, 398] on icon "button" at bounding box center [1465, 393] width 15 height 15
type input "*"
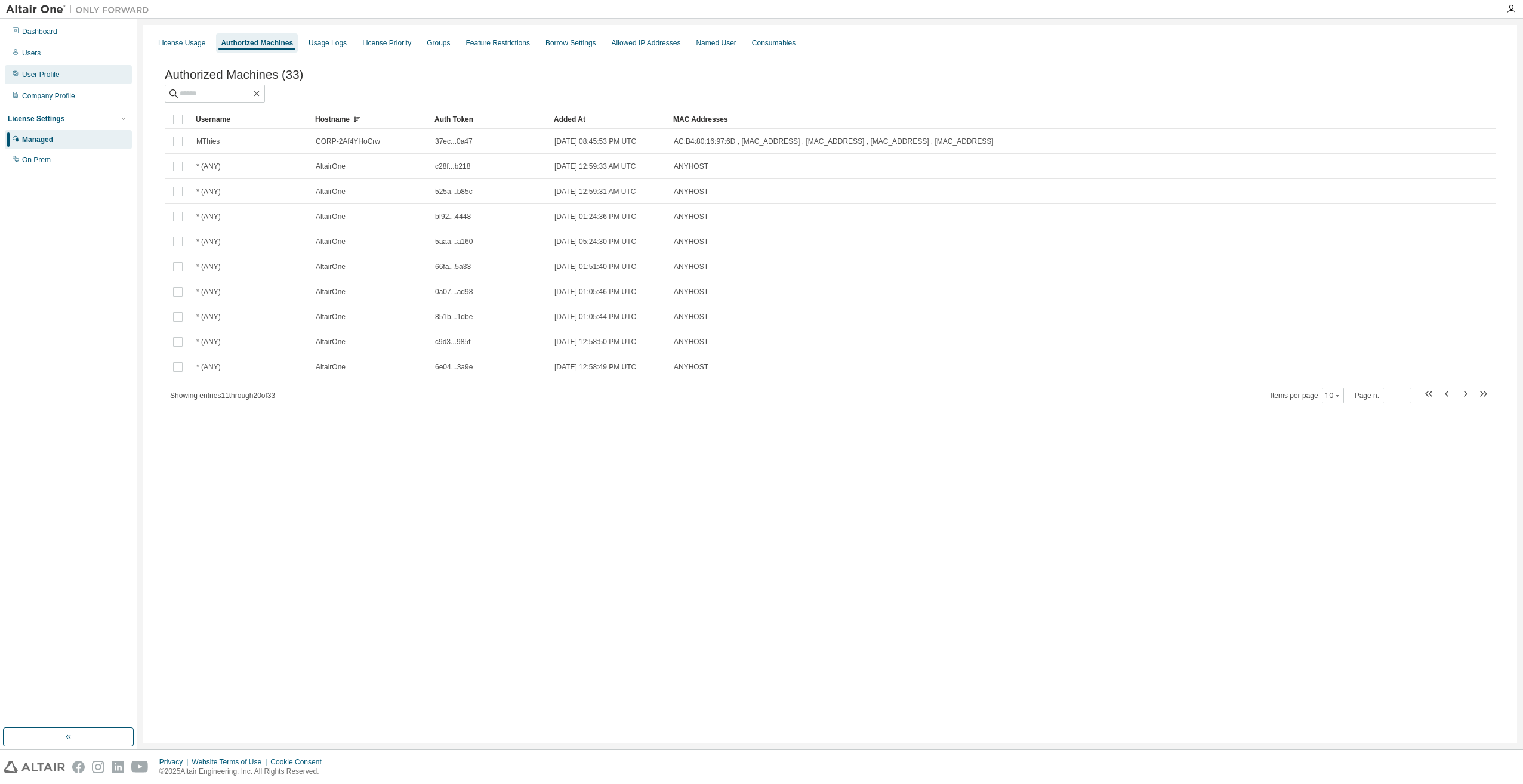
click at [58, 70] on div "User Profile" at bounding box center [41, 75] width 37 height 10
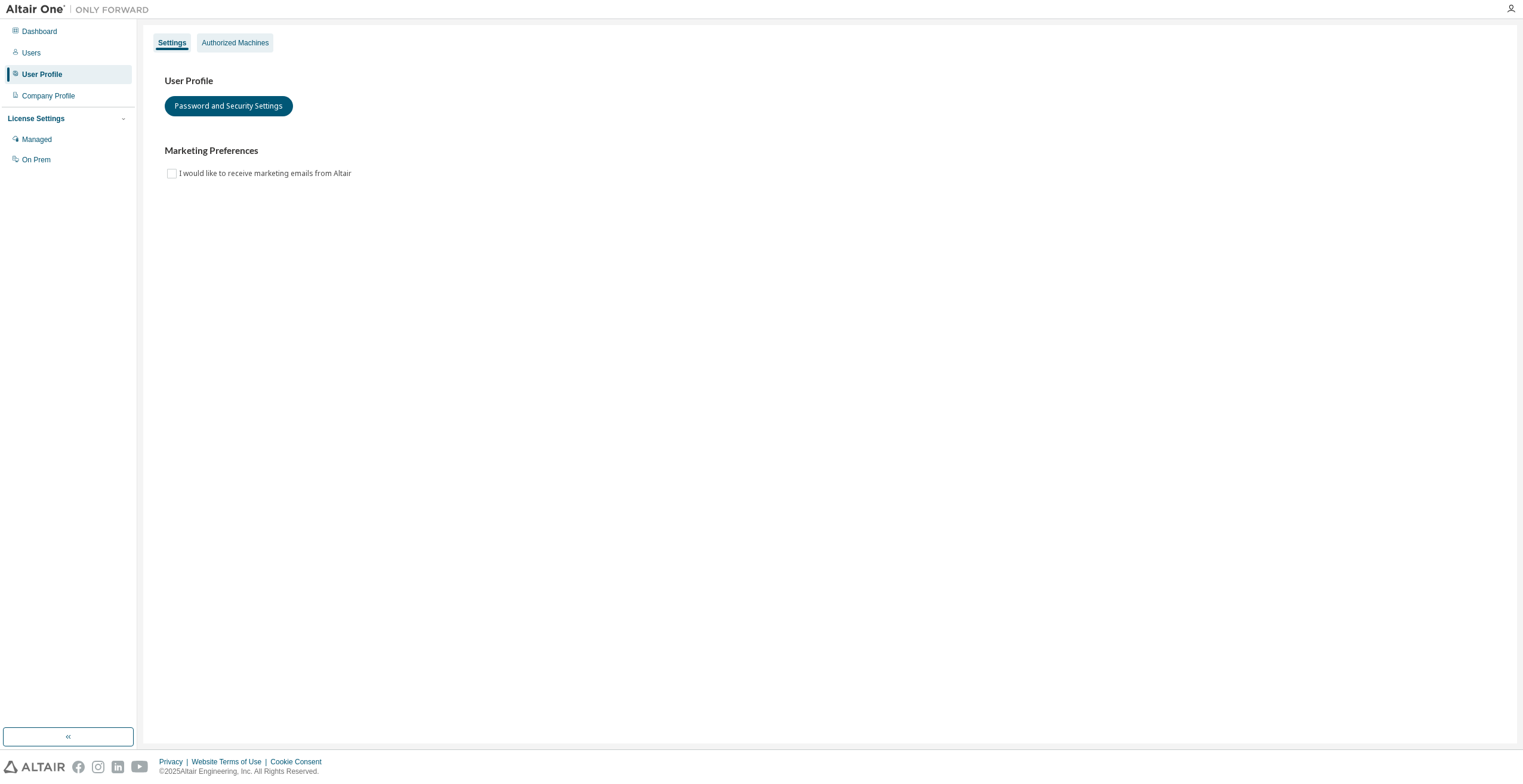
click at [241, 46] on div "Authorized Machines" at bounding box center [235, 43] width 67 height 10
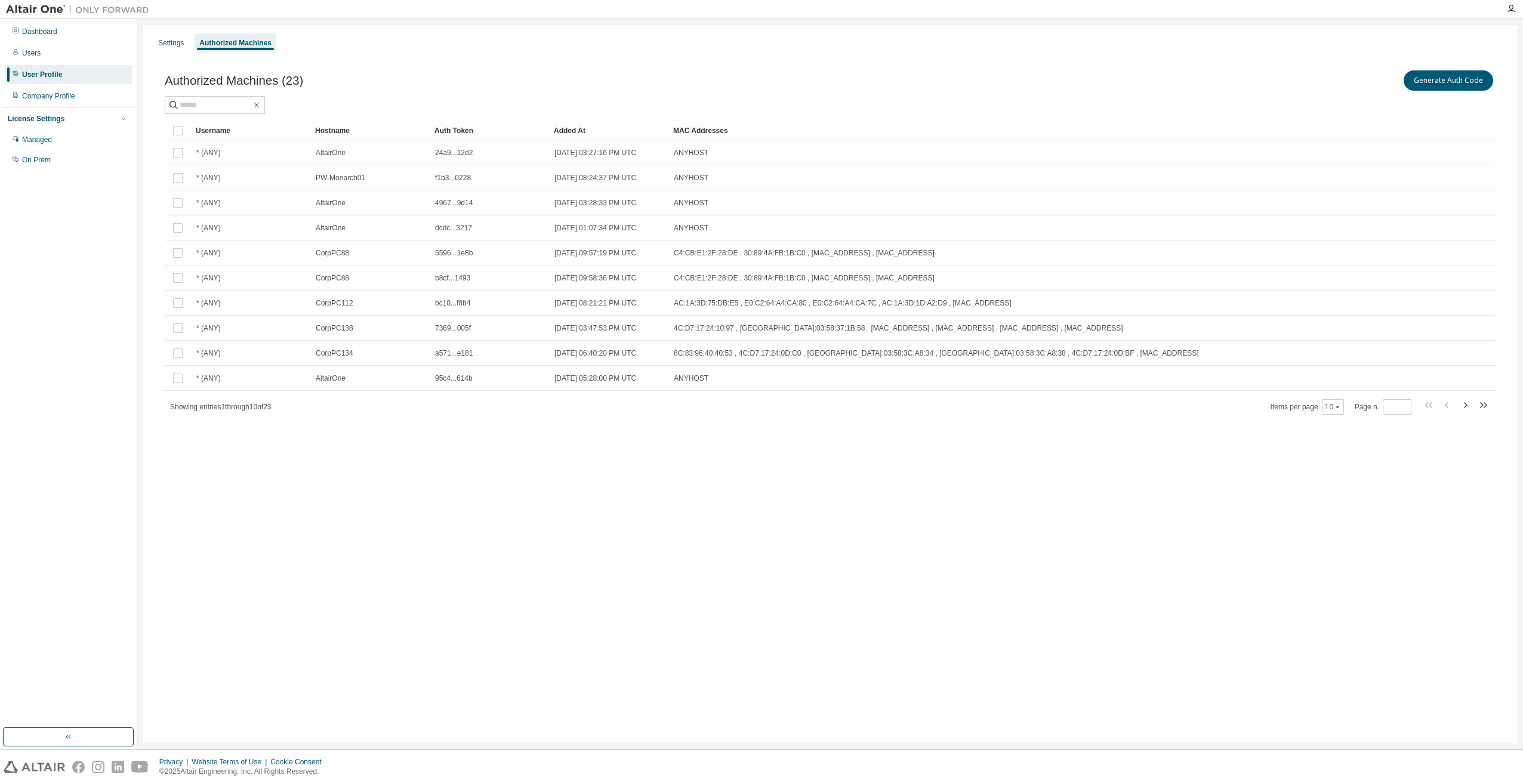
click at [344, 133] on div "Hostname" at bounding box center [370, 131] width 110 height 19
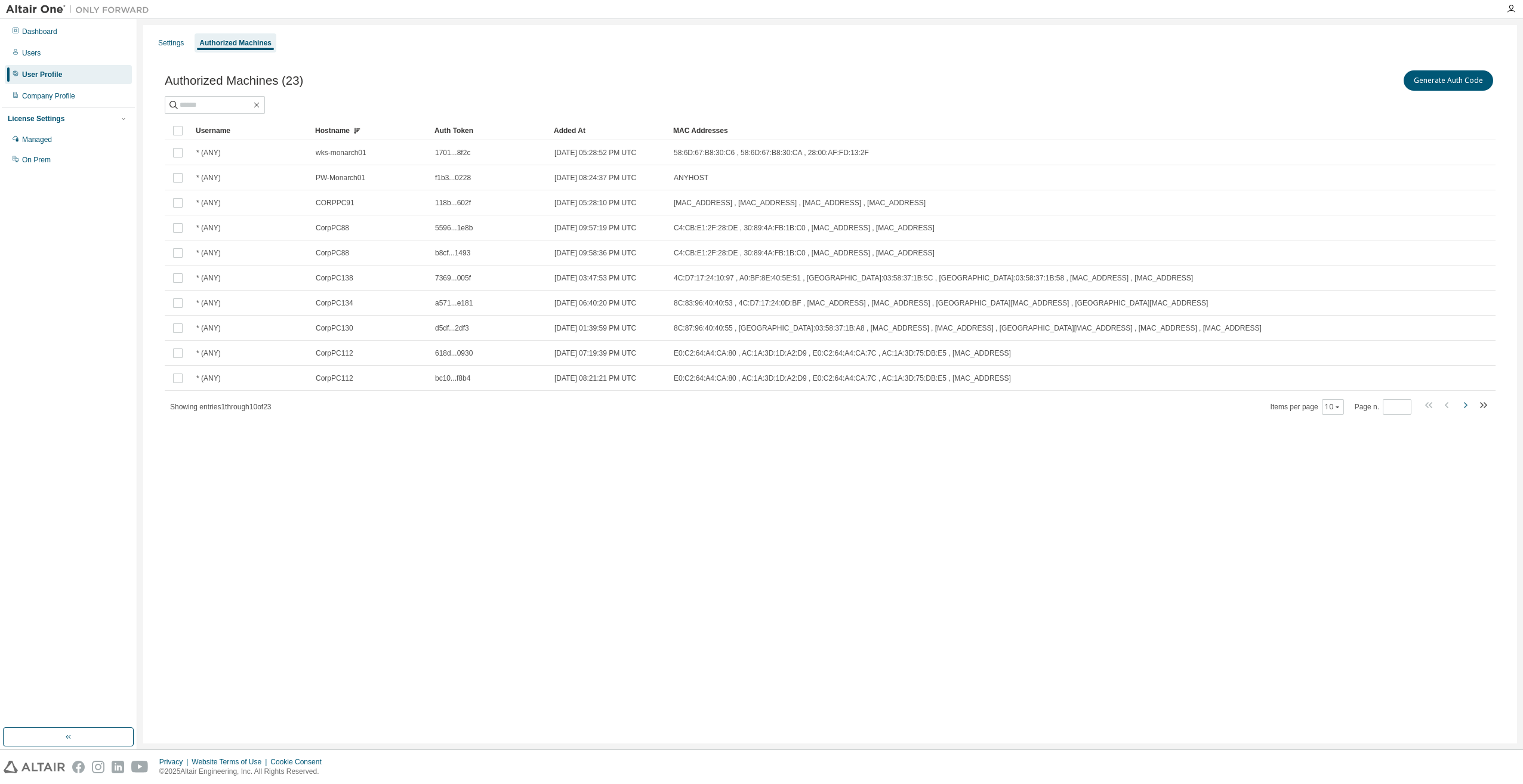
click at [1464, 404] on icon "button" at bounding box center [1465, 404] width 15 height 15
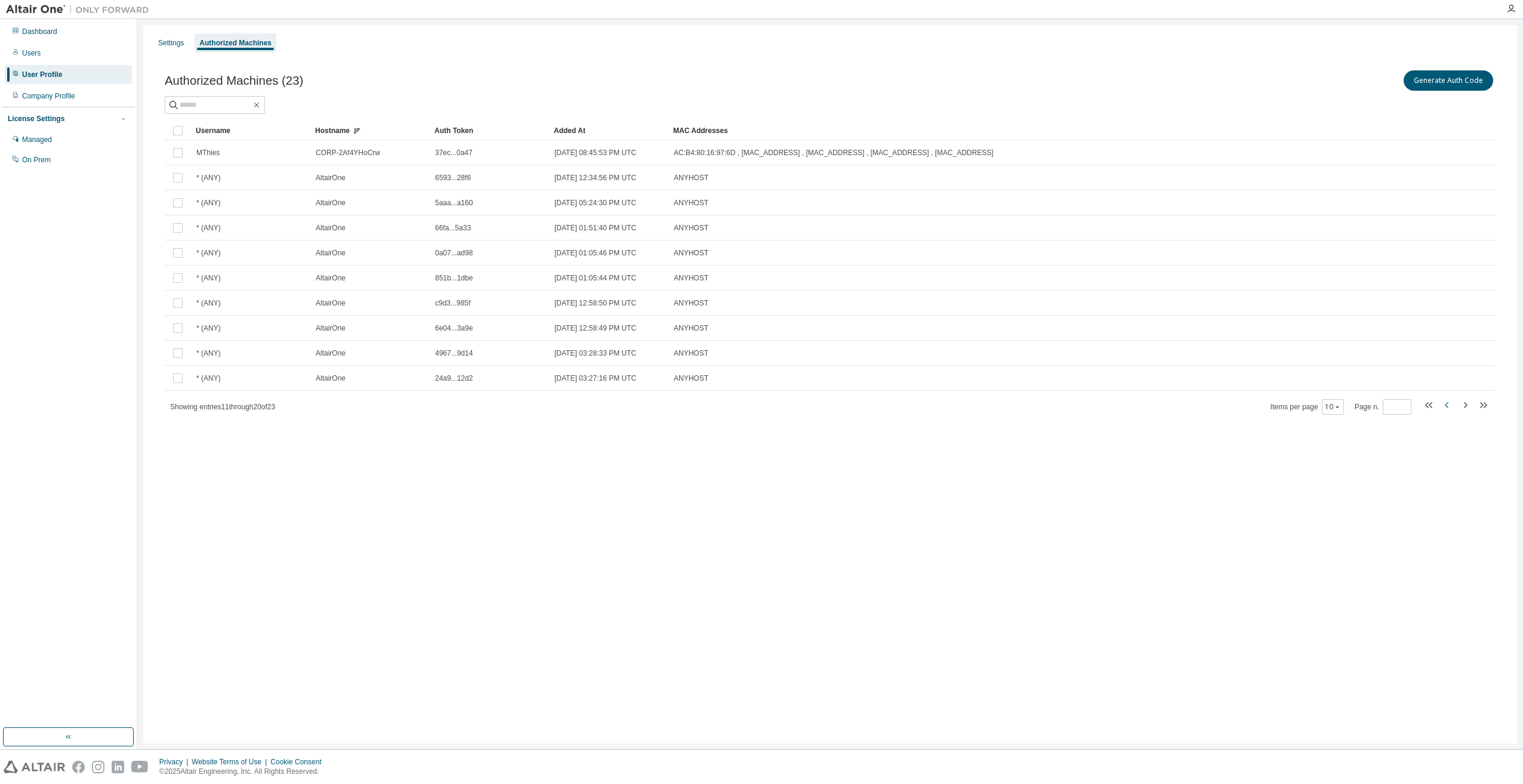
click at [1442, 403] on icon "button" at bounding box center [1447, 404] width 15 height 15
type input "*"
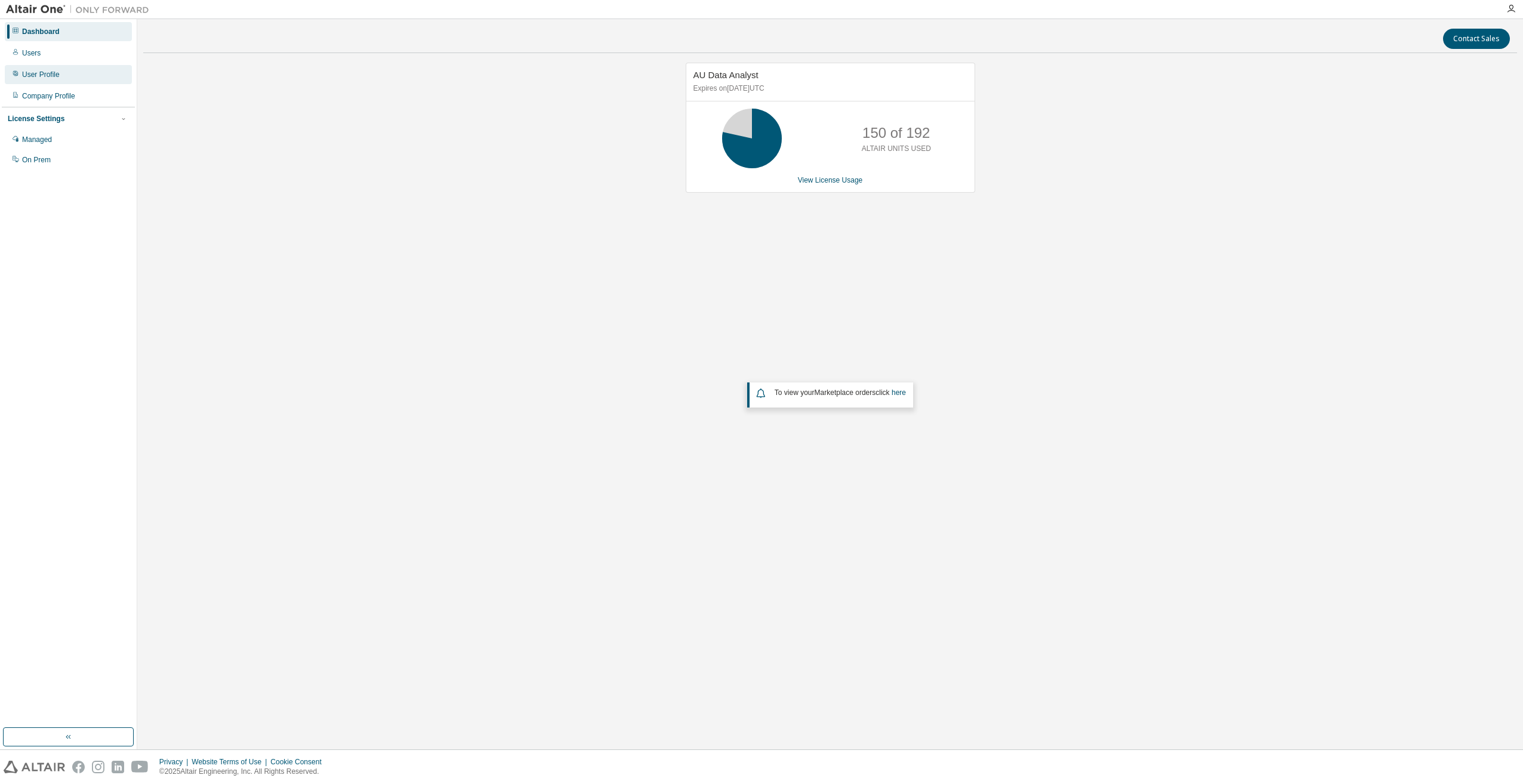
click at [61, 74] on div "User Profile" at bounding box center [68, 75] width 127 height 19
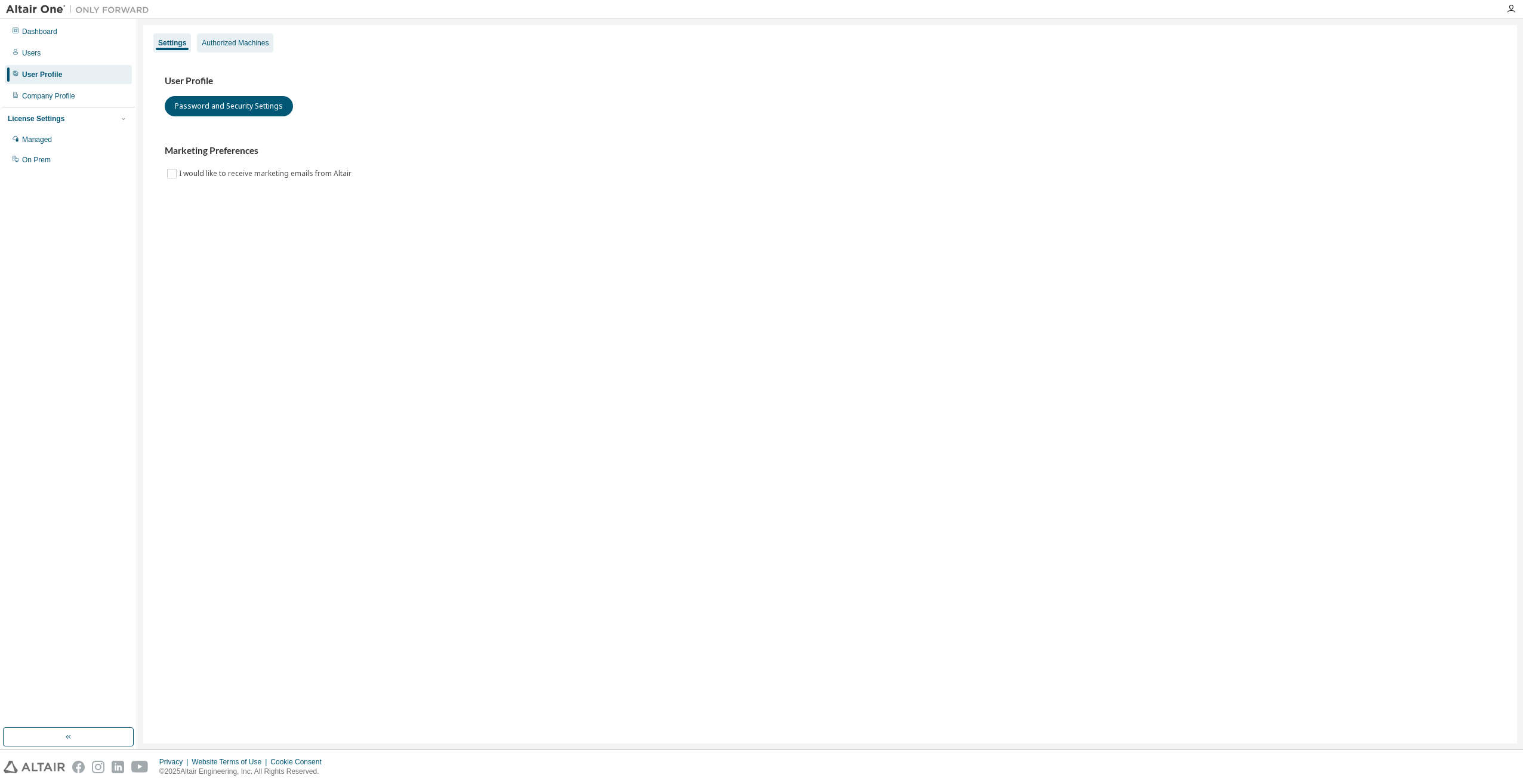
click at [241, 34] on div "Authorized Machines" at bounding box center [235, 43] width 76 height 19
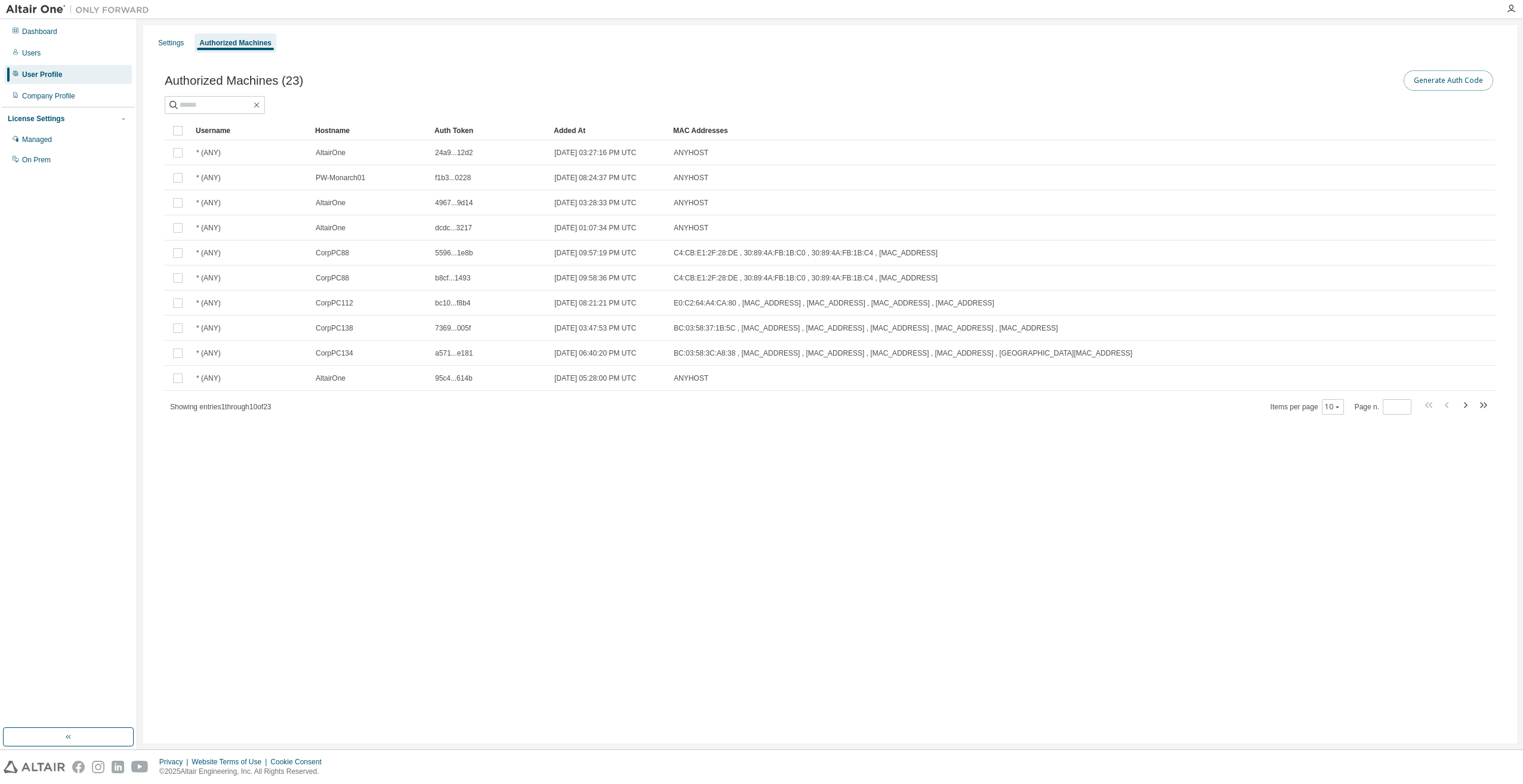
click at [1455, 83] on button "Generate Auth Code" at bounding box center [1448, 80] width 89 height 20
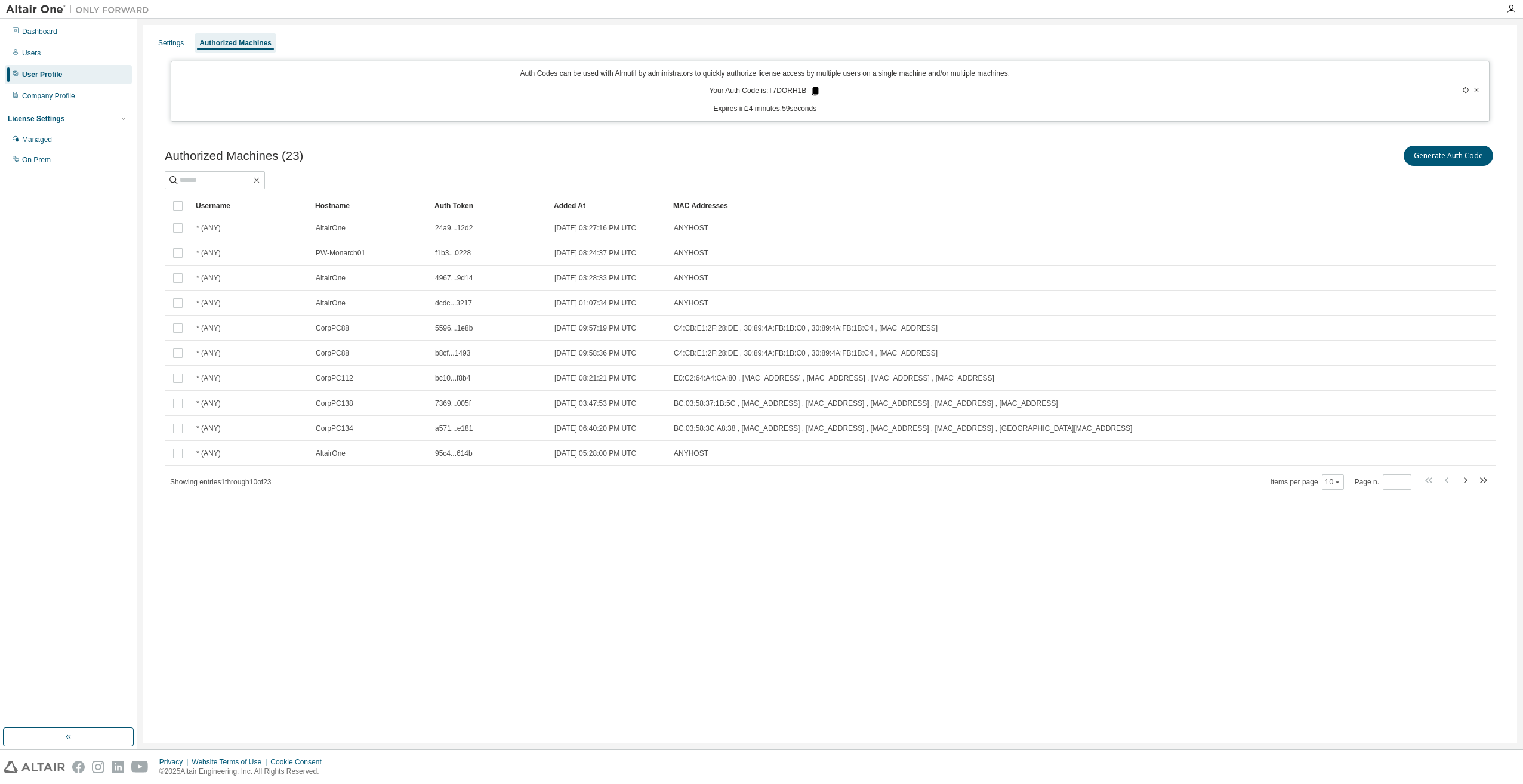
click at [811, 90] on icon at bounding box center [815, 91] width 11 height 11
click at [815, 91] on icon at bounding box center [815, 91] width 6 height 8
click at [55, 93] on div "Company Profile" at bounding box center [48, 96] width 53 height 10
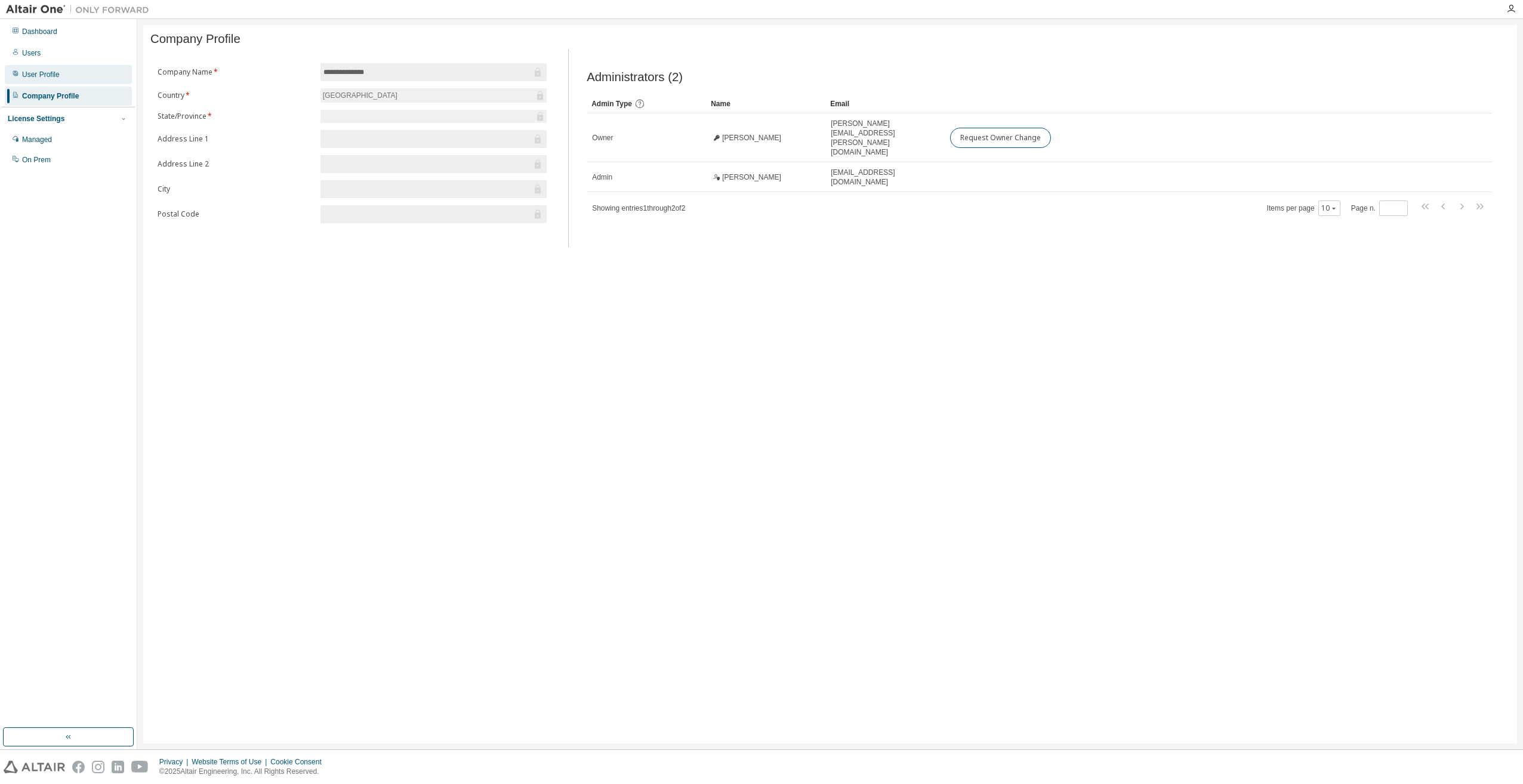
click at [50, 76] on div "User Profile" at bounding box center [41, 75] width 37 height 10
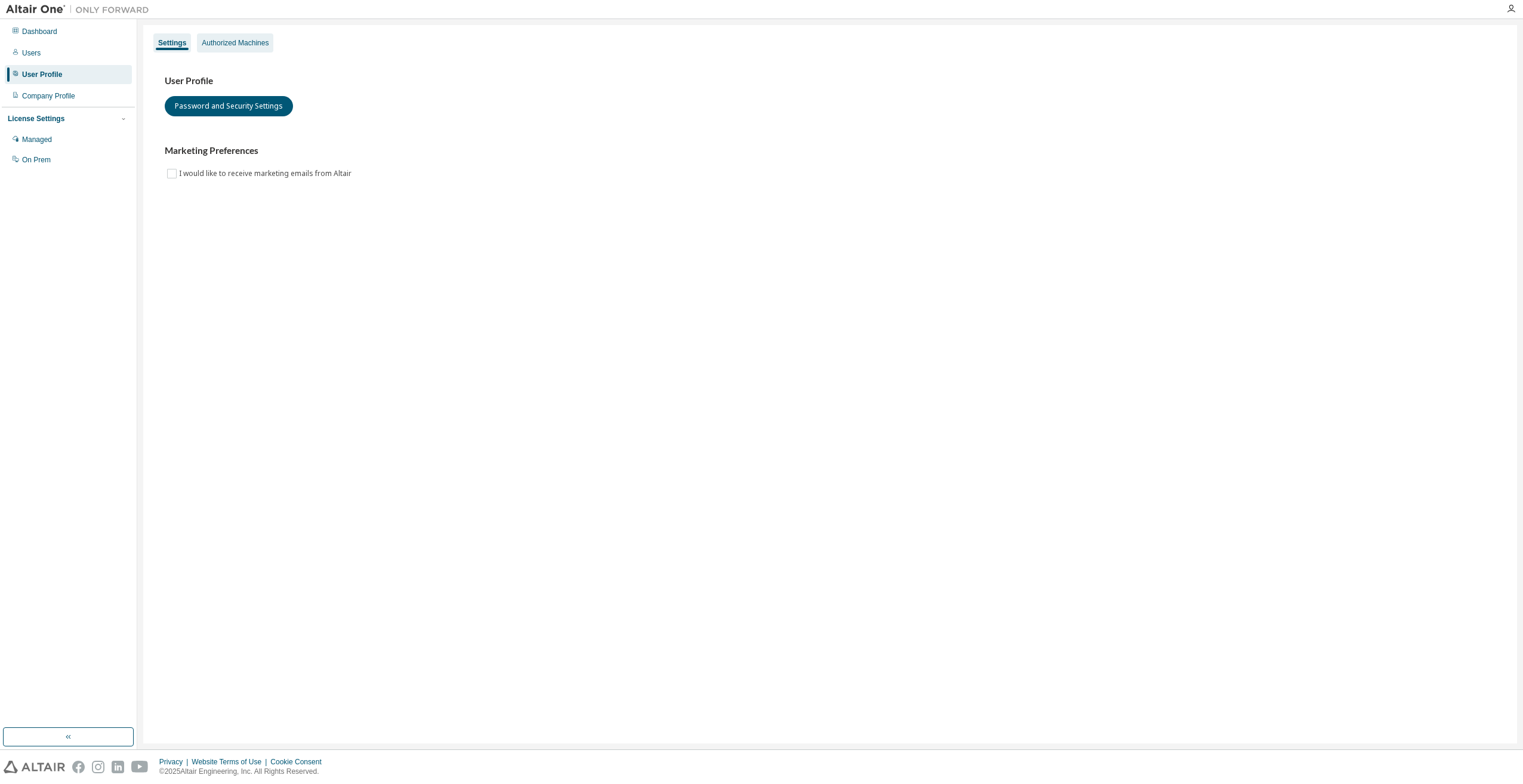
click at [232, 43] on div "Authorized Machines" at bounding box center [235, 43] width 67 height 10
click at [197, 35] on div "Authorized Machines" at bounding box center [235, 43] width 76 height 19
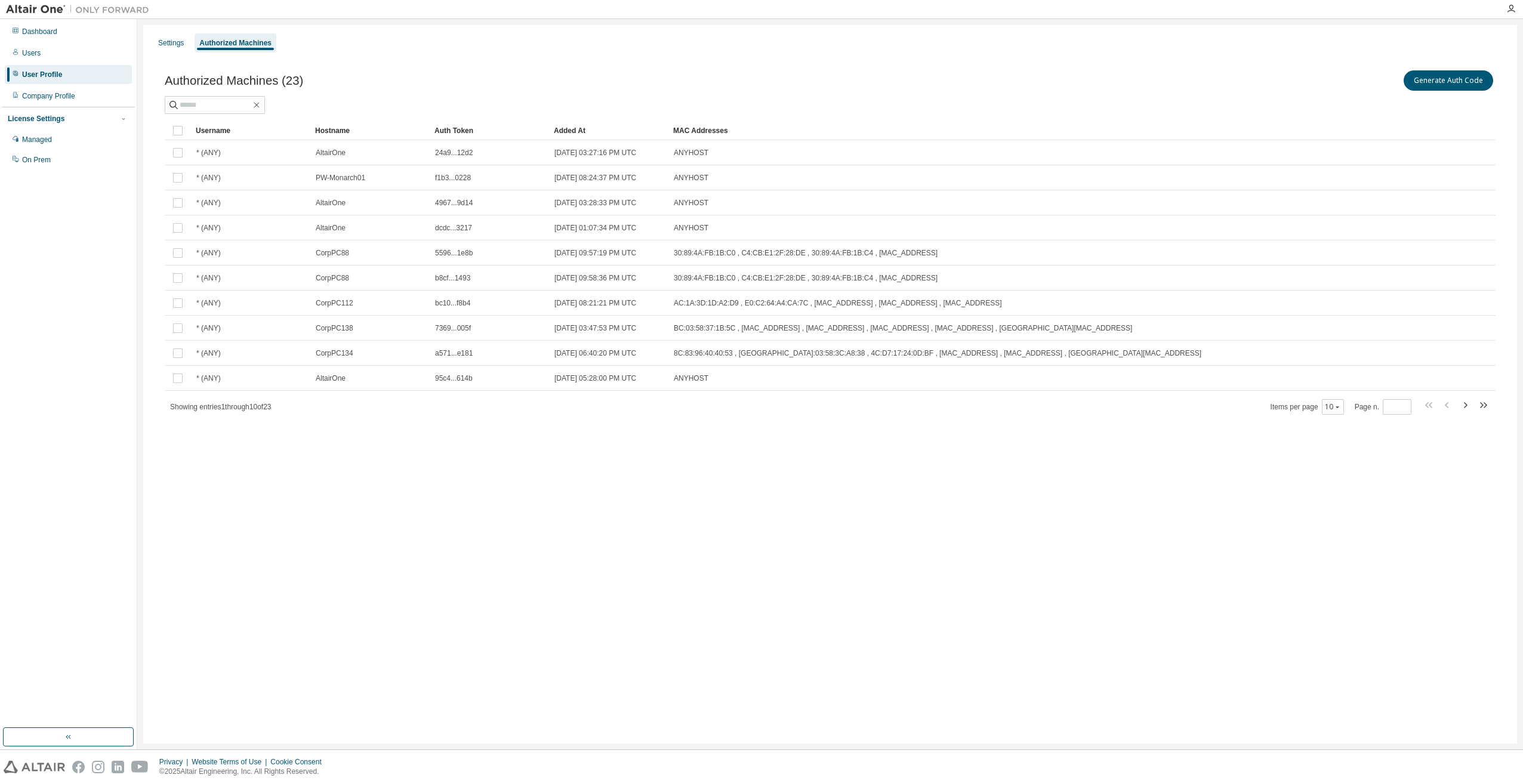
click at [342, 129] on div "Hostname" at bounding box center [370, 131] width 110 height 19
